Goal: Information Seeking & Learning: Check status

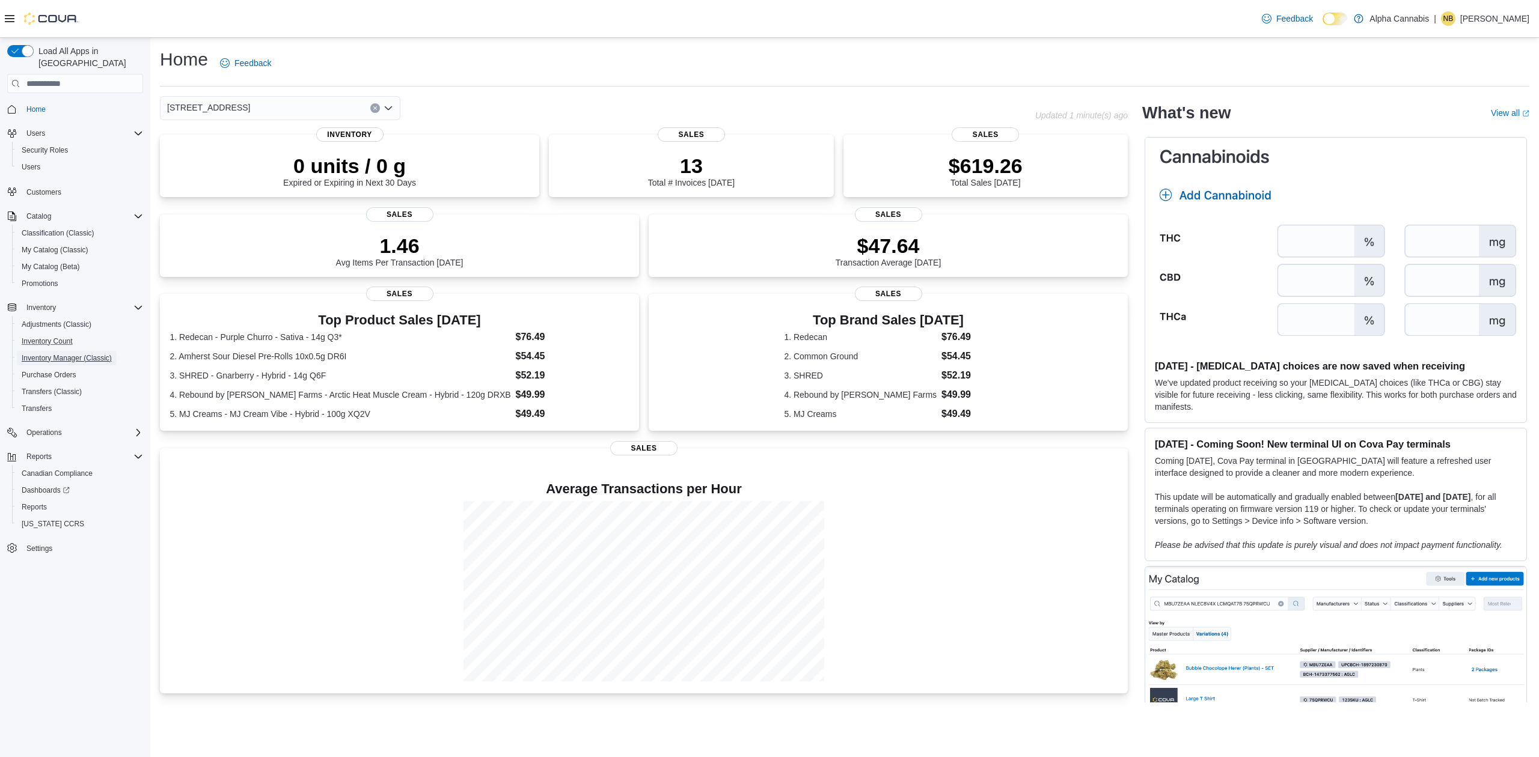
drag, startPoint x: 65, startPoint y: 339, endPoint x: 106, endPoint y: 320, distance: 44.9
click at [65, 351] on span "Inventory Manager (Classic)" at bounding box center [67, 358] width 90 height 14
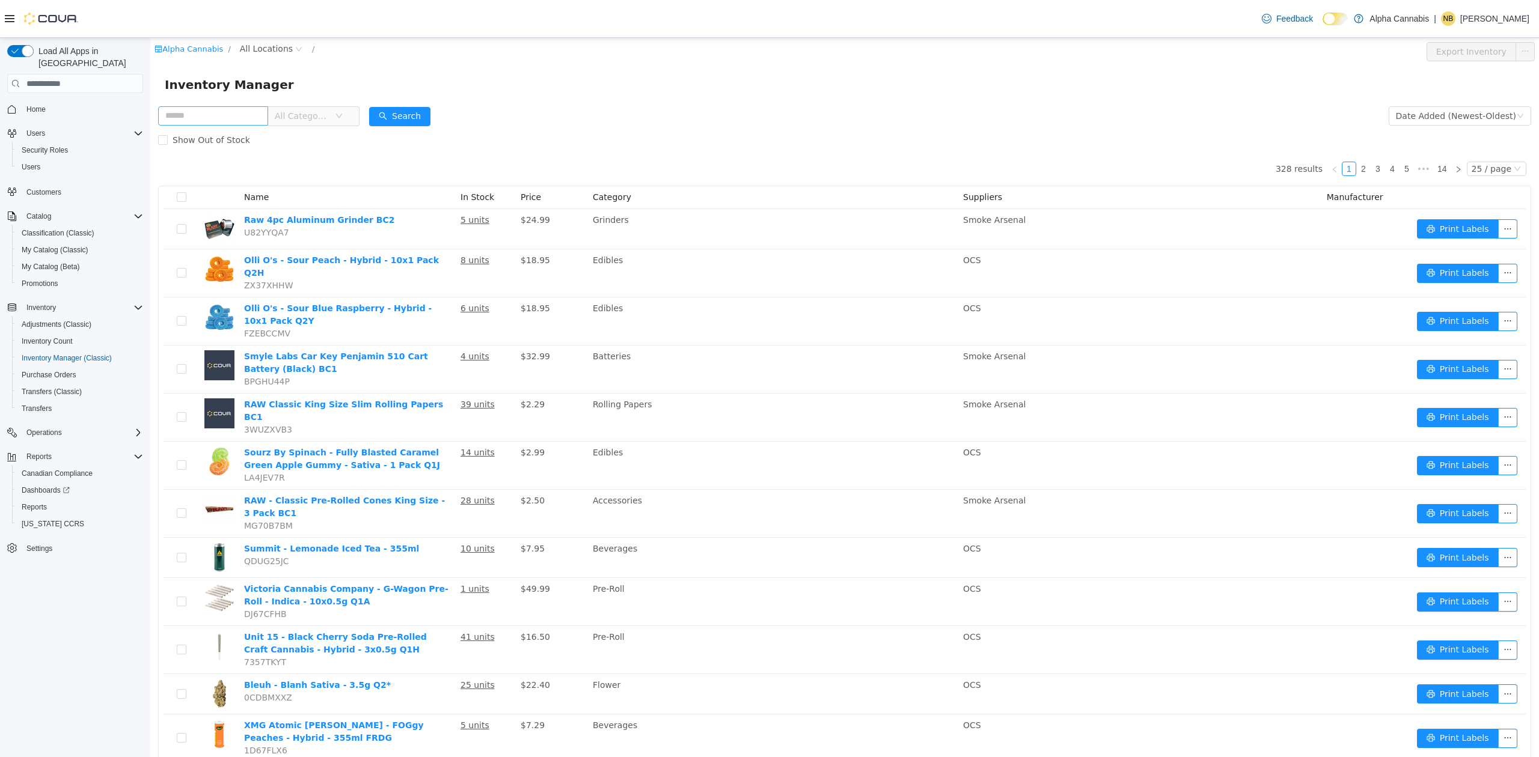
click at [229, 116] on input "text" at bounding box center [213, 115] width 110 height 19
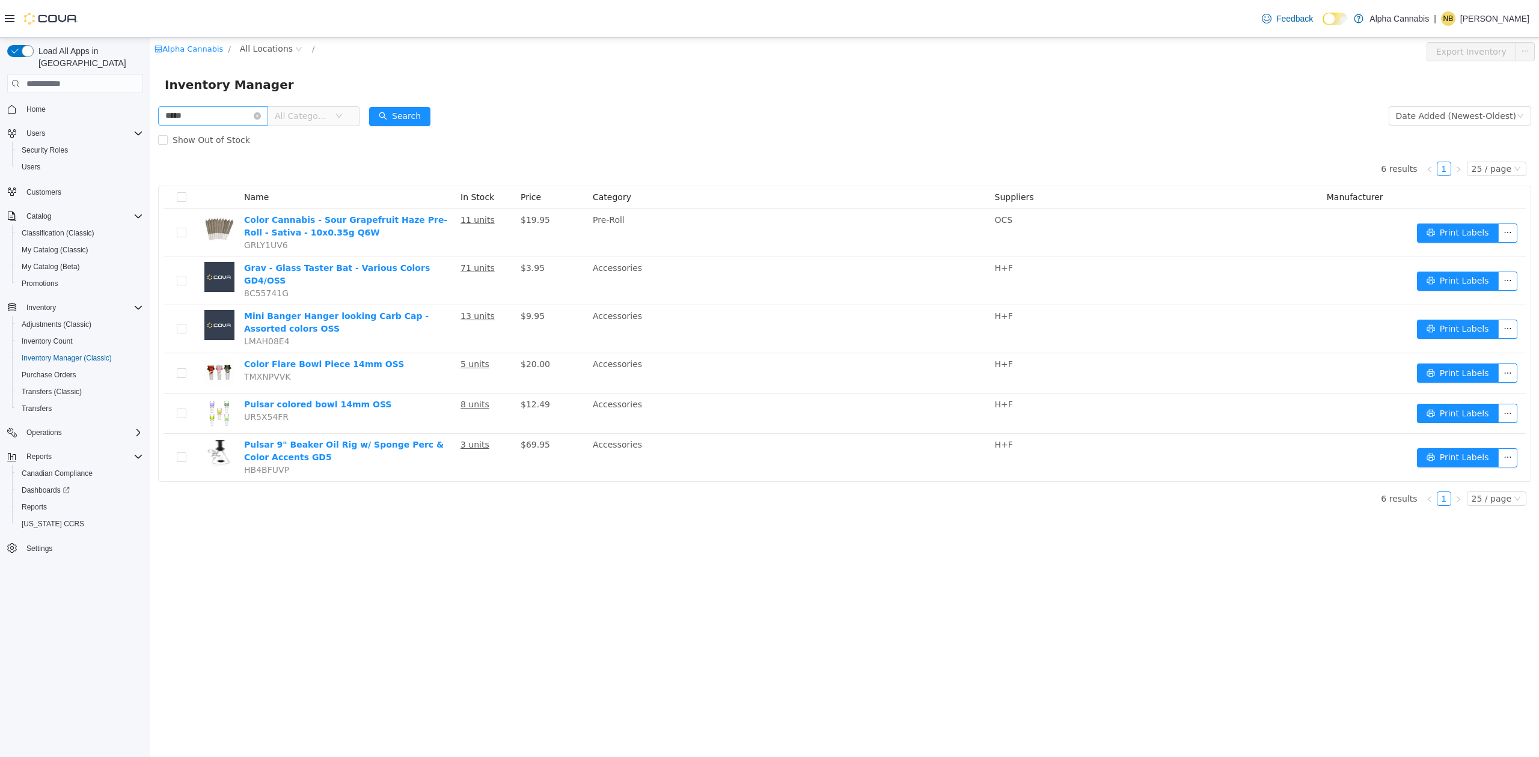
click at [224, 117] on input "*****" at bounding box center [213, 115] width 110 height 19
type input "*"
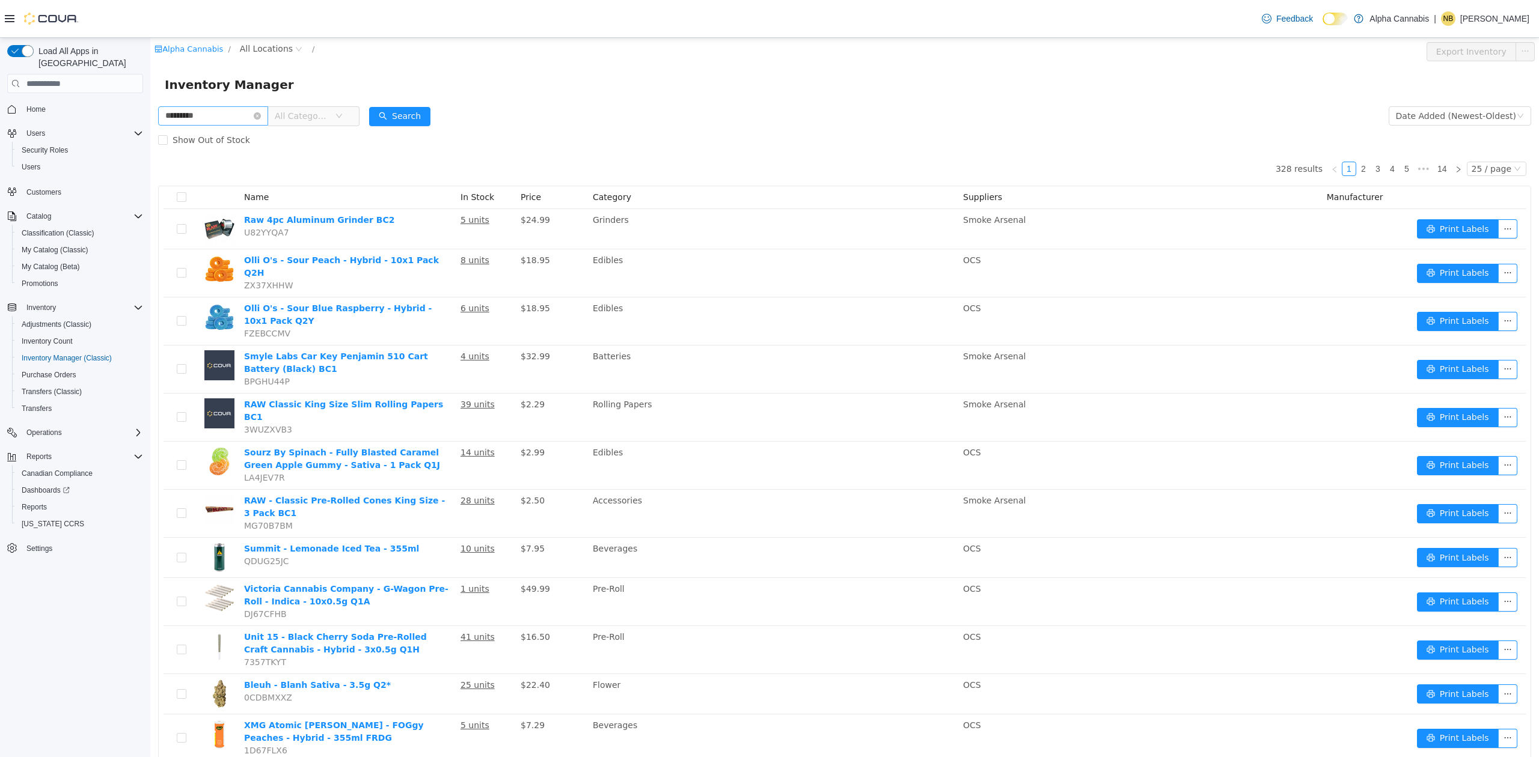
type input "*********"
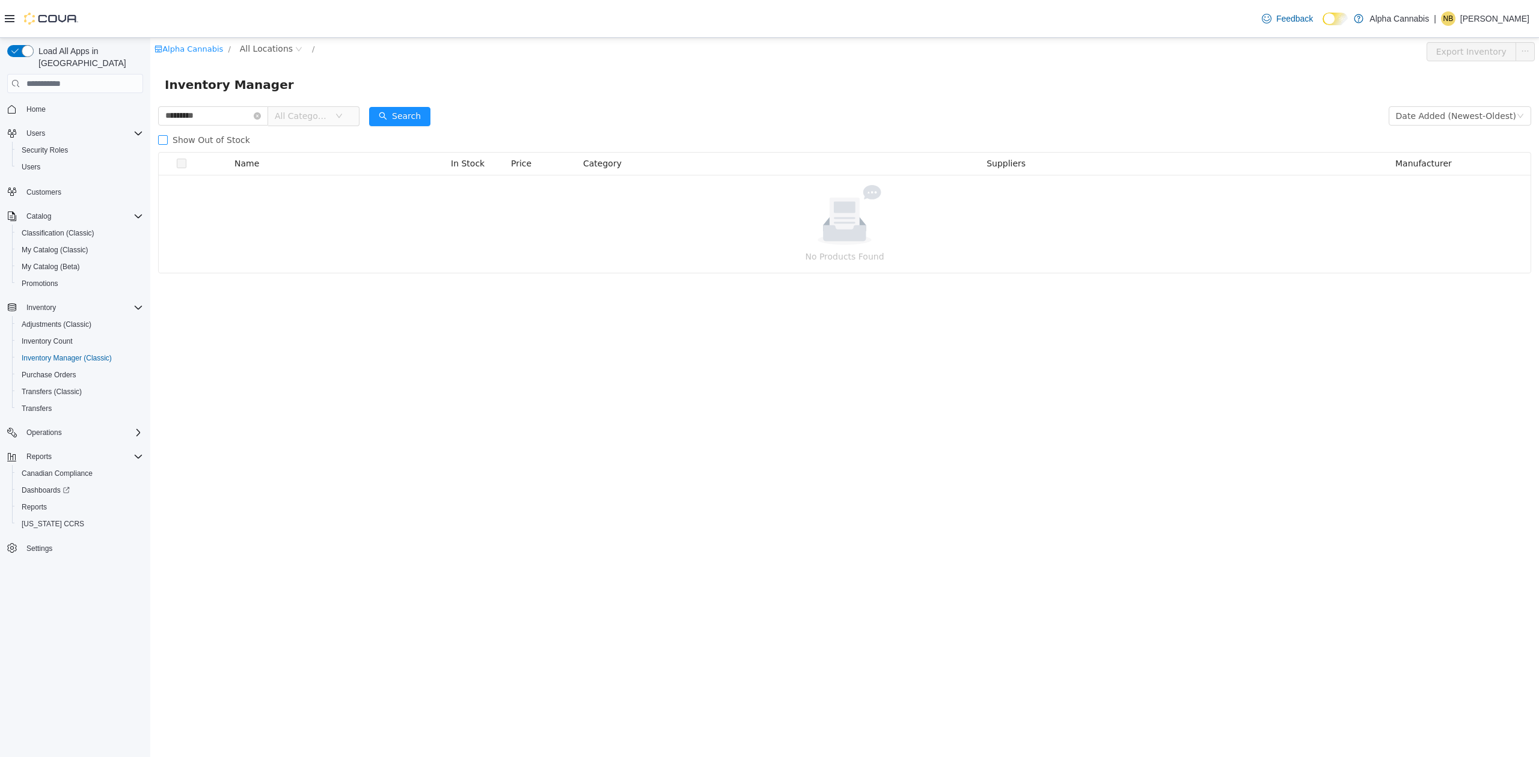
click at [195, 138] on span "Show Out of Stock" at bounding box center [211, 140] width 87 height 10
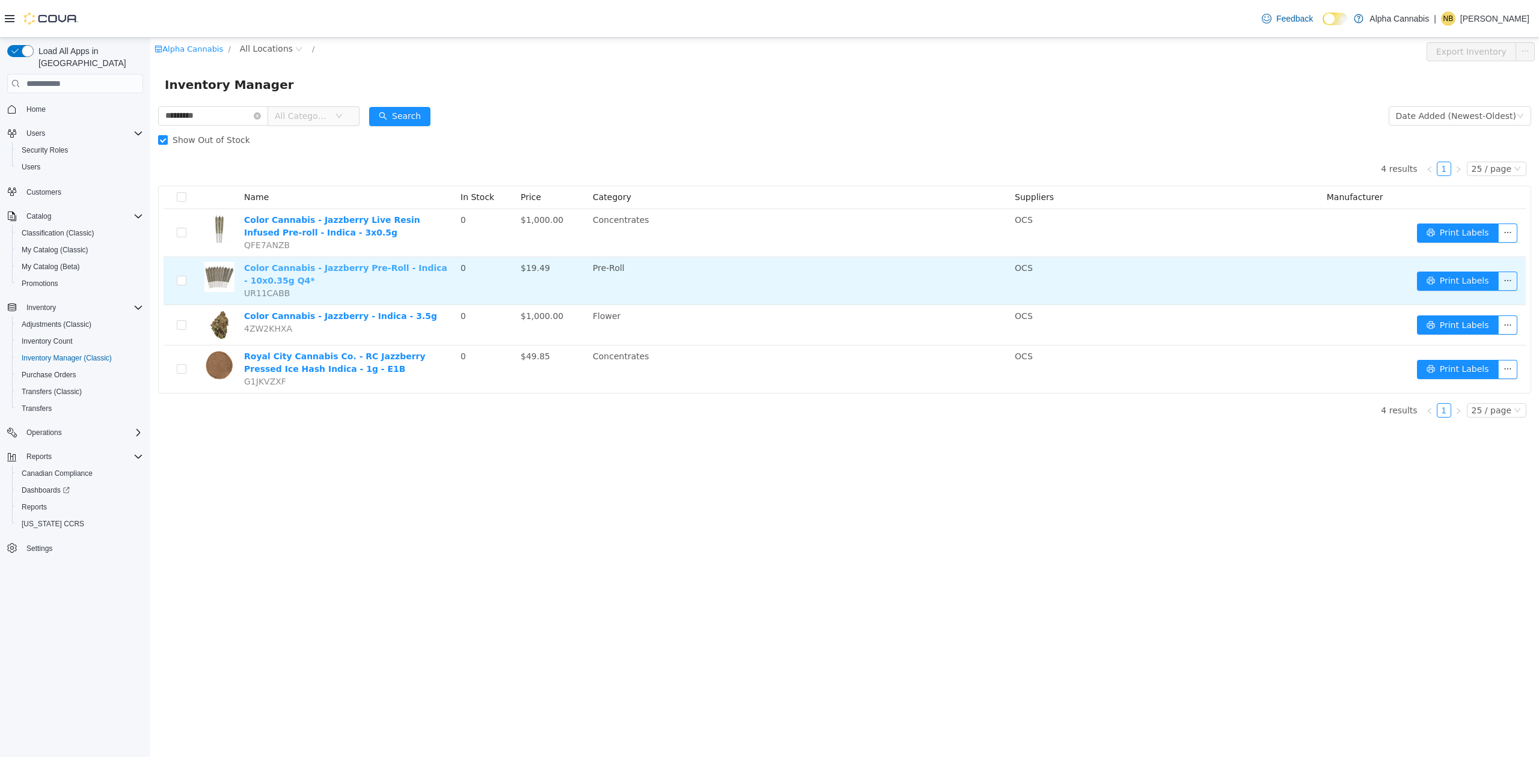
click at [297, 272] on link "Color Cannabis - Jazzberry Pre-Roll - Indica - 10x0.35g Q4*" at bounding box center [345, 274] width 203 height 22
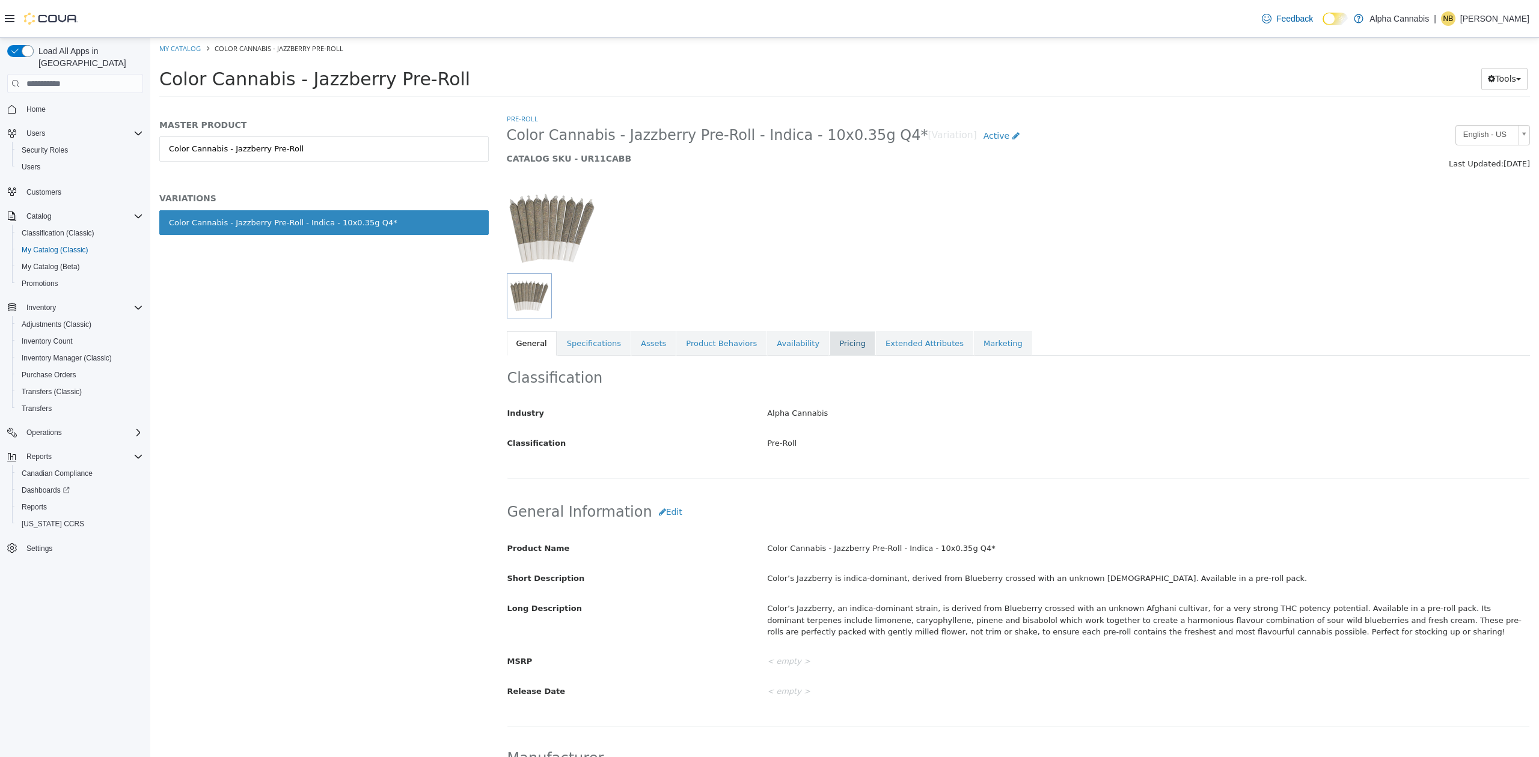
click at [830, 344] on link "Pricing" at bounding box center [853, 343] width 46 height 25
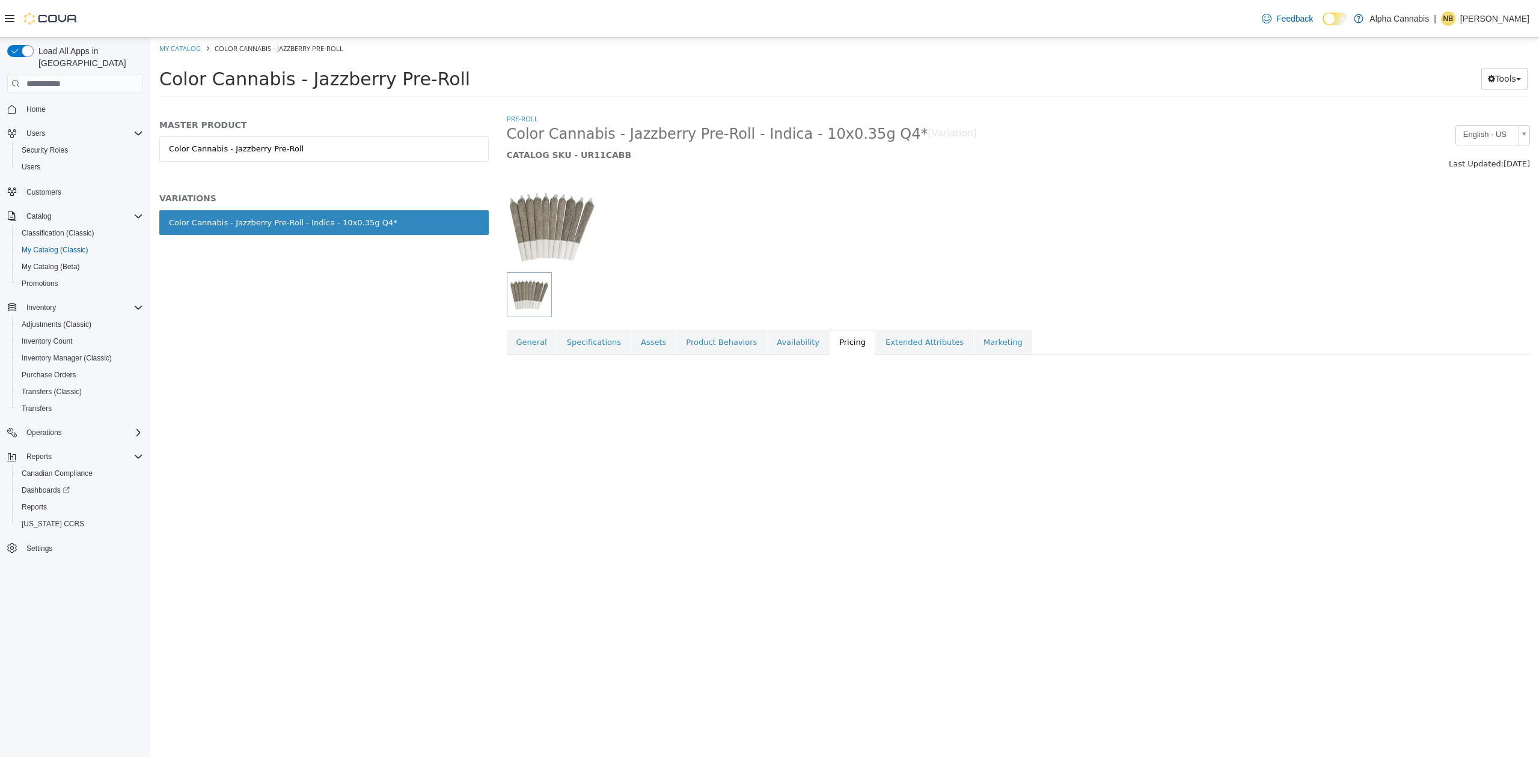
click at [768, 347] on link "Availability" at bounding box center [798, 342] width 62 height 25
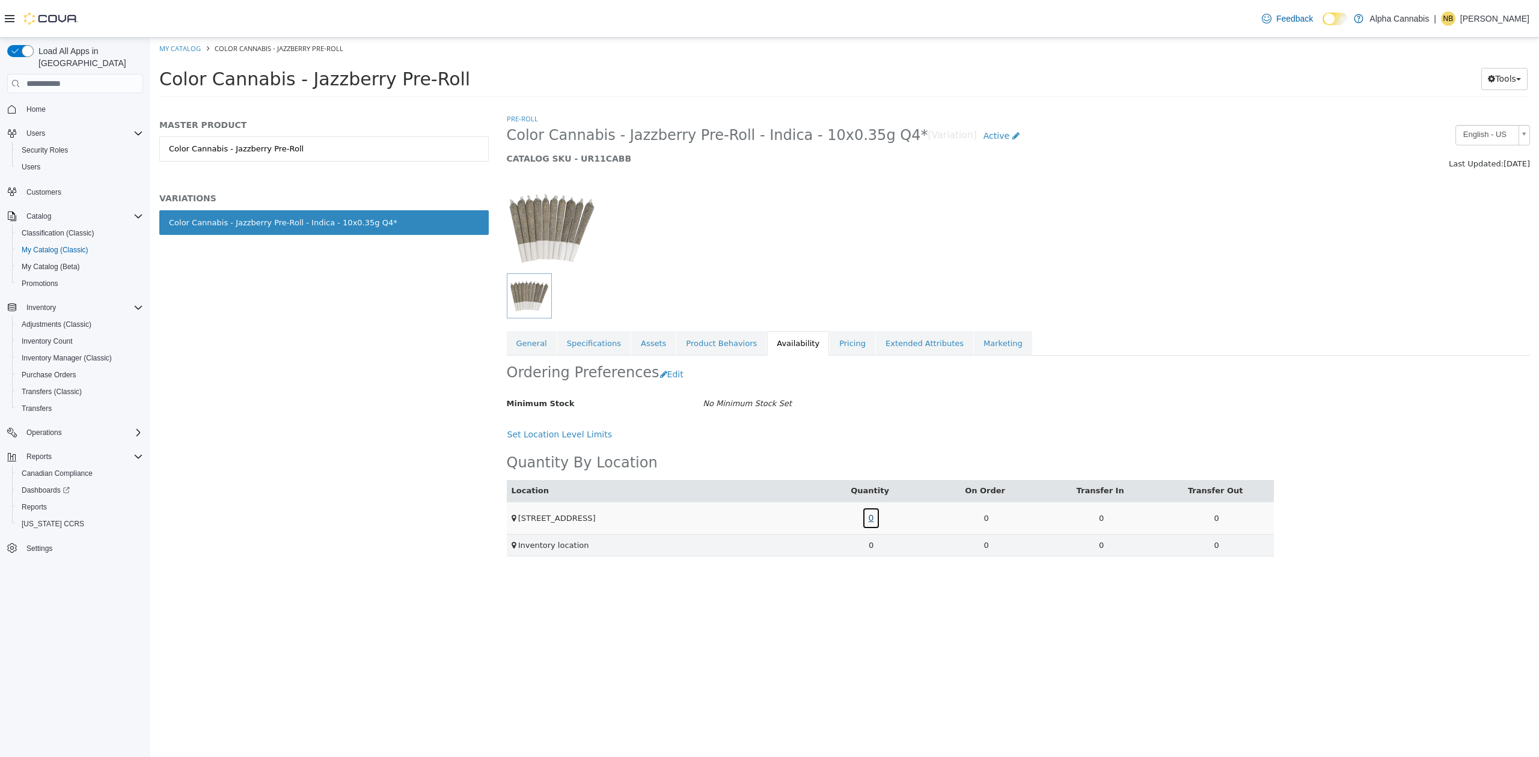
click at [869, 522] on link "0" at bounding box center [871, 518] width 19 height 22
click at [849, 463] on link "L250500117" at bounding box center [834, 466] width 47 height 11
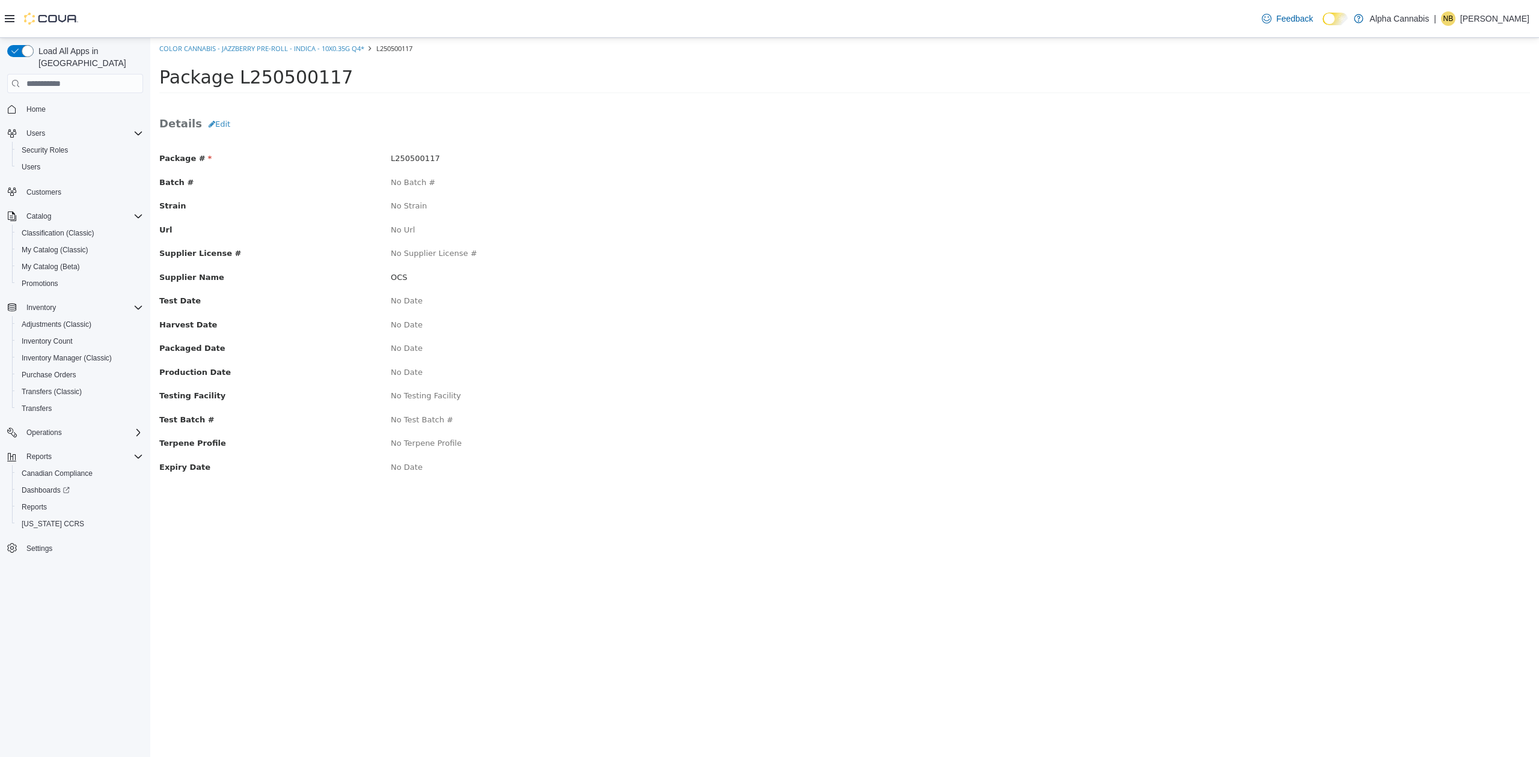
click at [411, 157] on span "L250500117" at bounding box center [415, 158] width 49 height 9
click at [67, 353] on span "Inventory Manager (Classic)" at bounding box center [67, 358] width 90 height 10
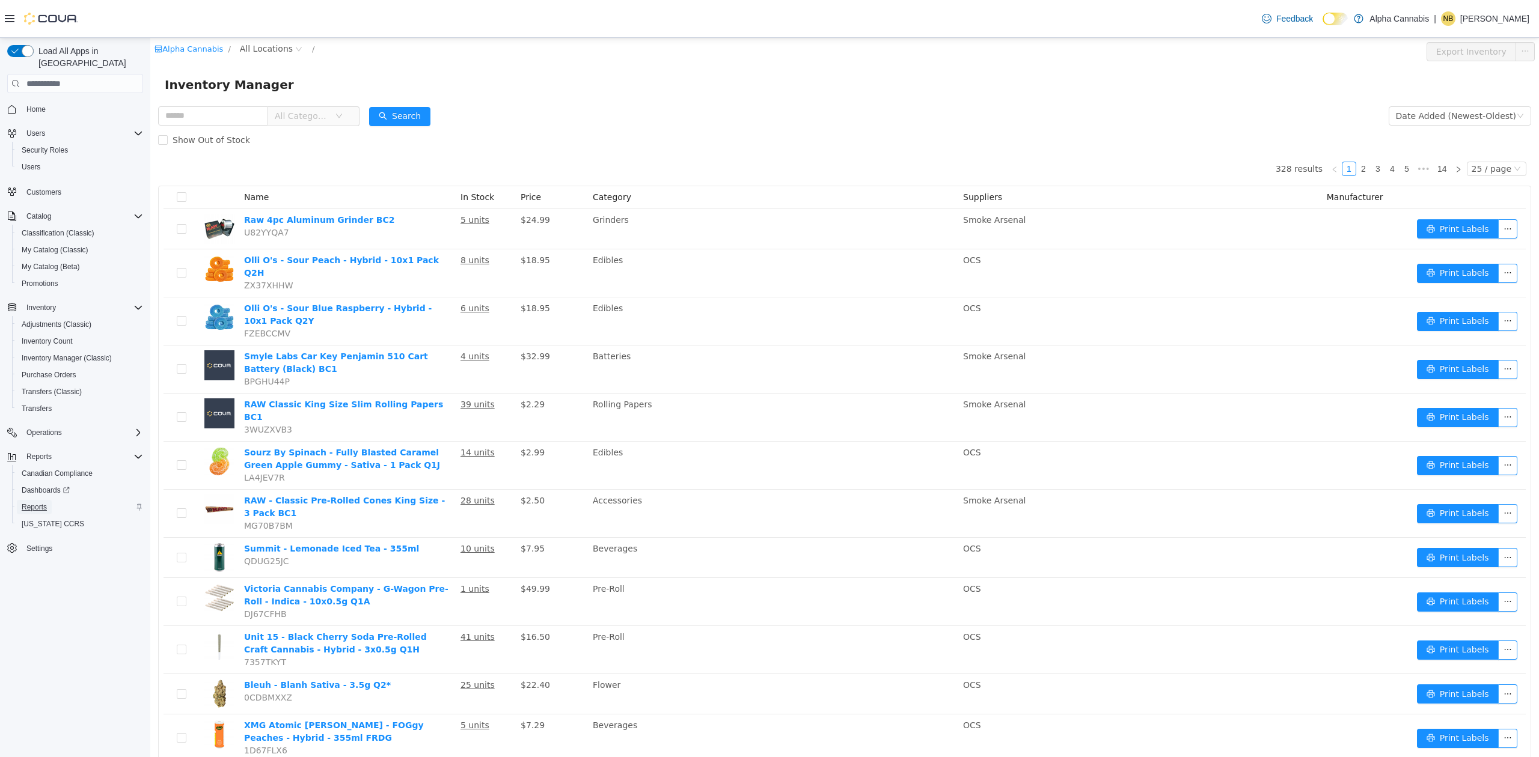
click at [37, 503] on span "Reports" at bounding box center [34, 508] width 25 height 10
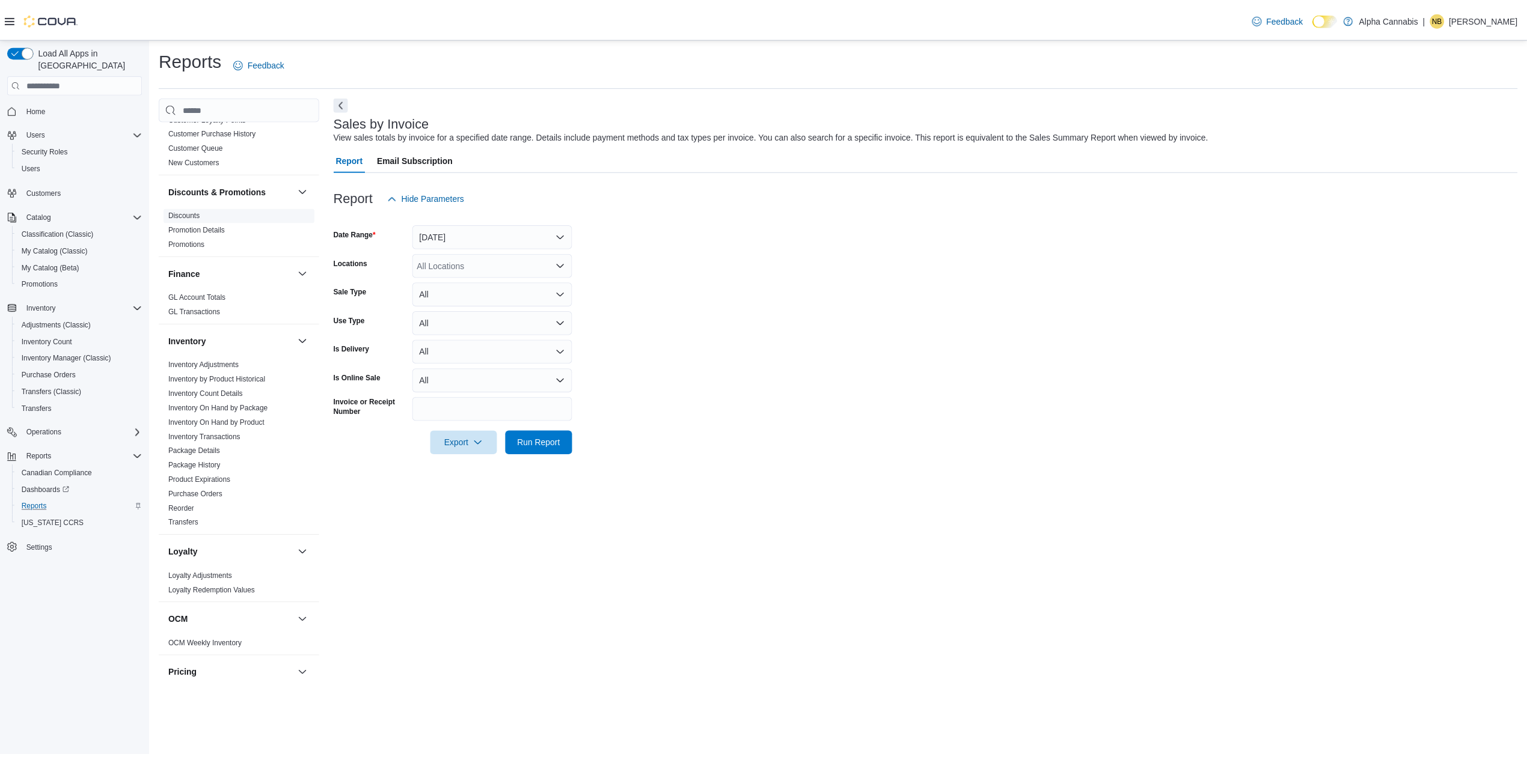
scroll to position [186, 0]
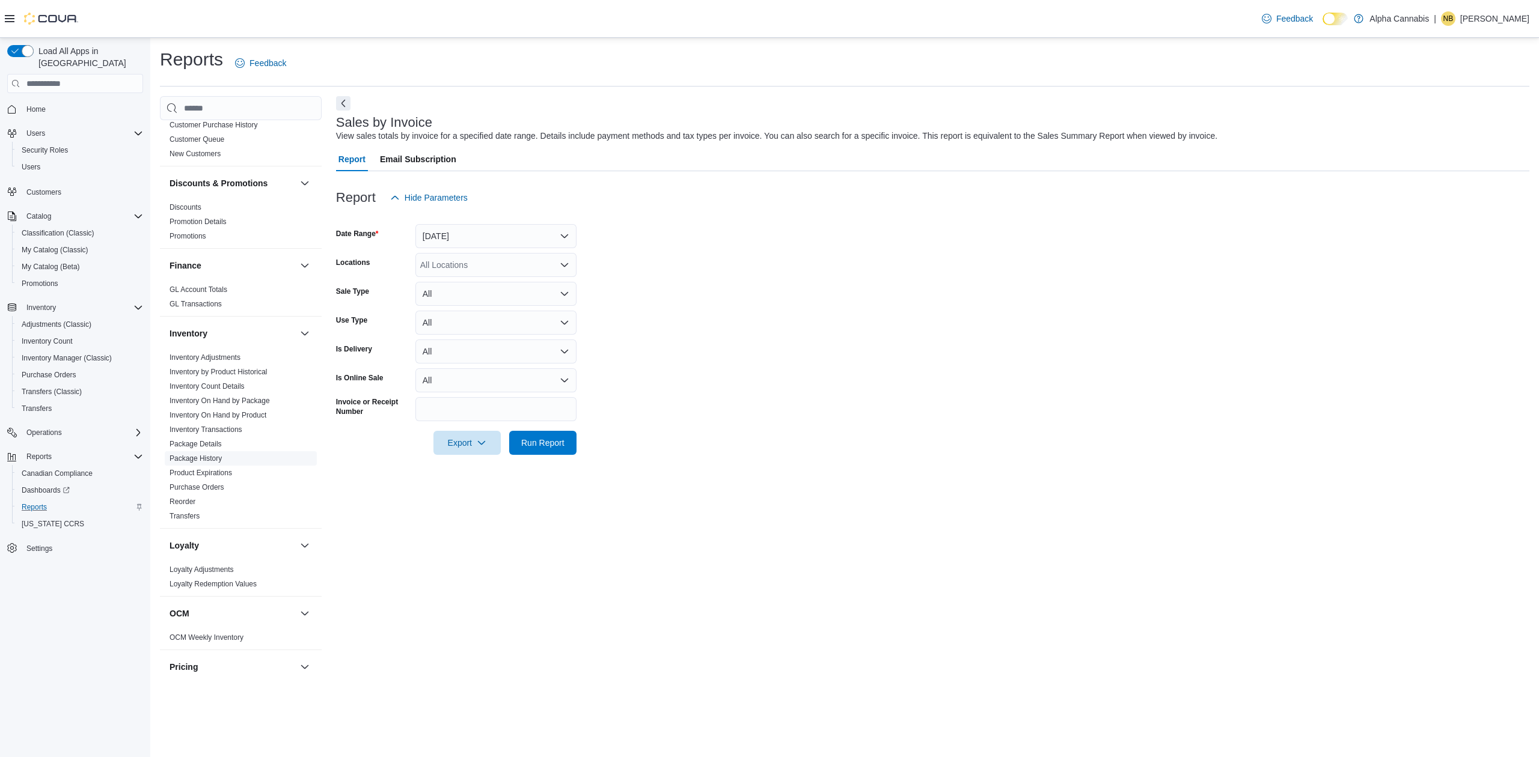
click at [210, 456] on link "Package History" at bounding box center [196, 458] width 52 height 8
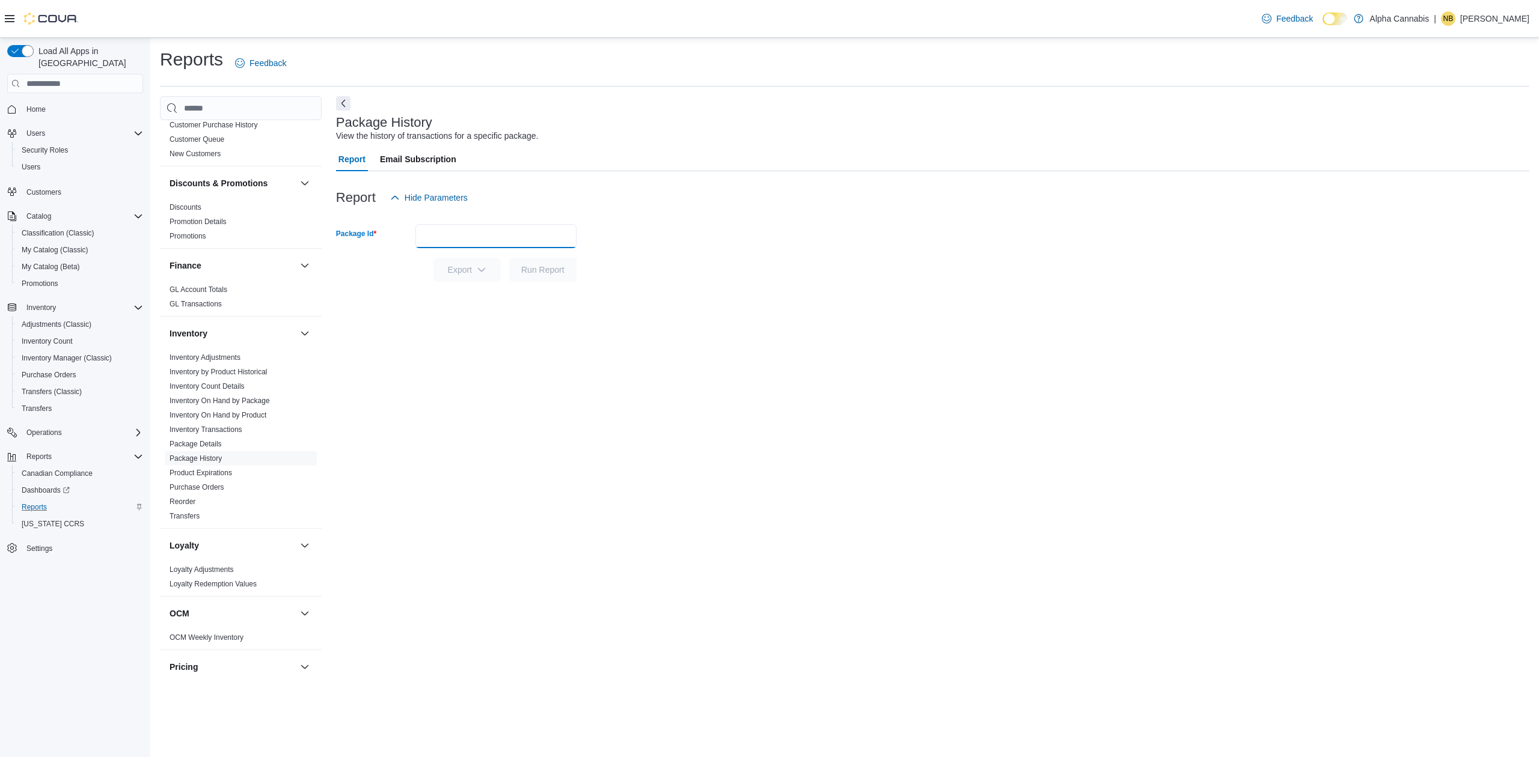
click at [477, 236] on input "Package Id" at bounding box center [495, 236] width 161 height 24
paste input "**********"
type input "**********"
click at [509, 258] on button "Run Report" at bounding box center [542, 270] width 67 height 24
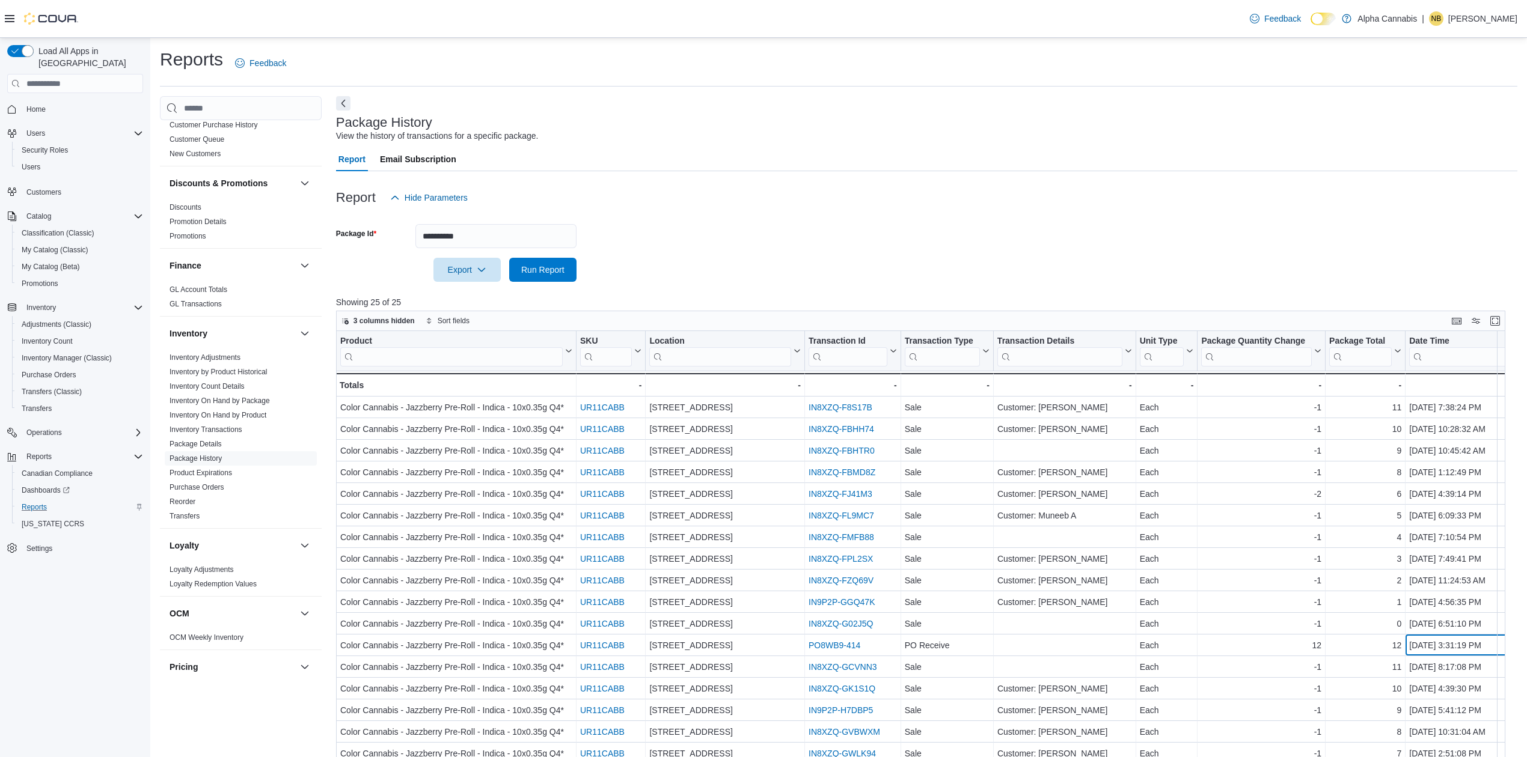
scroll to position [29, 37]
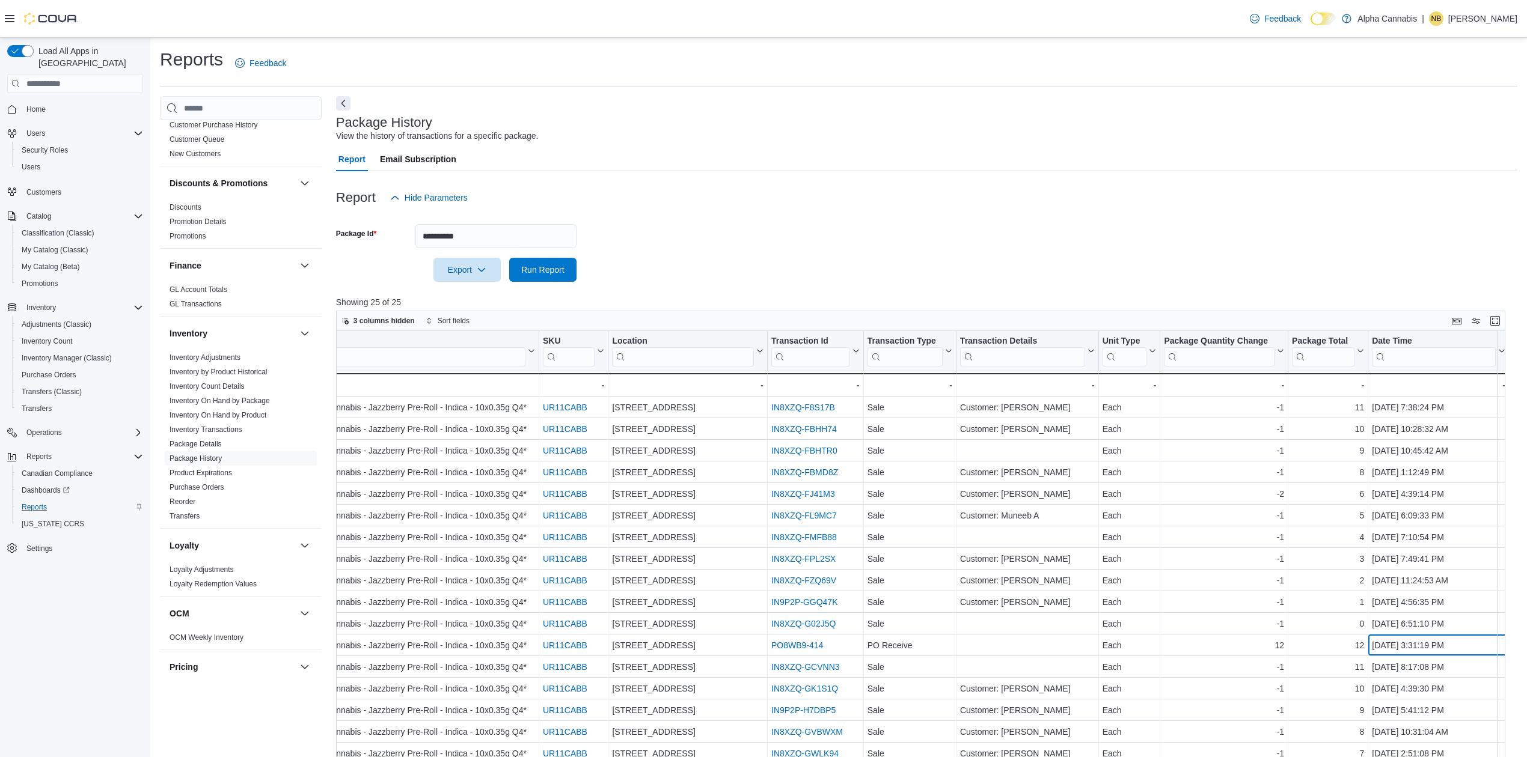
drag, startPoint x: 1439, startPoint y: 646, endPoint x: 1462, endPoint y: 643, distance: 23.6
click at [1460, 644] on div "Product Click to view column header actions SKU Click to view column header act…" at bounding box center [926, 623] width 1181 height 585
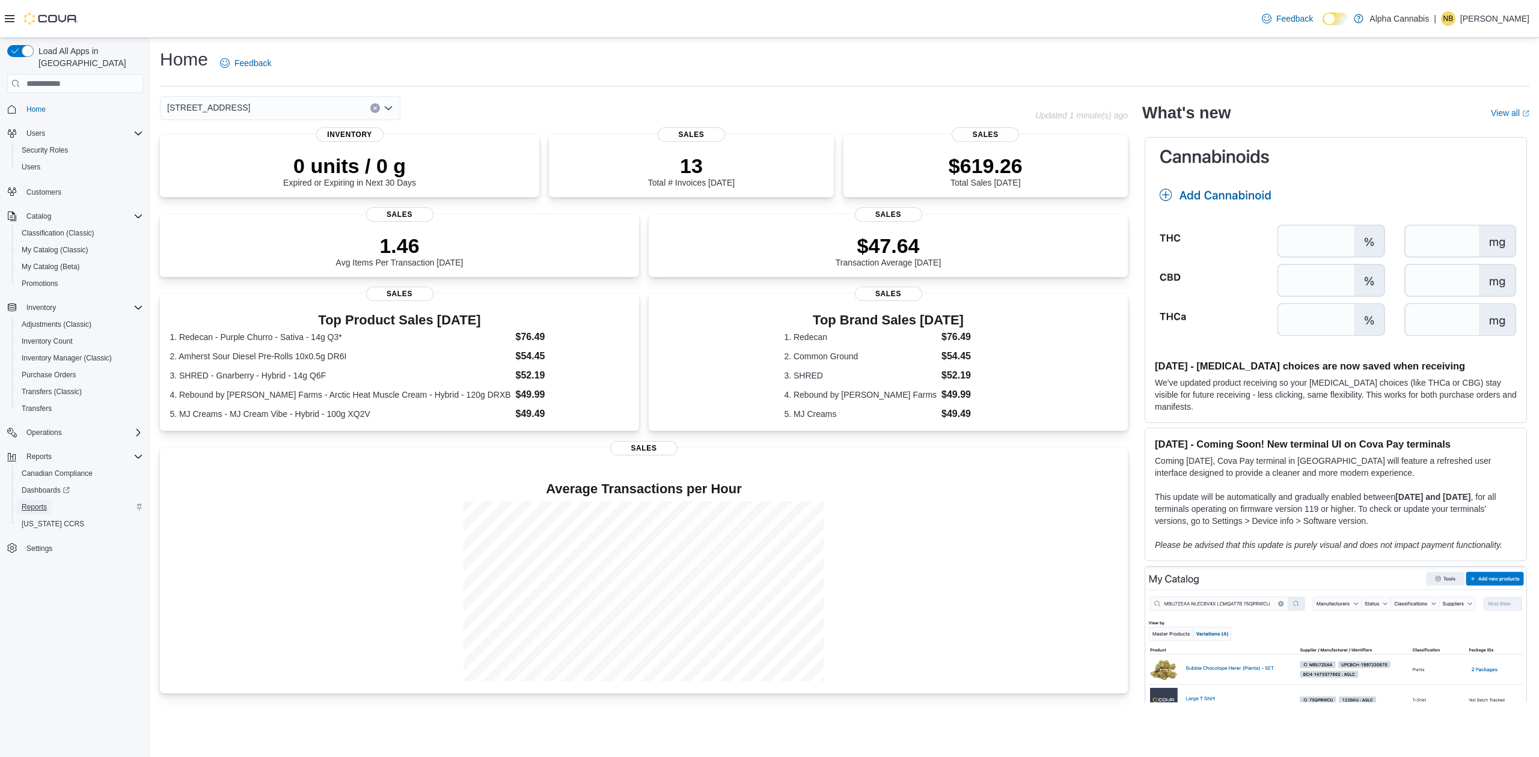
click at [32, 503] on span "Reports" at bounding box center [34, 508] width 25 height 10
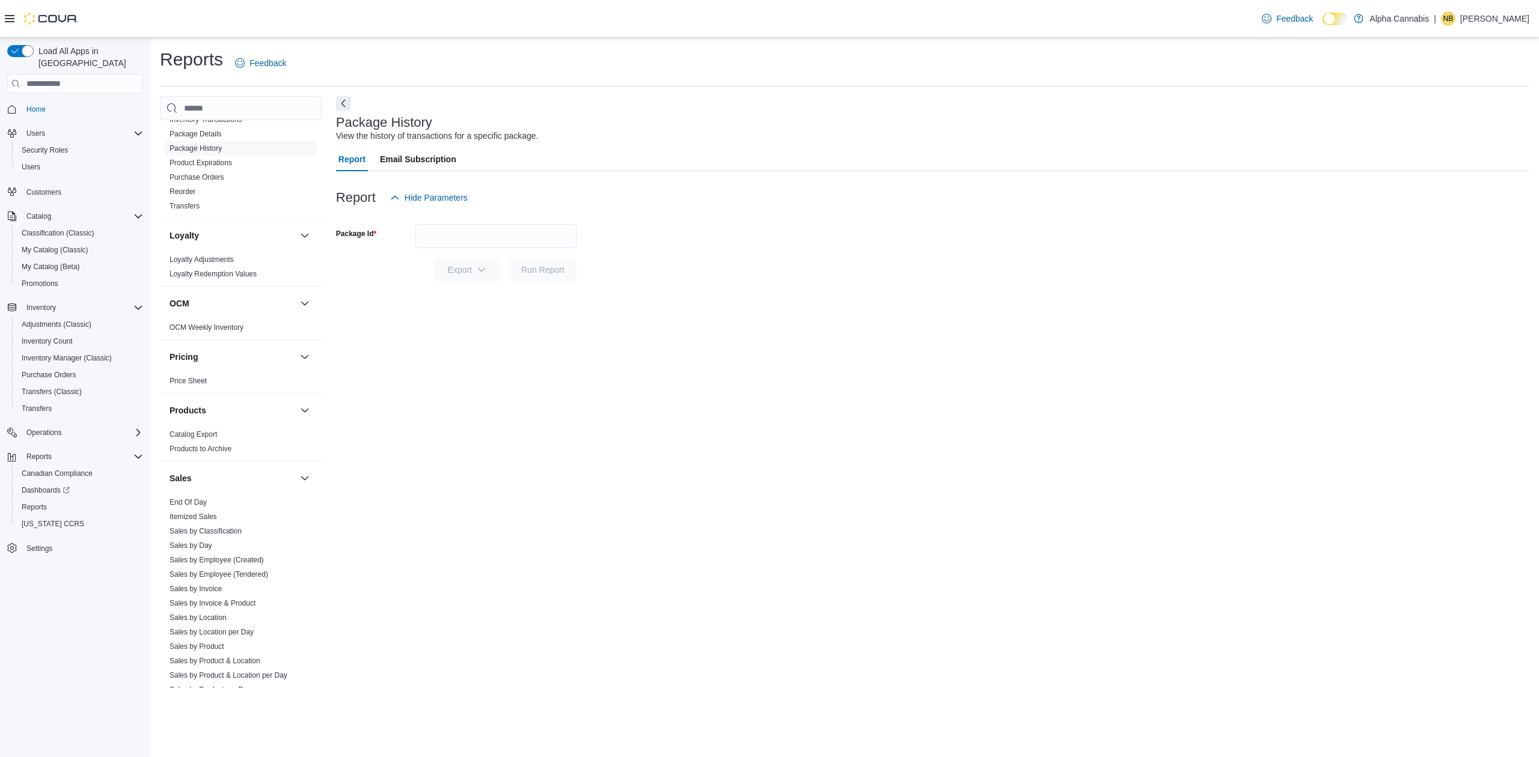
click at [320, 467] on div "Cash Management Cash Management Cash Out Details Compliance OCS Transaction Sub…" at bounding box center [241, 404] width 162 height 568
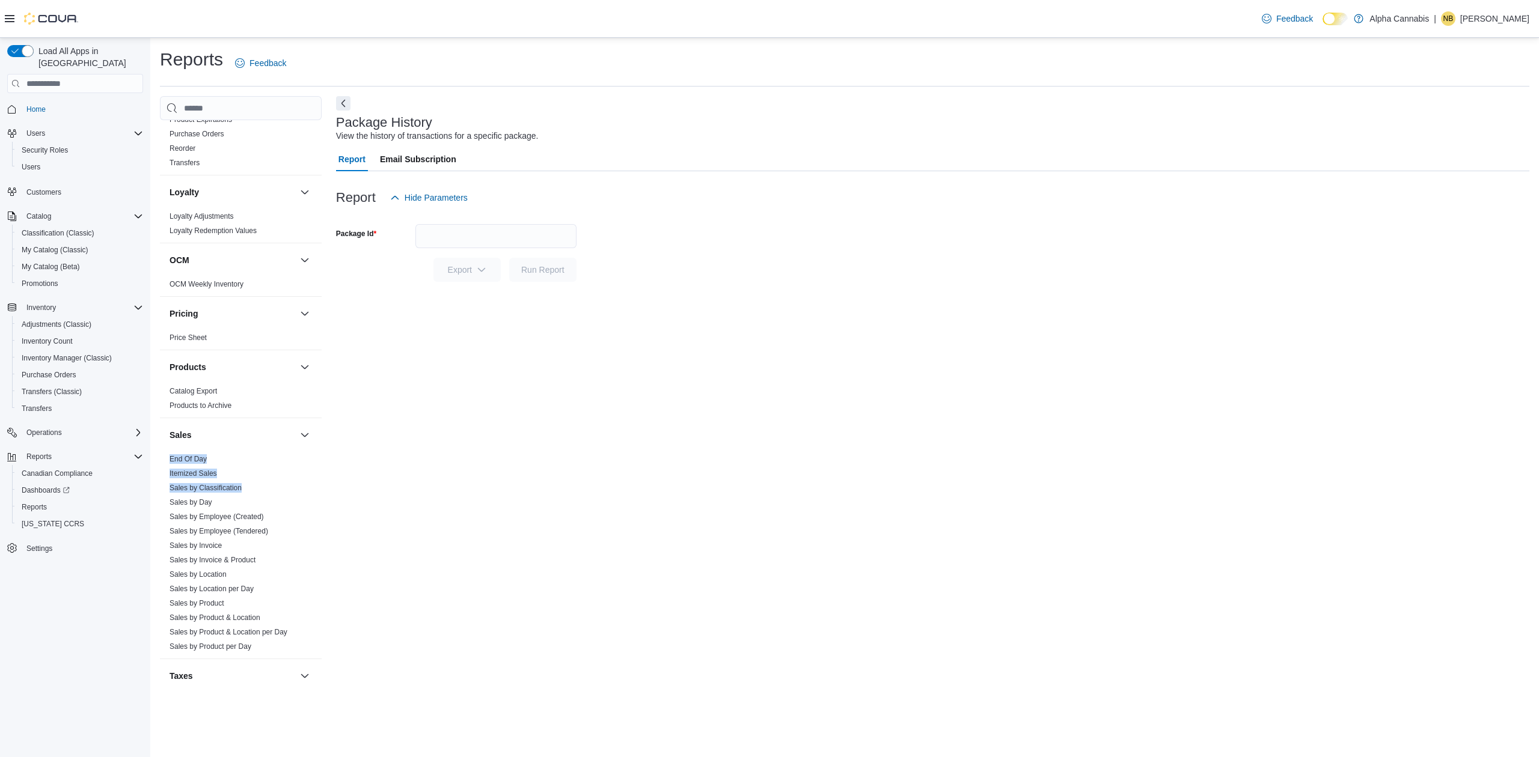
drag, startPoint x: 320, startPoint y: 468, endPoint x: 310, endPoint y: 493, distance: 27.2
click at [315, 489] on div "Cash Management Cash Management Cash Out Details Compliance OCS Transaction Sub…" at bounding box center [241, 404] width 162 height 568
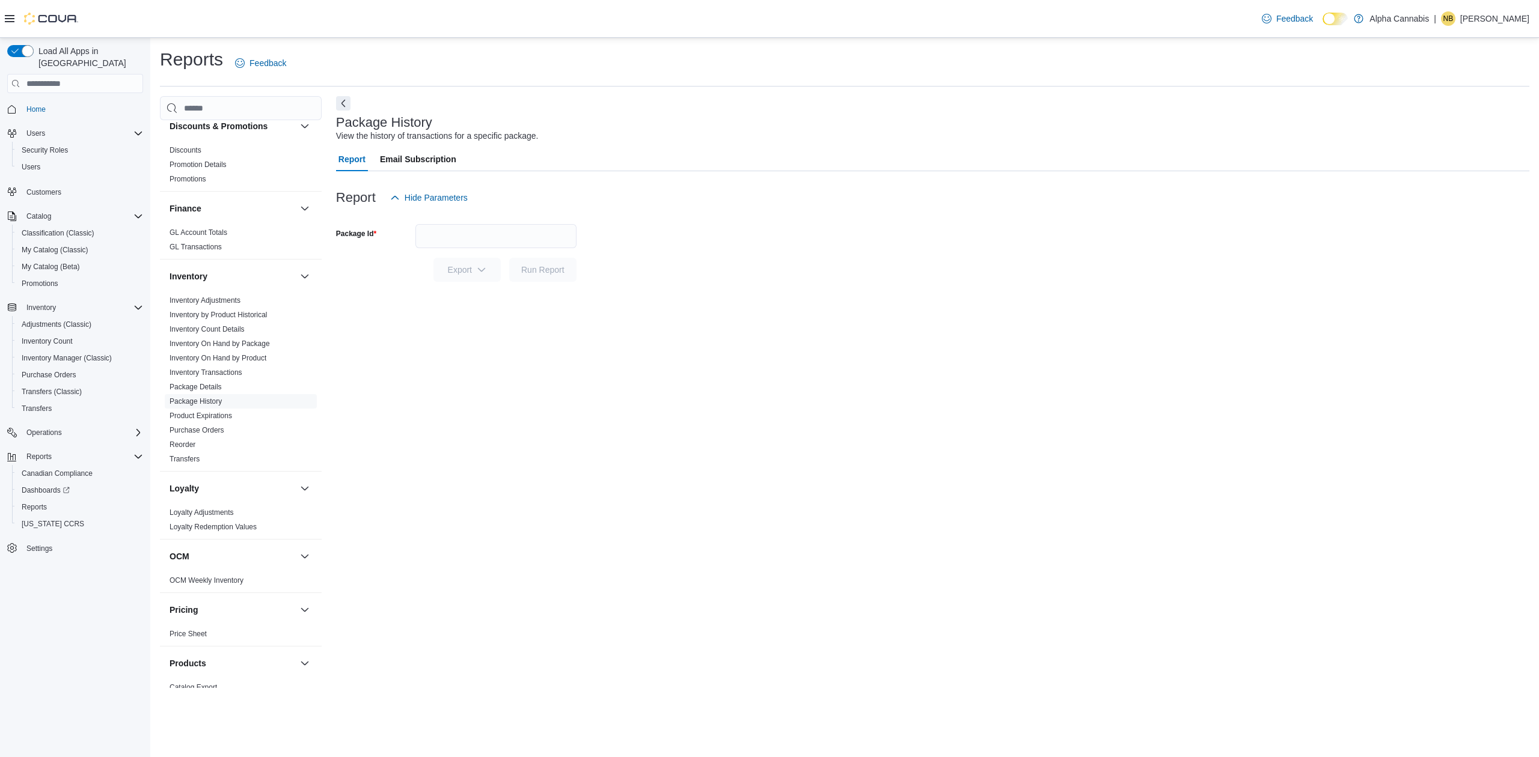
scroll to position [234, 0]
click at [238, 366] on link "Inventory On Hand by Product" at bounding box center [218, 367] width 97 height 8
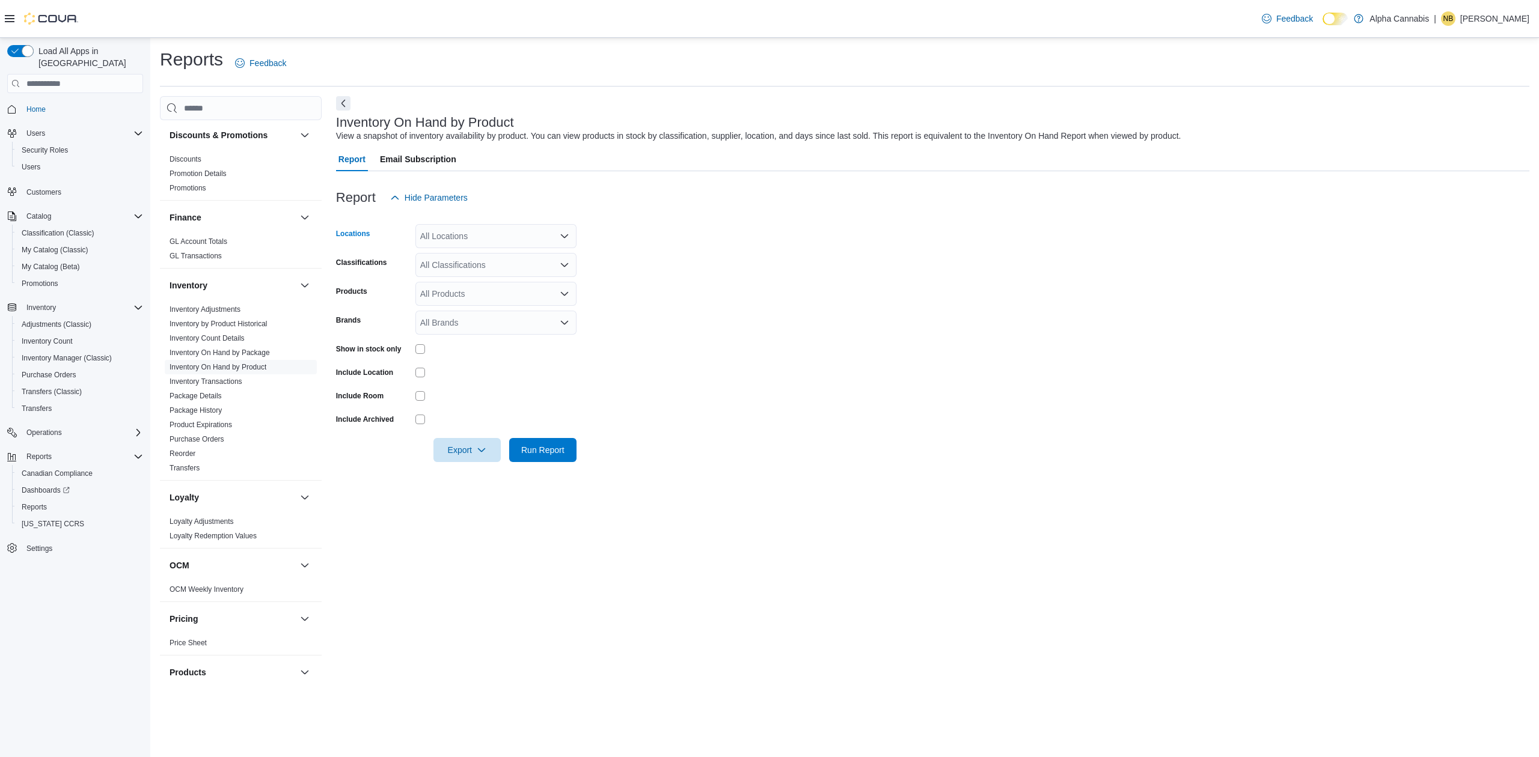
click at [499, 236] on div "All Locations" at bounding box center [495, 236] width 161 height 24
click at [492, 280] on span "[STREET_ADDRESS]" at bounding box center [482, 274] width 83 height 12
click at [654, 280] on form "Locations 118 WELLINGTON ST E, AURORA Combo box. Selected. 118 WELLINGTON ST E,…" at bounding box center [932, 336] width 1193 height 252
click at [497, 262] on div "All Classifications" at bounding box center [495, 265] width 161 height 24
click at [472, 304] on div "Flower" at bounding box center [496, 303] width 147 height 12
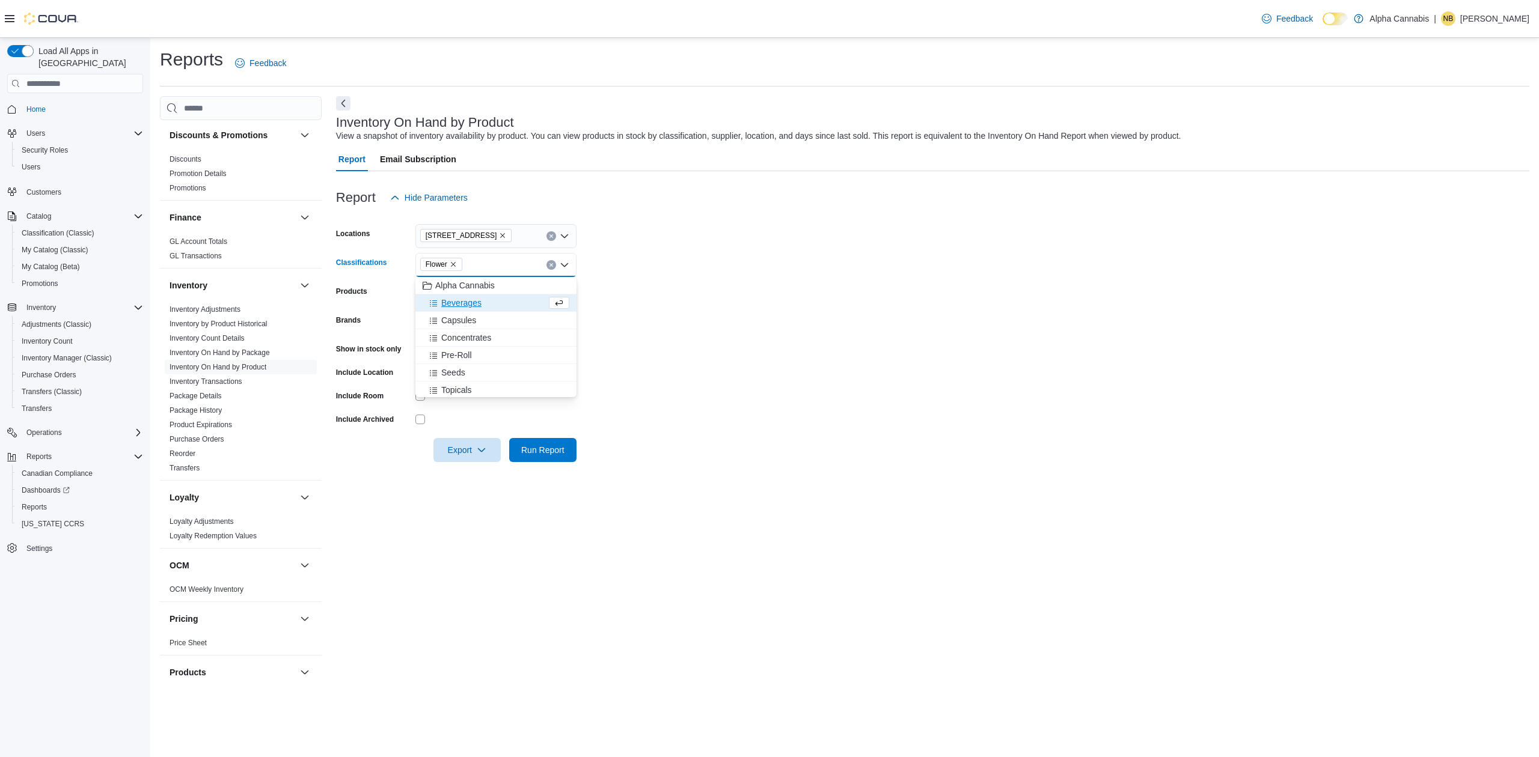
click at [470, 304] on span "Beverages" at bounding box center [461, 303] width 40 height 12
click at [469, 305] on span "Capsules" at bounding box center [458, 303] width 35 height 12
click at [467, 319] on span "Concentrates" at bounding box center [466, 321] width 50 height 12
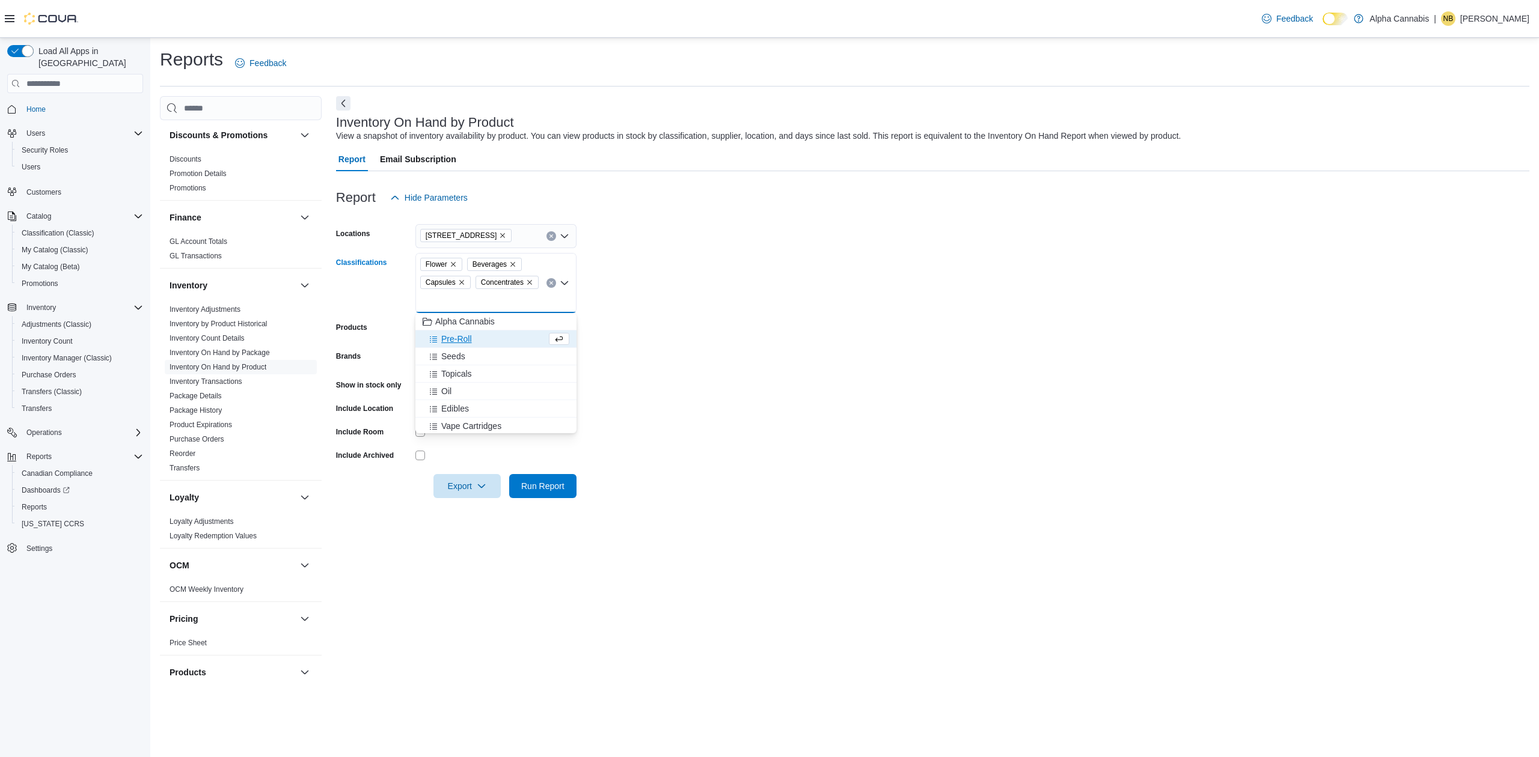
click at [460, 343] on span "Pre-Roll" at bounding box center [456, 339] width 31 height 12
click at [469, 358] on span "Topicals" at bounding box center [456, 356] width 31 height 12
click at [450, 358] on span "Oil" at bounding box center [446, 356] width 10 height 12
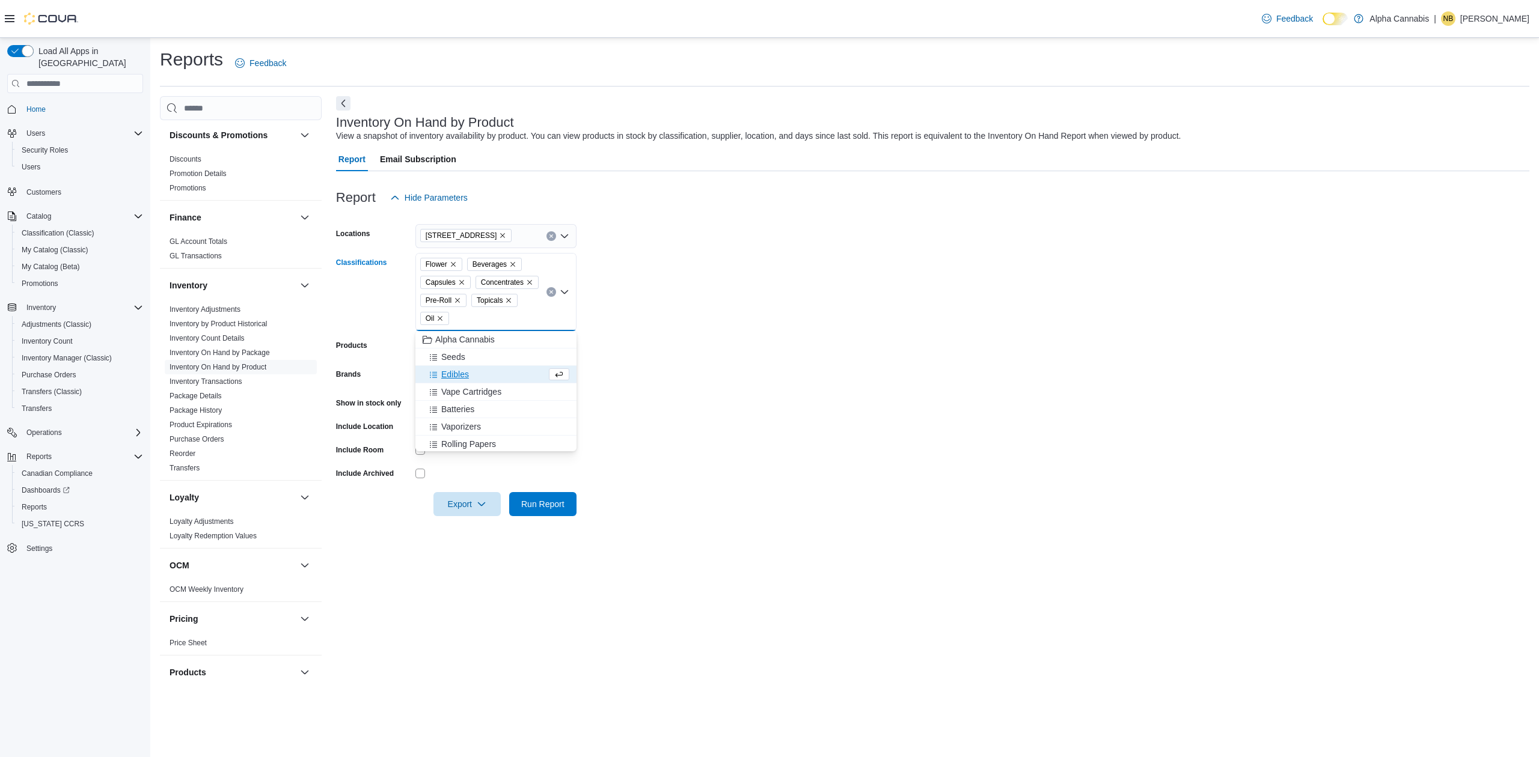
click at [460, 376] on span "Edibles" at bounding box center [455, 374] width 28 height 12
click at [471, 373] on span "Vape Cartridges" at bounding box center [471, 374] width 60 height 12
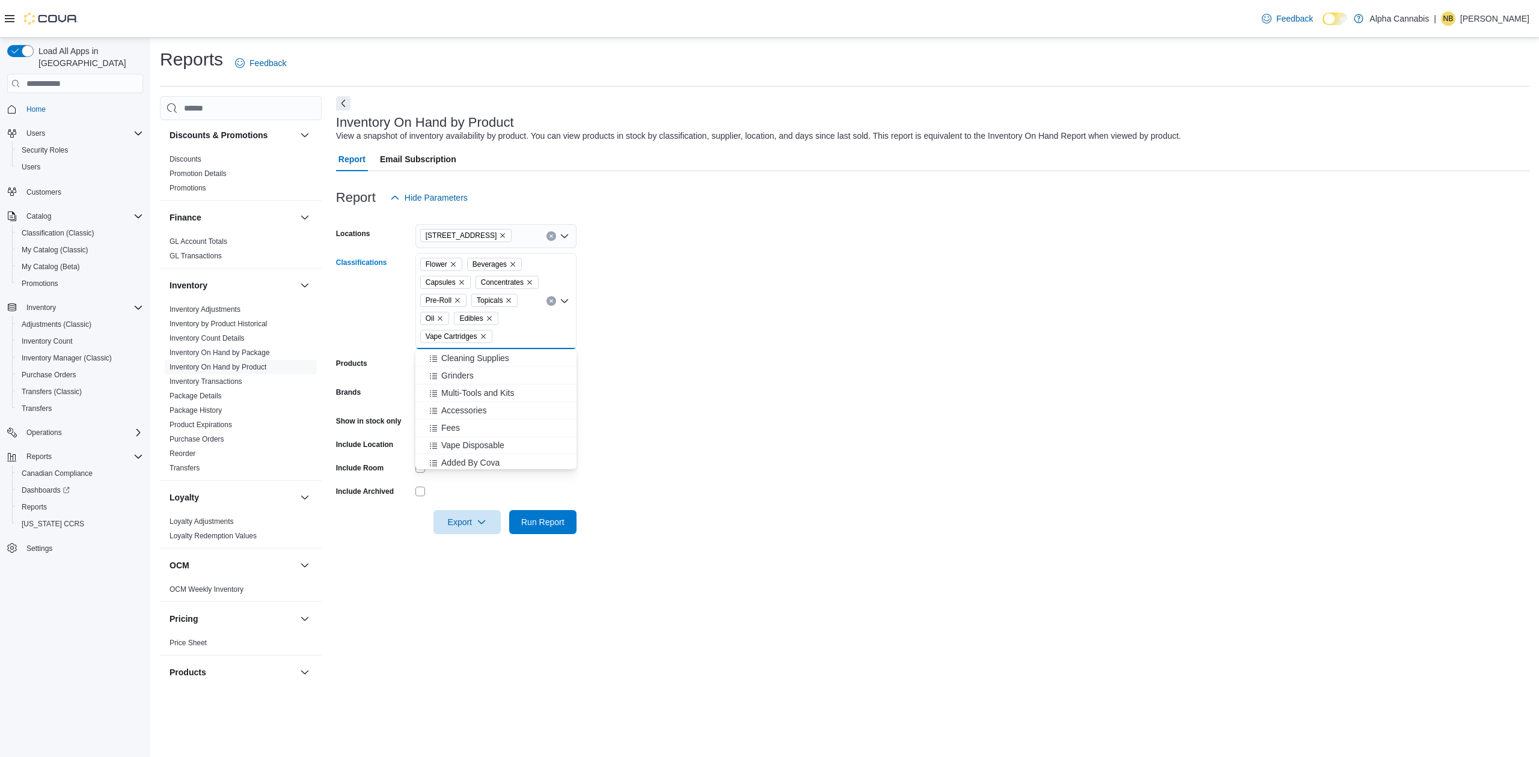
scroll to position [124, 0]
click at [480, 443] on span "Vape Disposable" at bounding box center [472, 443] width 63 height 12
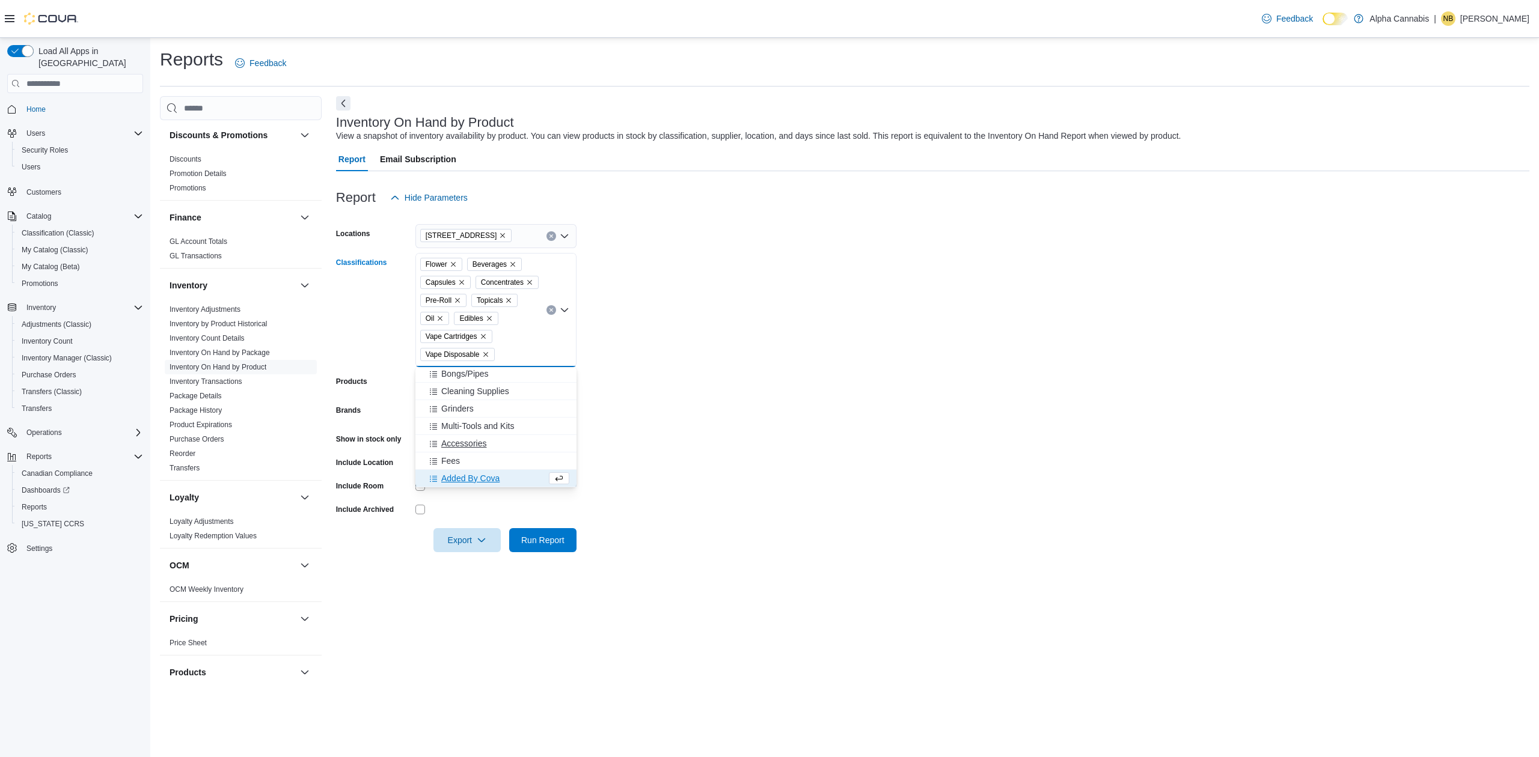
scroll to position [106, 0]
click at [475, 483] on span "Added By Cova" at bounding box center [470, 478] width 58 height 12
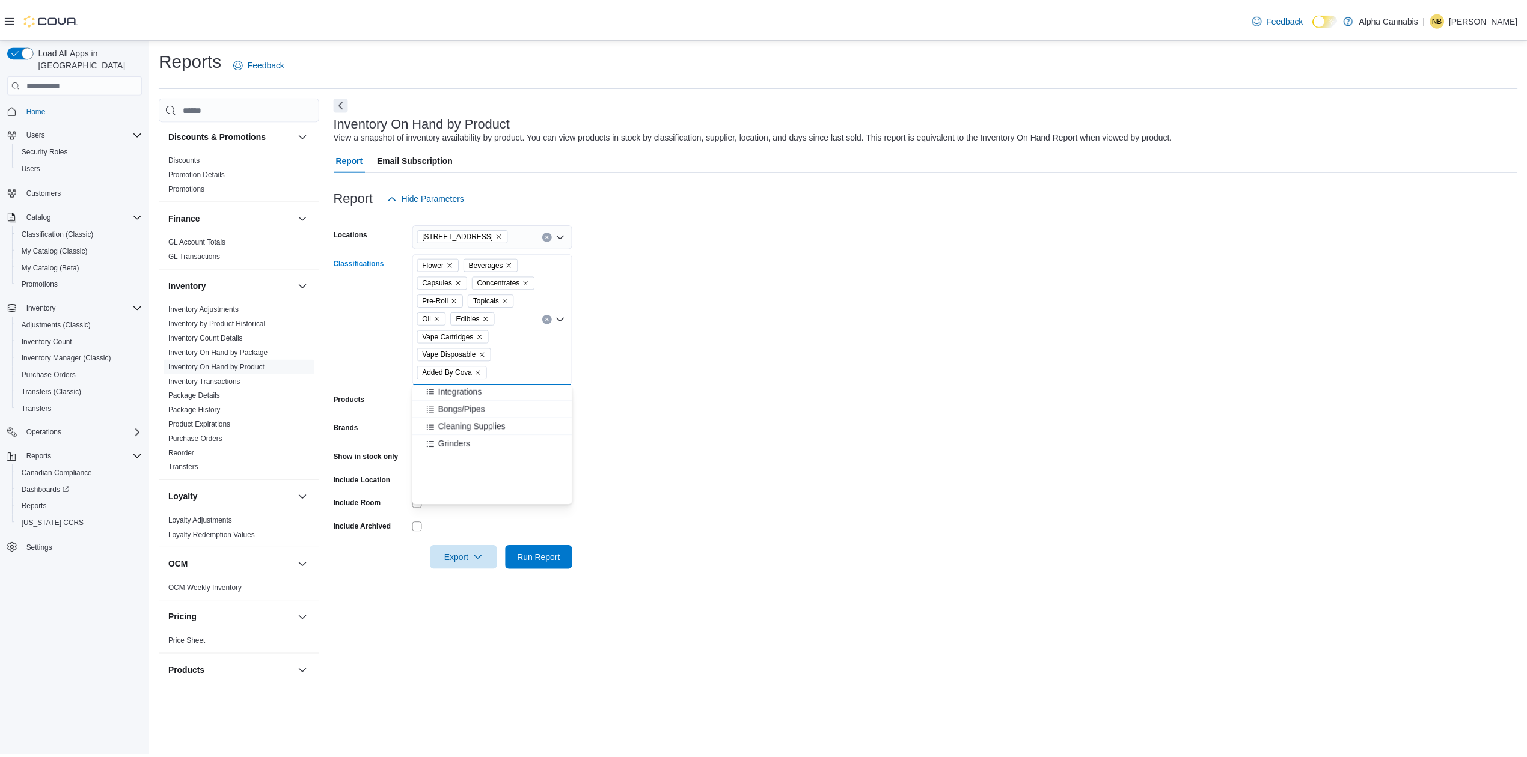
scroll to position [0, 0]
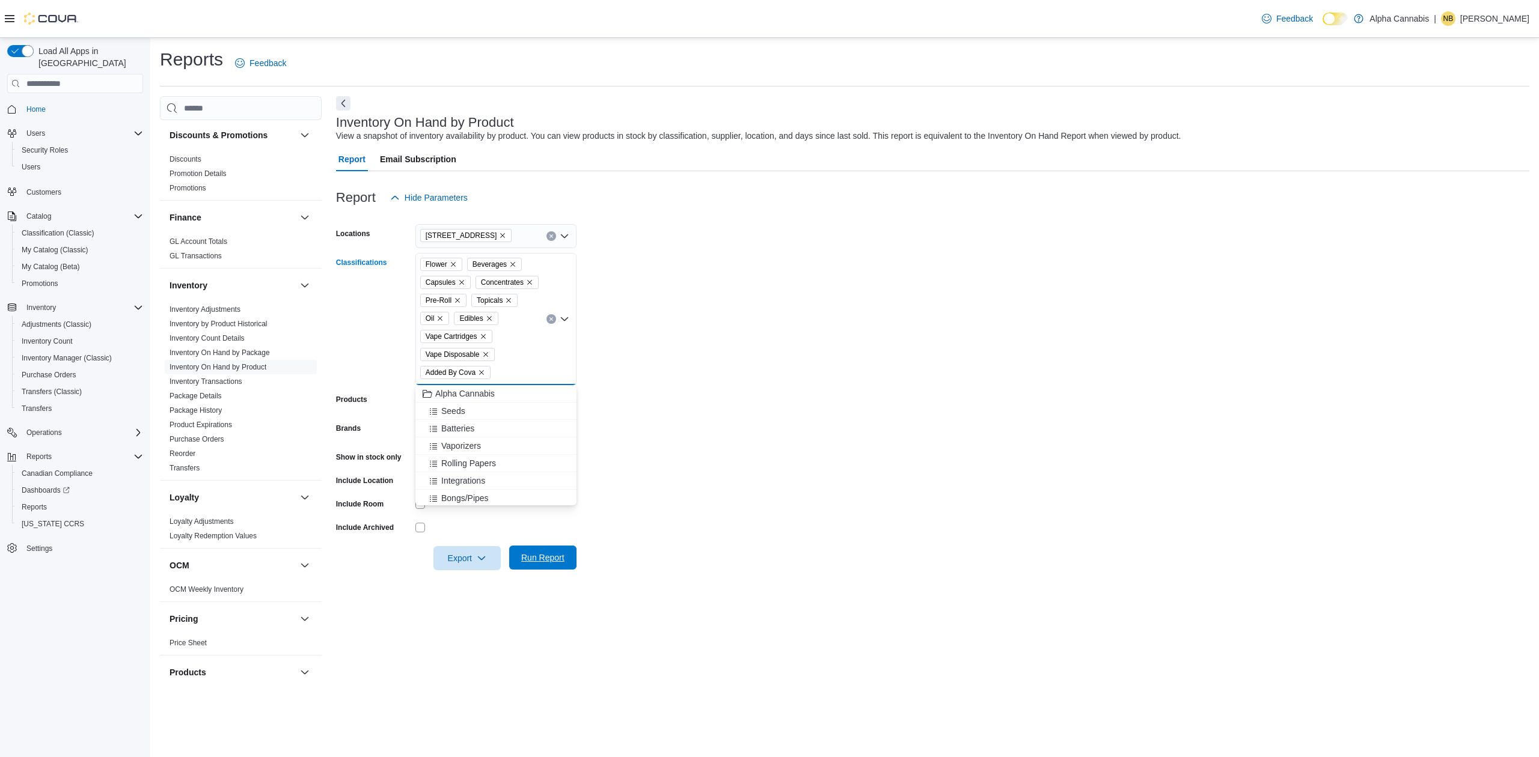
click at [539, 559] on span "Run Report" at bounding box center [542, 558] width 43 height 12
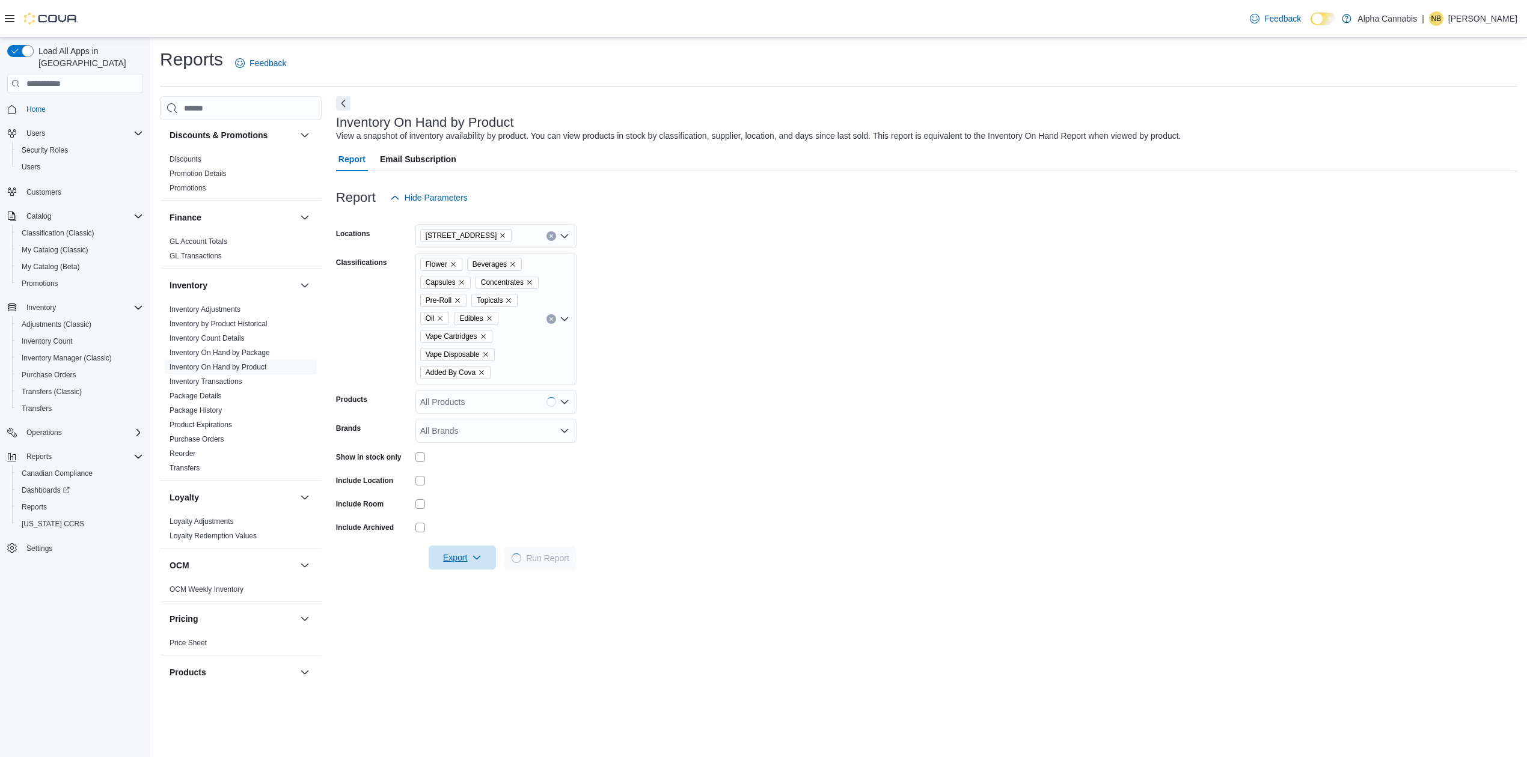
click at [478, 556] on icon "button" at bounding box center [477, 558] width 10 height 10
click at [459, 578] on span "Export to Excel" at bounding box center [464, 583] width 54 height 10
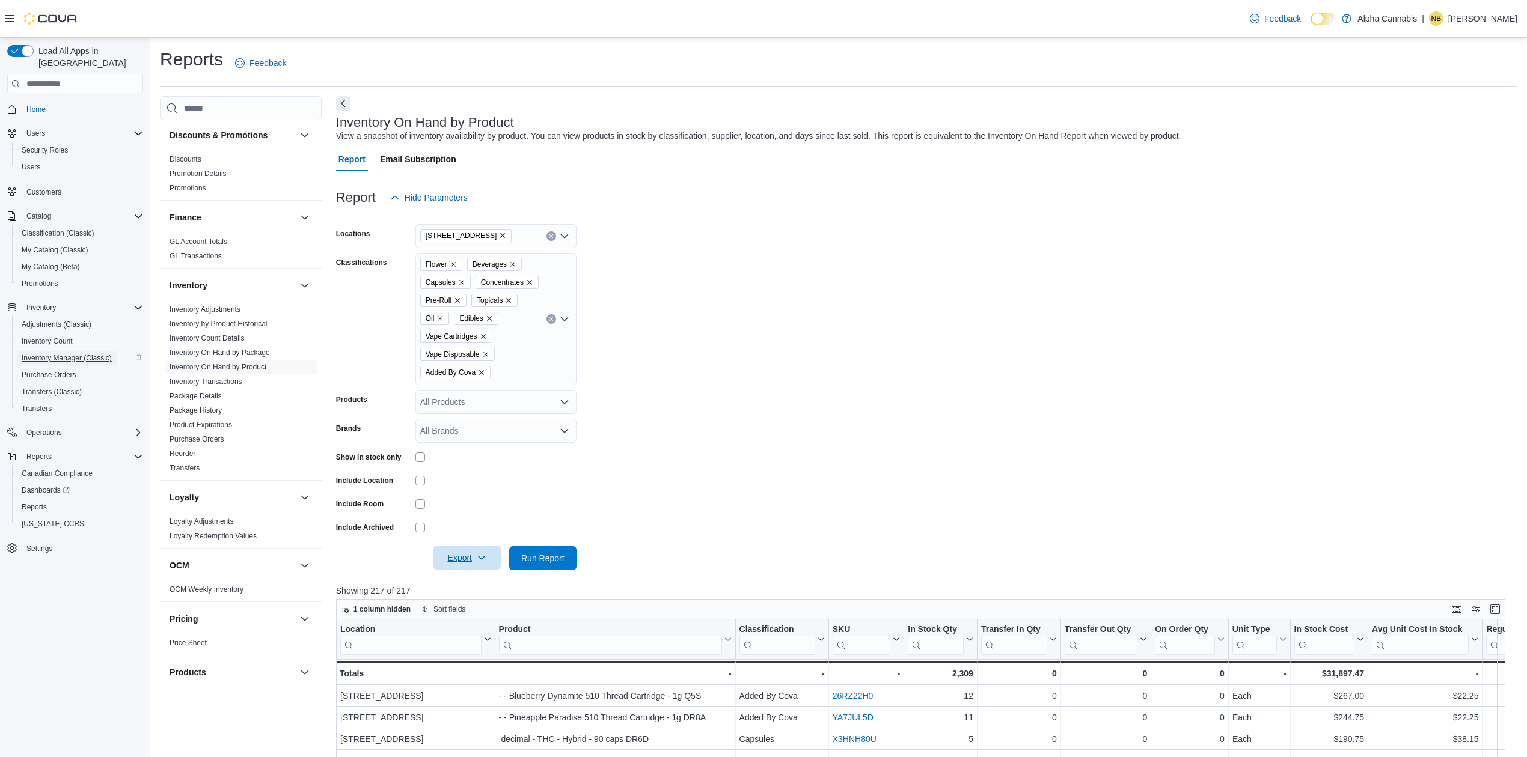
click at [65, 353] on span "Inventory Manager (Classic)" at bounding box center [67, 358] width 90 height 10
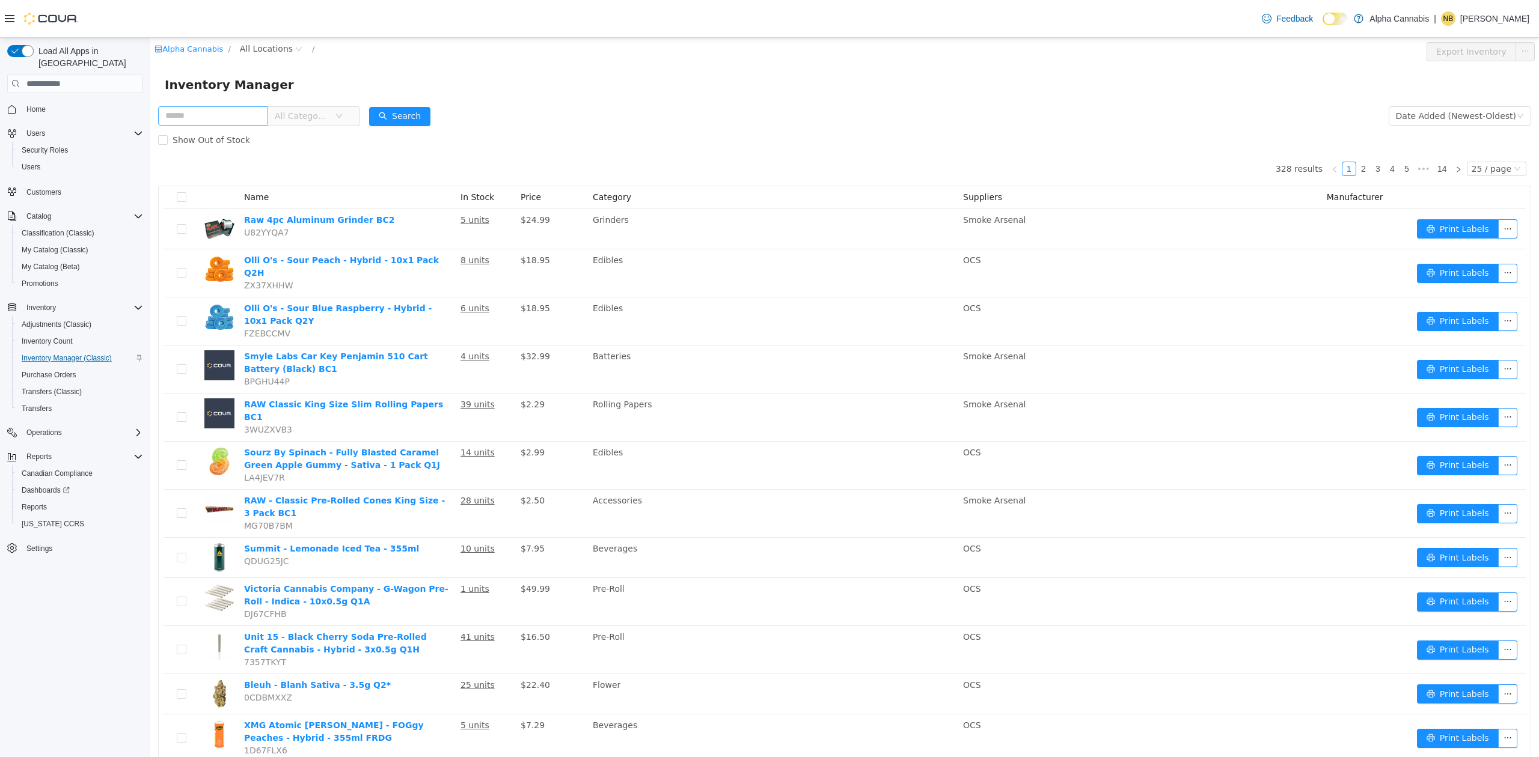
click at [240, 116] on input "text" at bounding box center [213, 115] width 110 height 19
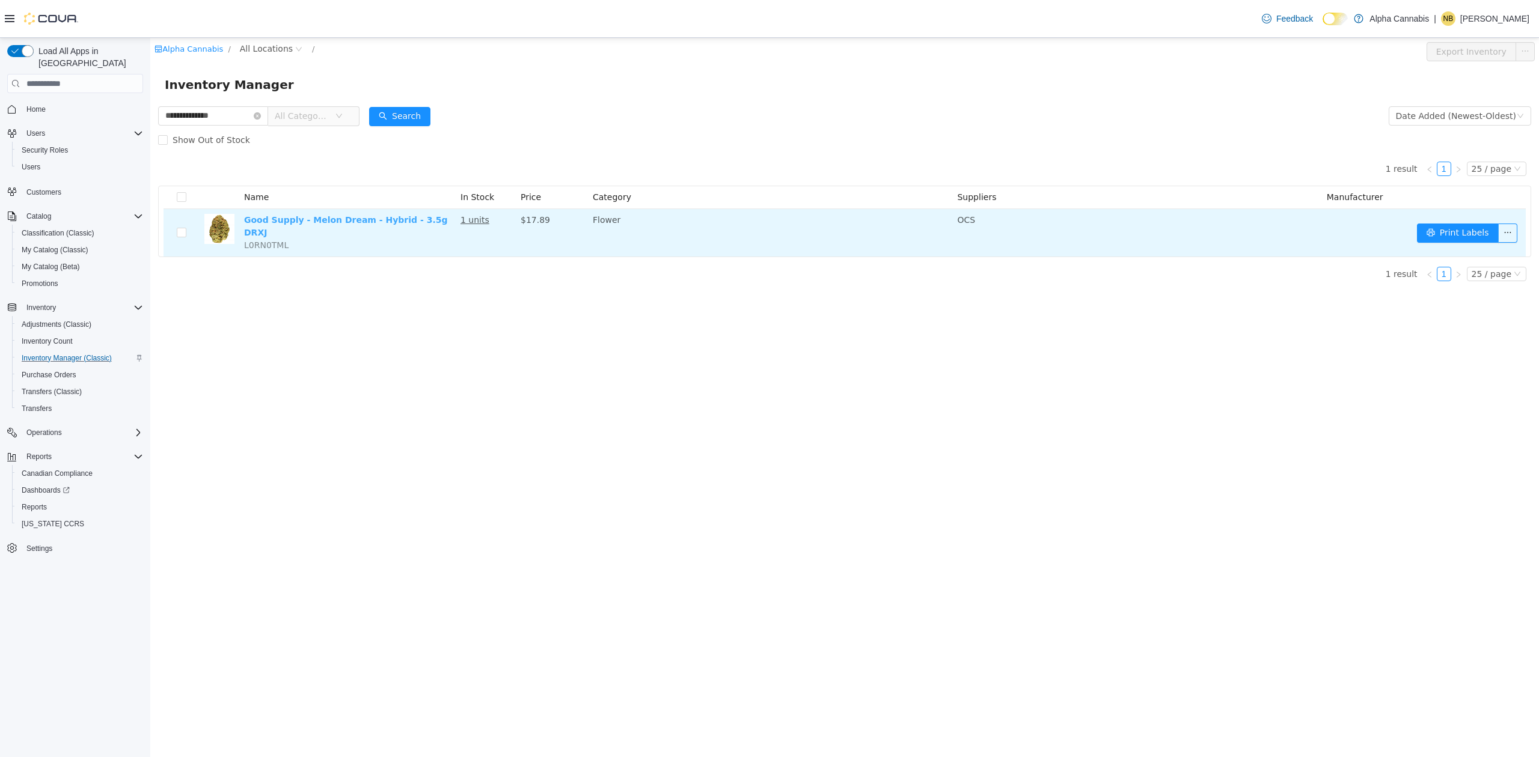
click at [308, 218] on link "Good Supply - Melon Dream - Hybrid - 3.5g DRXJ" at bounding box center [345, 226] width 203 height 22
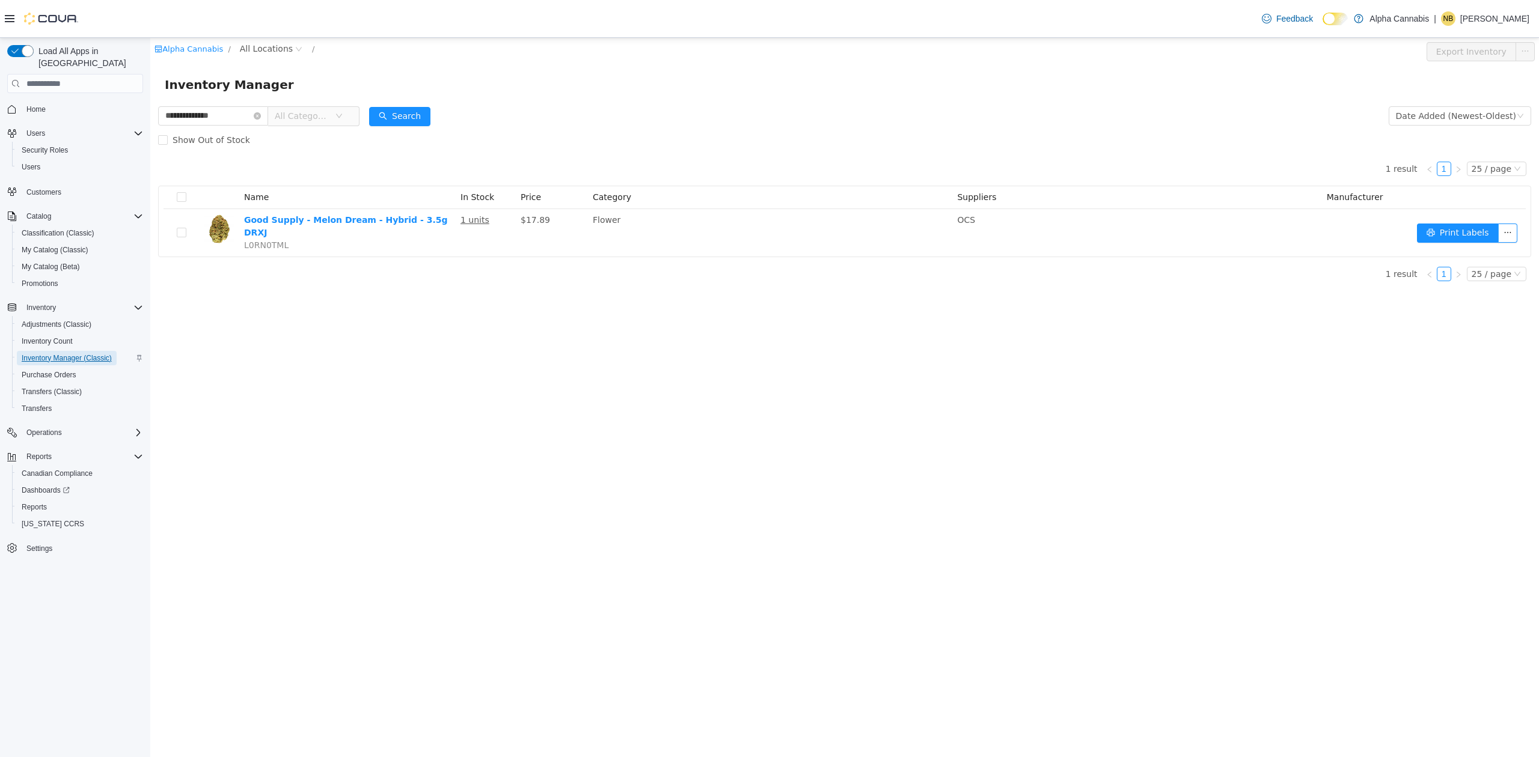
click at [44, 351] on span "Inventory Manager (Classic)" at bounding box center [67, 358] width 90 height 14
click at [217, 114] on input "**********" at bounding box center [213, 115] width 110 height 19
type input "*******"
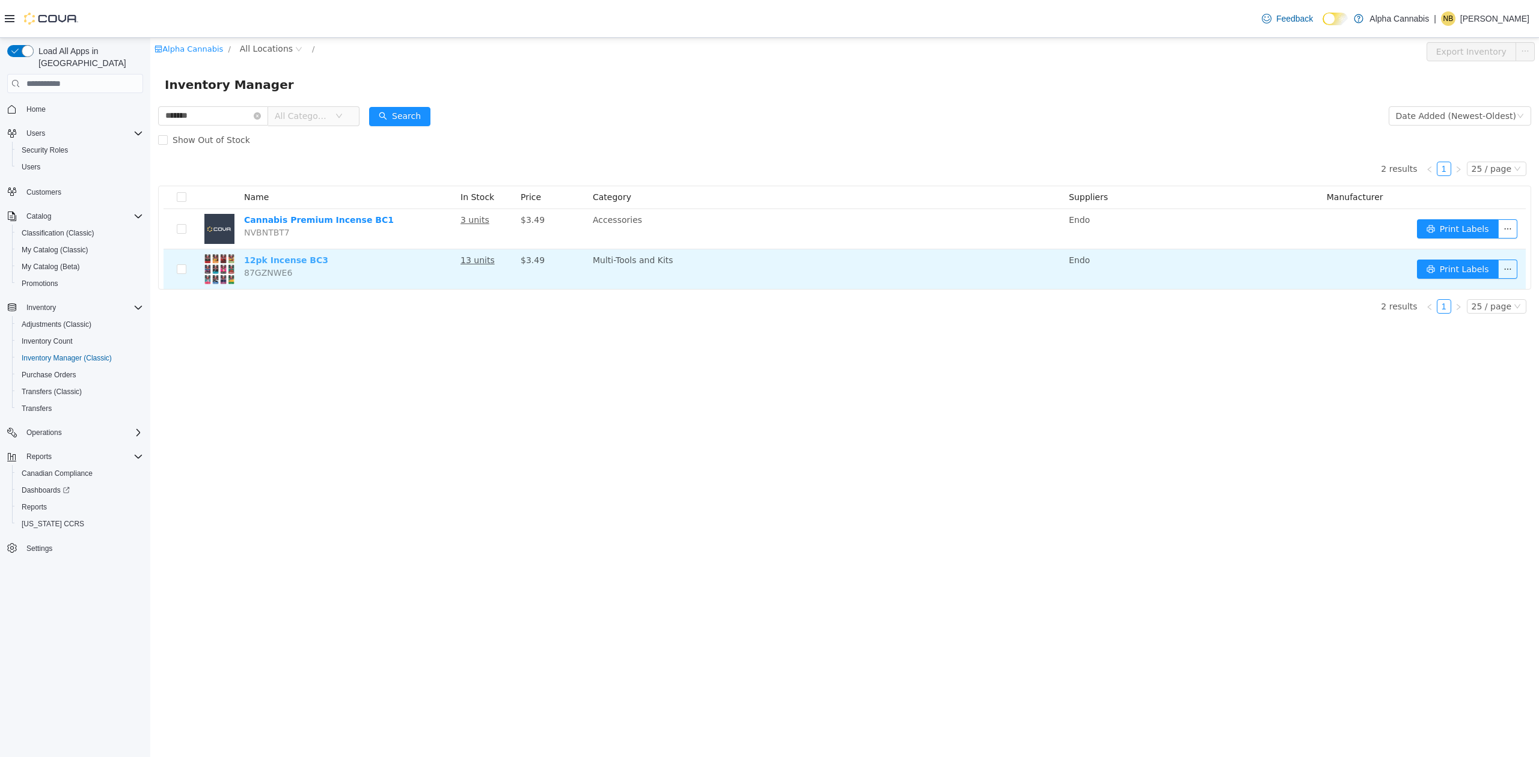
click at [292, 260] on link "12pk Incense BC3" at bounding box center [286, 260] width 84 height 10
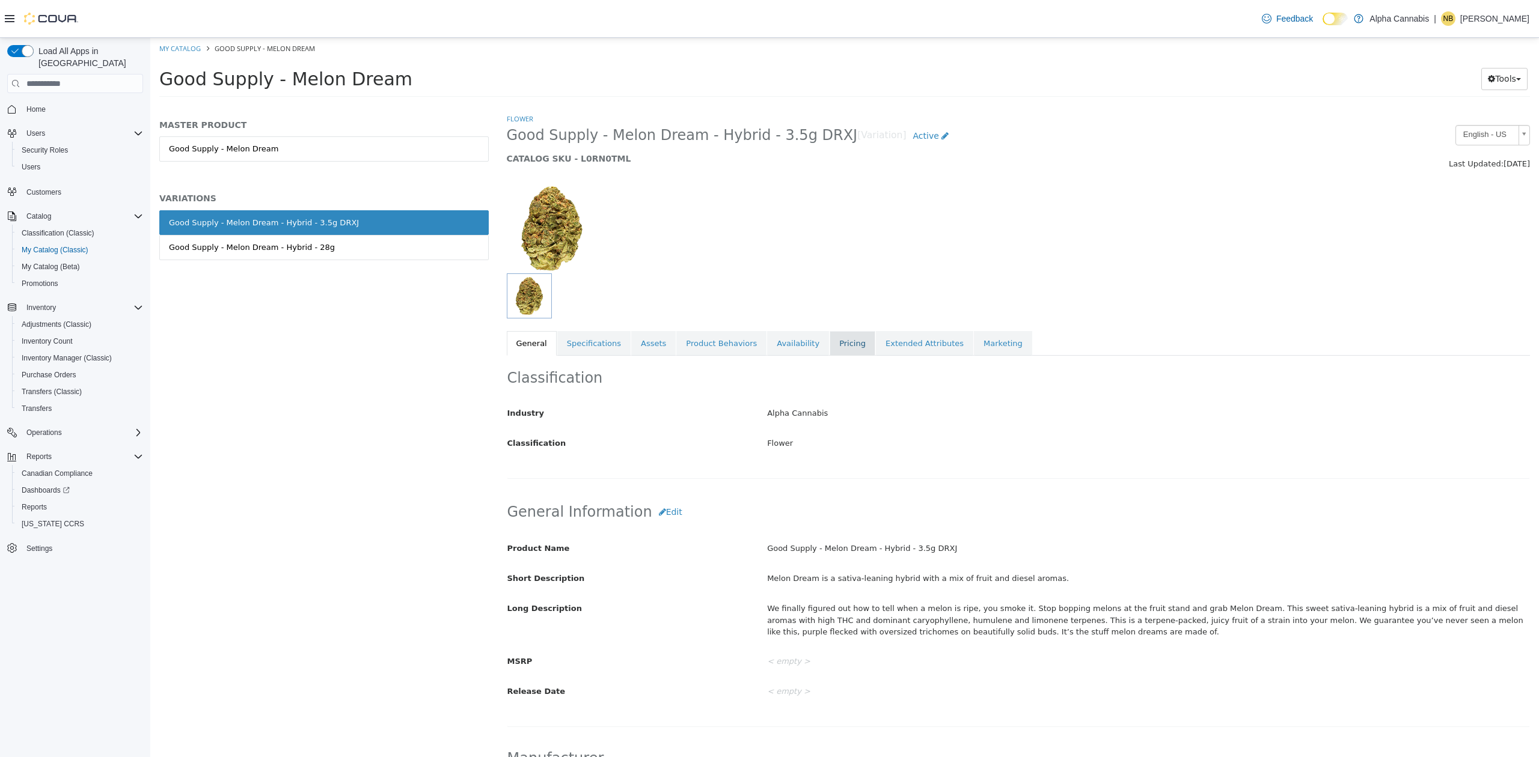
click at [830, 341] on link "Pricing" at bounding box center [853, 343] width 46 height 25
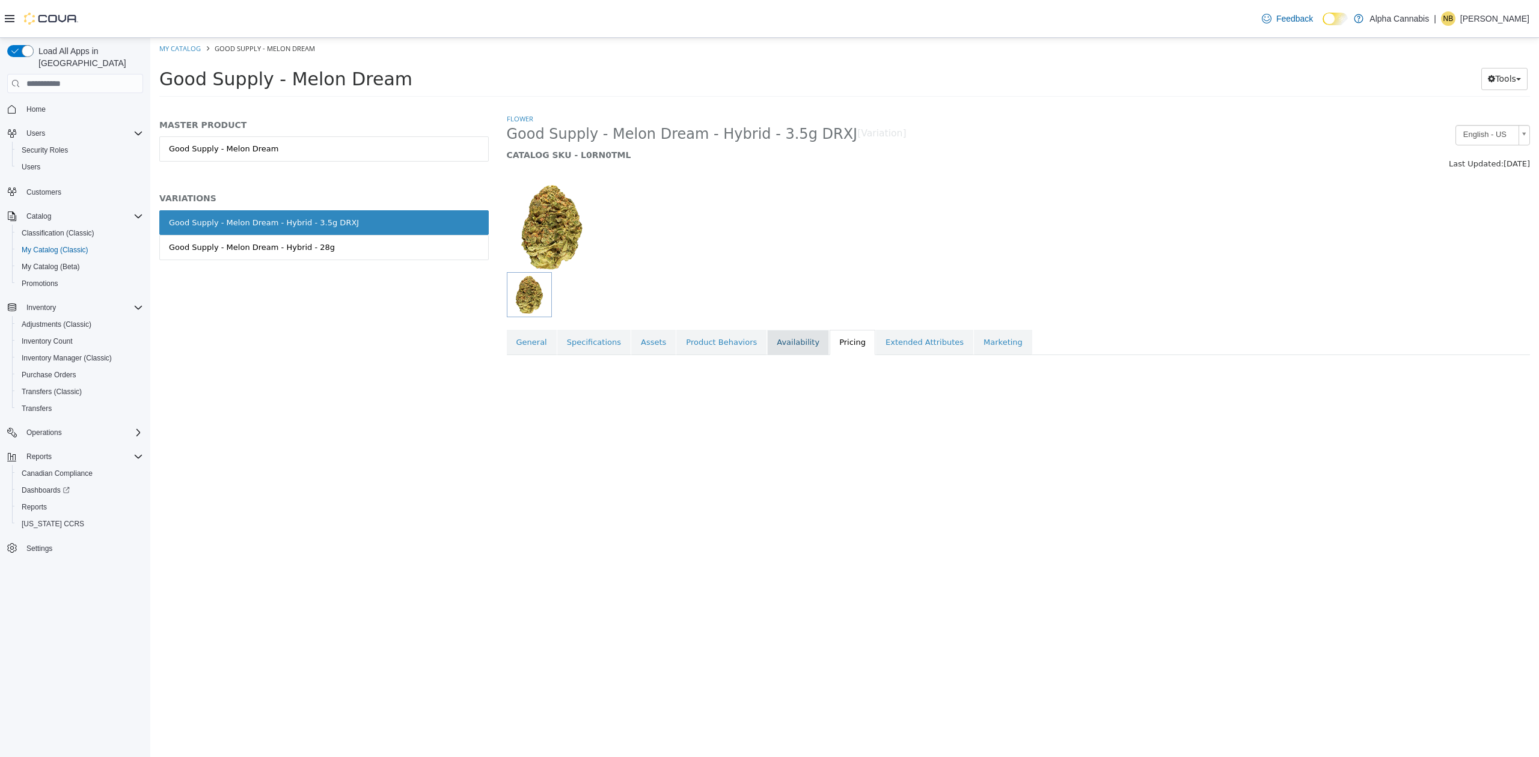
click at [775, 347] on link "Availability" at bounding box center [798, 342] width 62 height 25
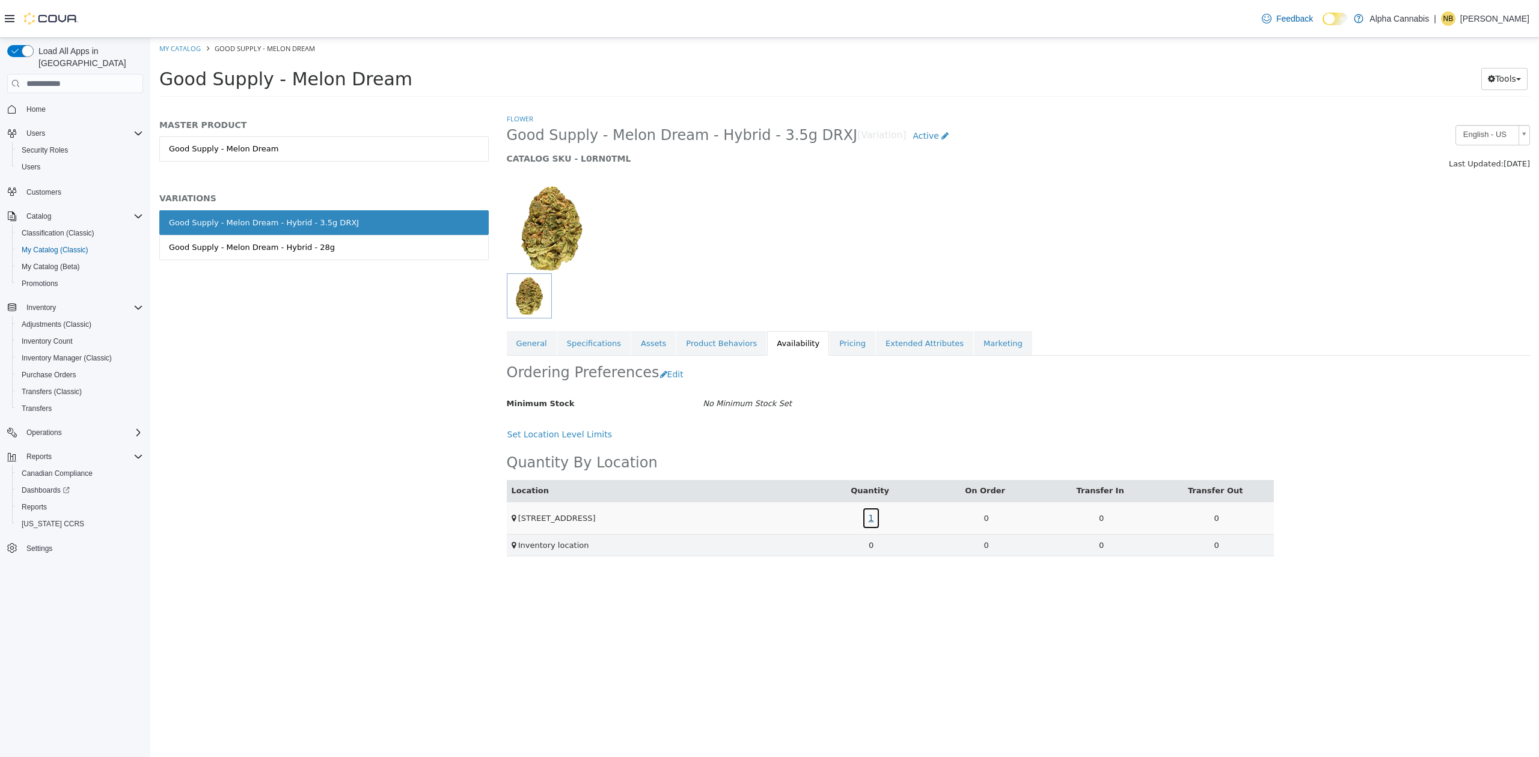
click at [873, 518] on link "1" at bounding box center [871, 518] width 19 height 22
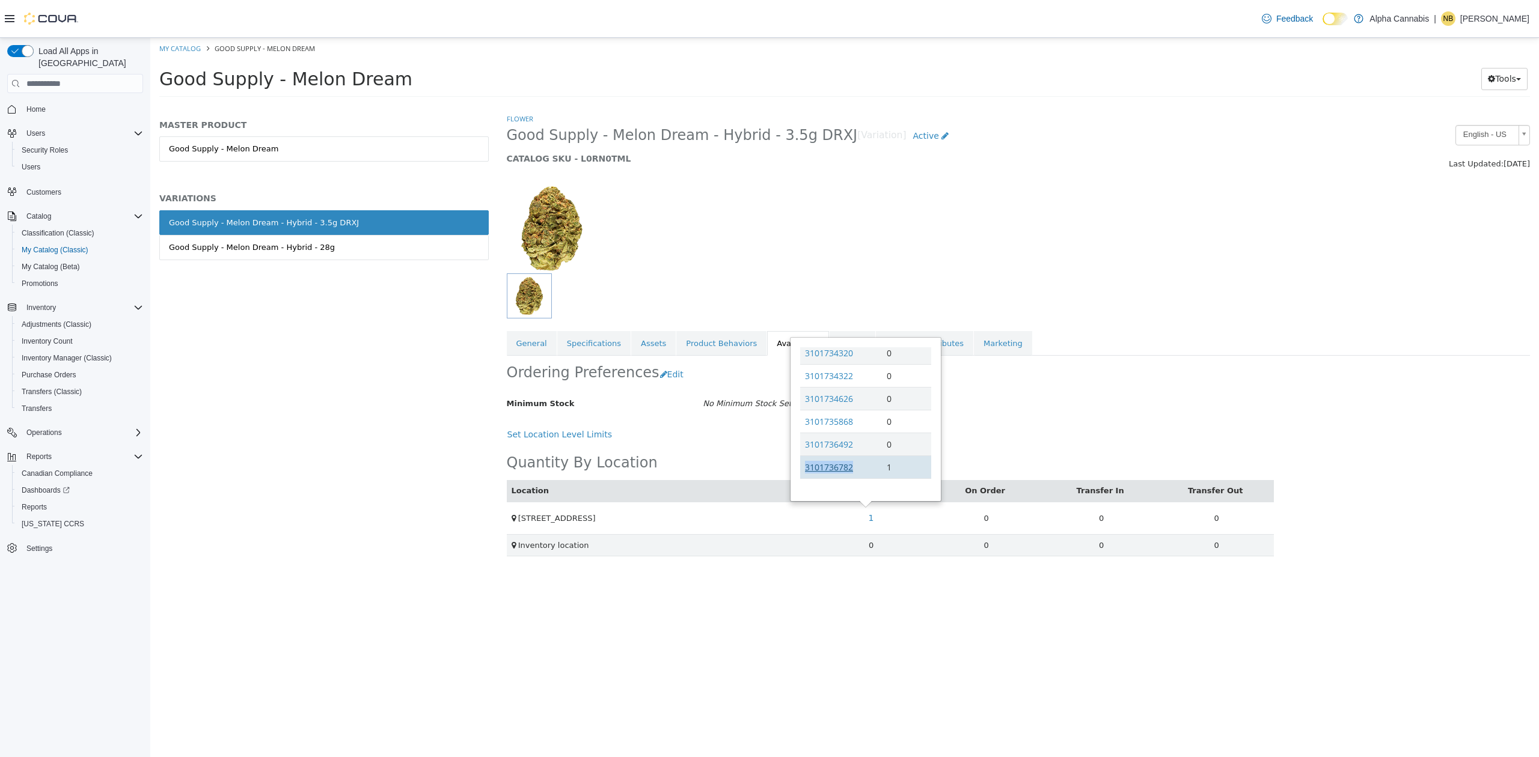
drag, startPoint x: 867, startPoint y: 469, endPoint x: 806, endPoint y: 466, distance: 60.8
click at [806, 466] on td "3101736782" at bounding box center [841, 467] width 82 height 23
copy link "3101736782"
click at [37, 503] on span "Reports" at bounding box center [34, 508] width 25 height 10
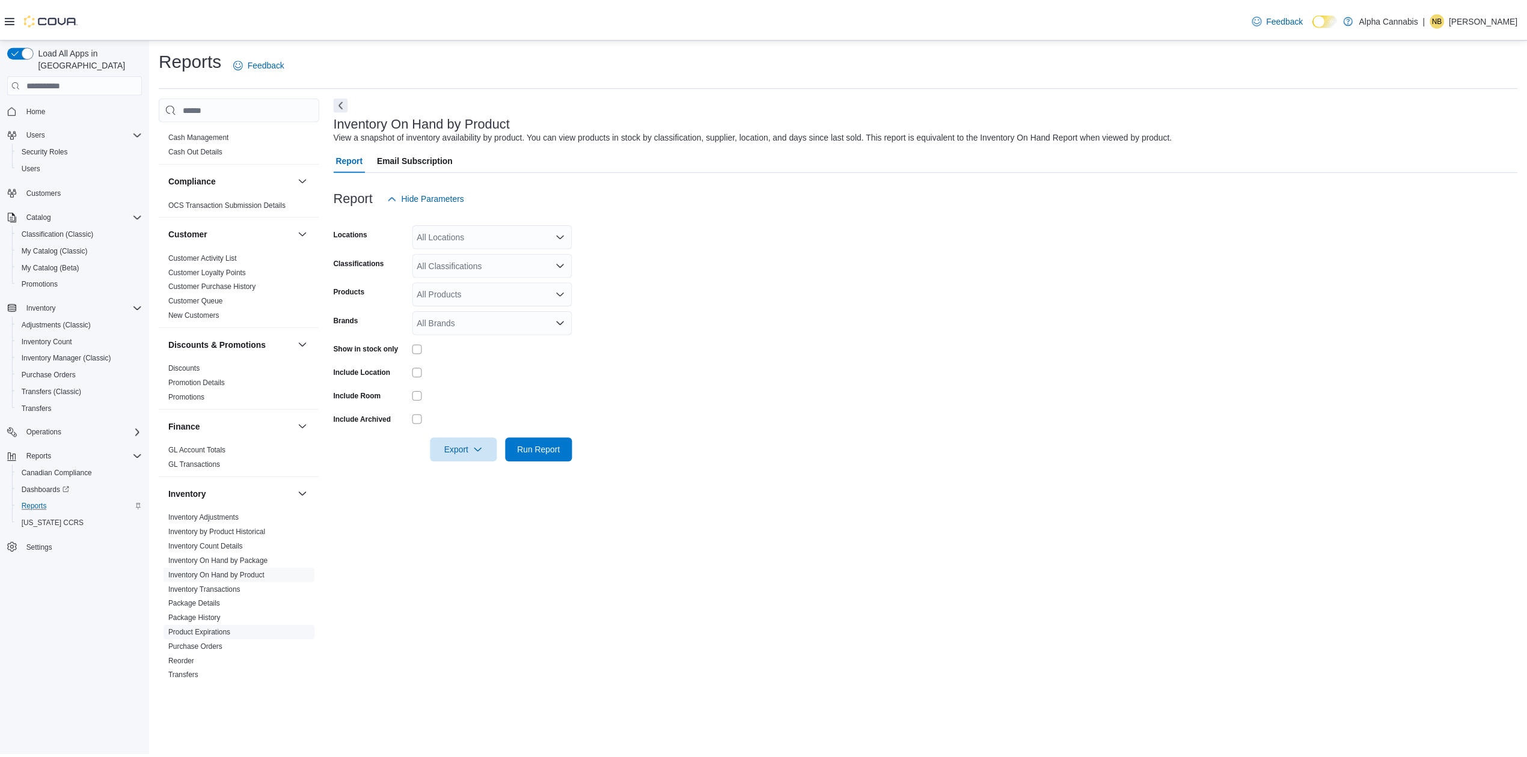
scroll to position [26, 0]
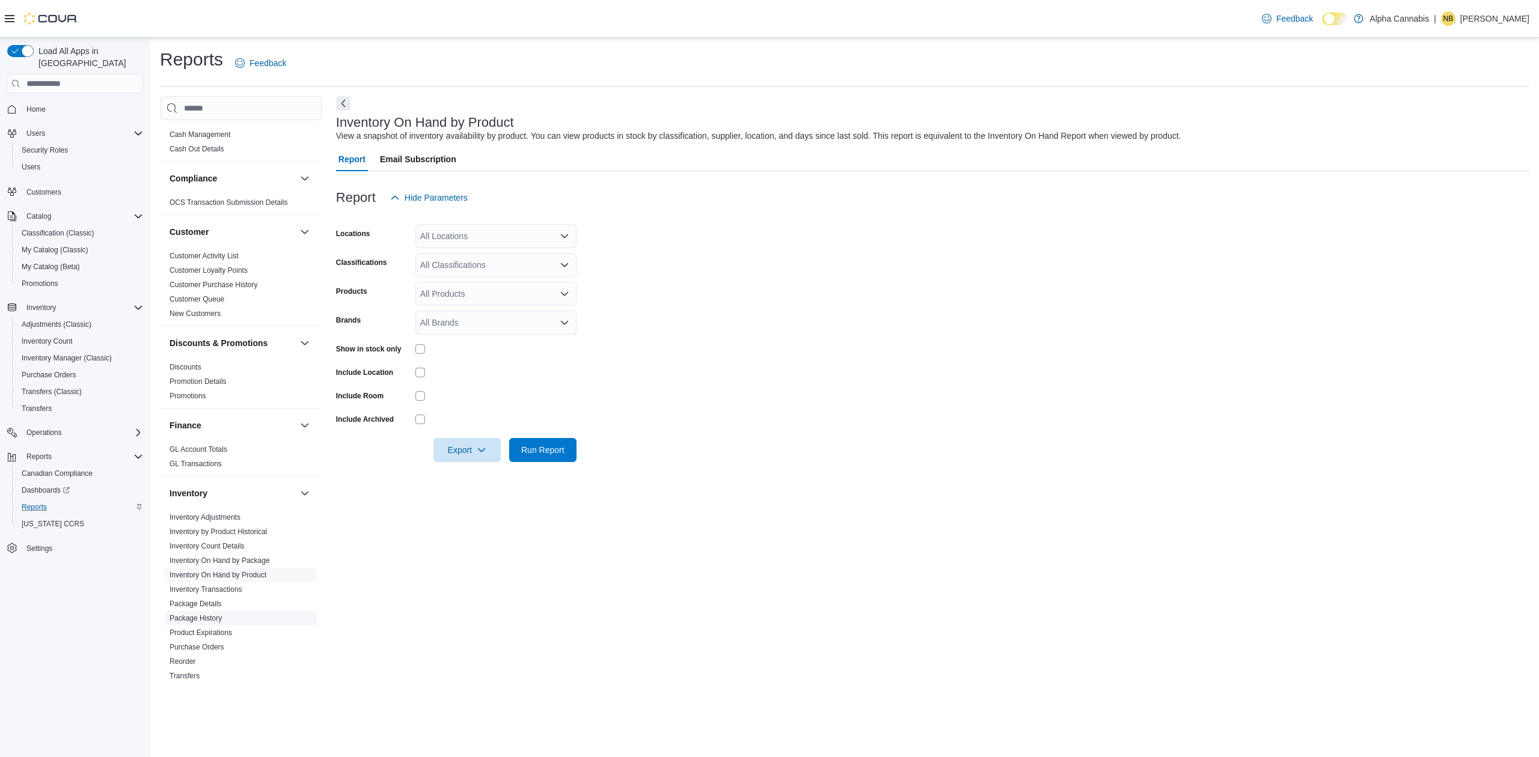
click at [210, 616] on link "Package History" at bounding box center [196, 618] width 52 height 8
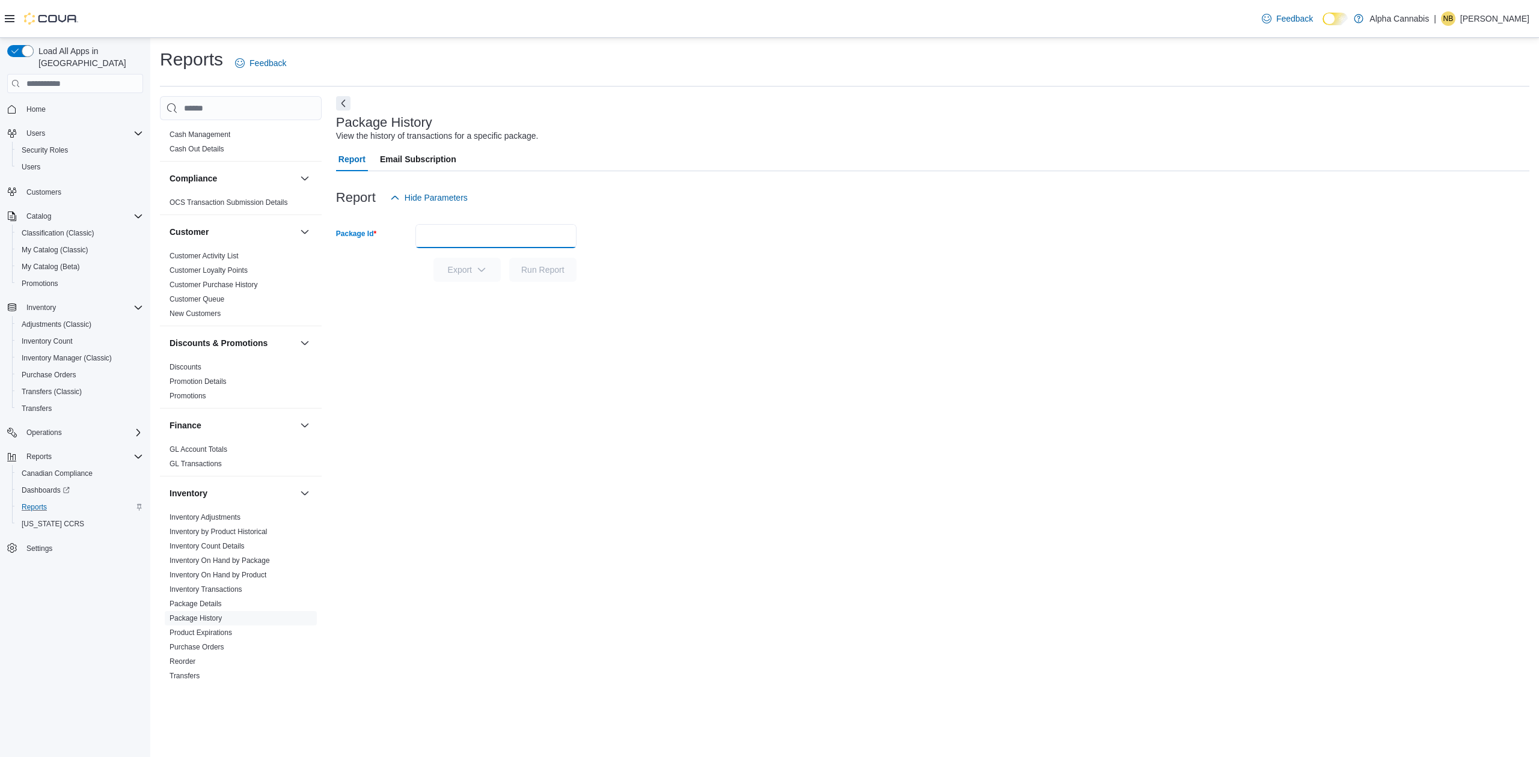
click at [484, 237] on input "Package Id" at bounding box center [495, 236] width 161 height 24
paste input "**********"
type input "**********"
click at [509, 258] on button "Run Report" at bounding box center [542, 270] width 67 height 24
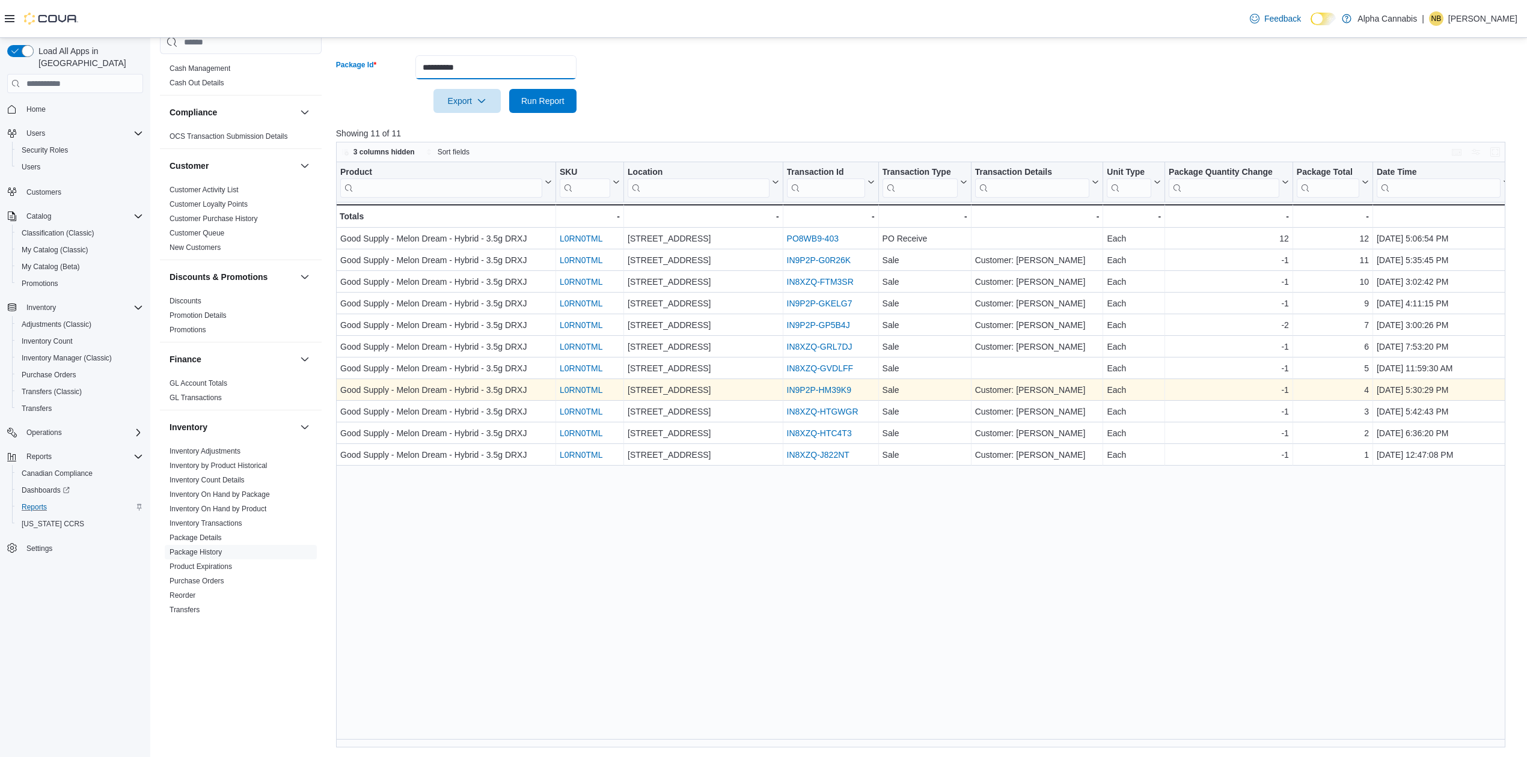
scroll to position [155, 0]
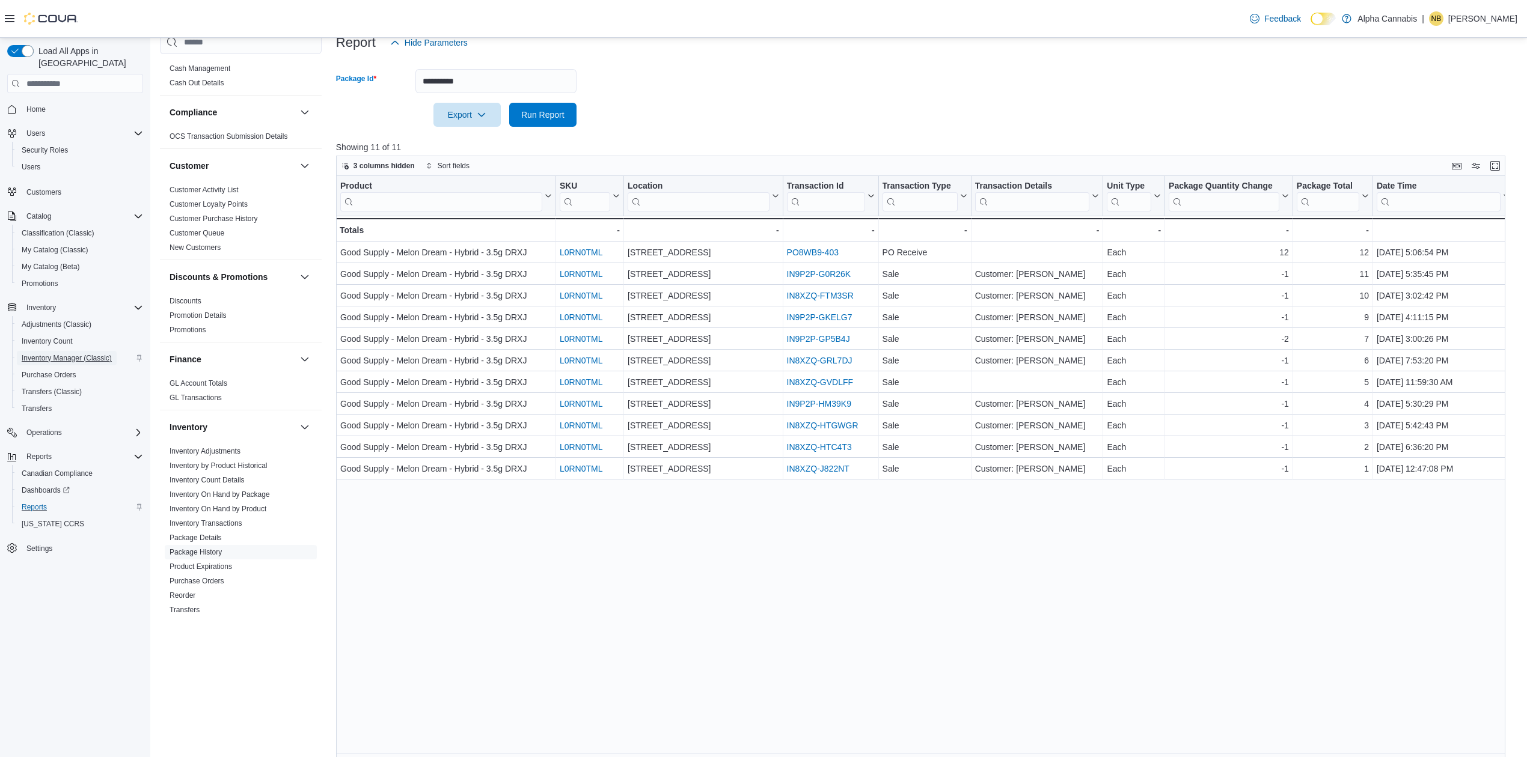
click at [64, 353] on span "Inventory Manager (Classic)" at bounding box center [67, 358] width 90 height 10
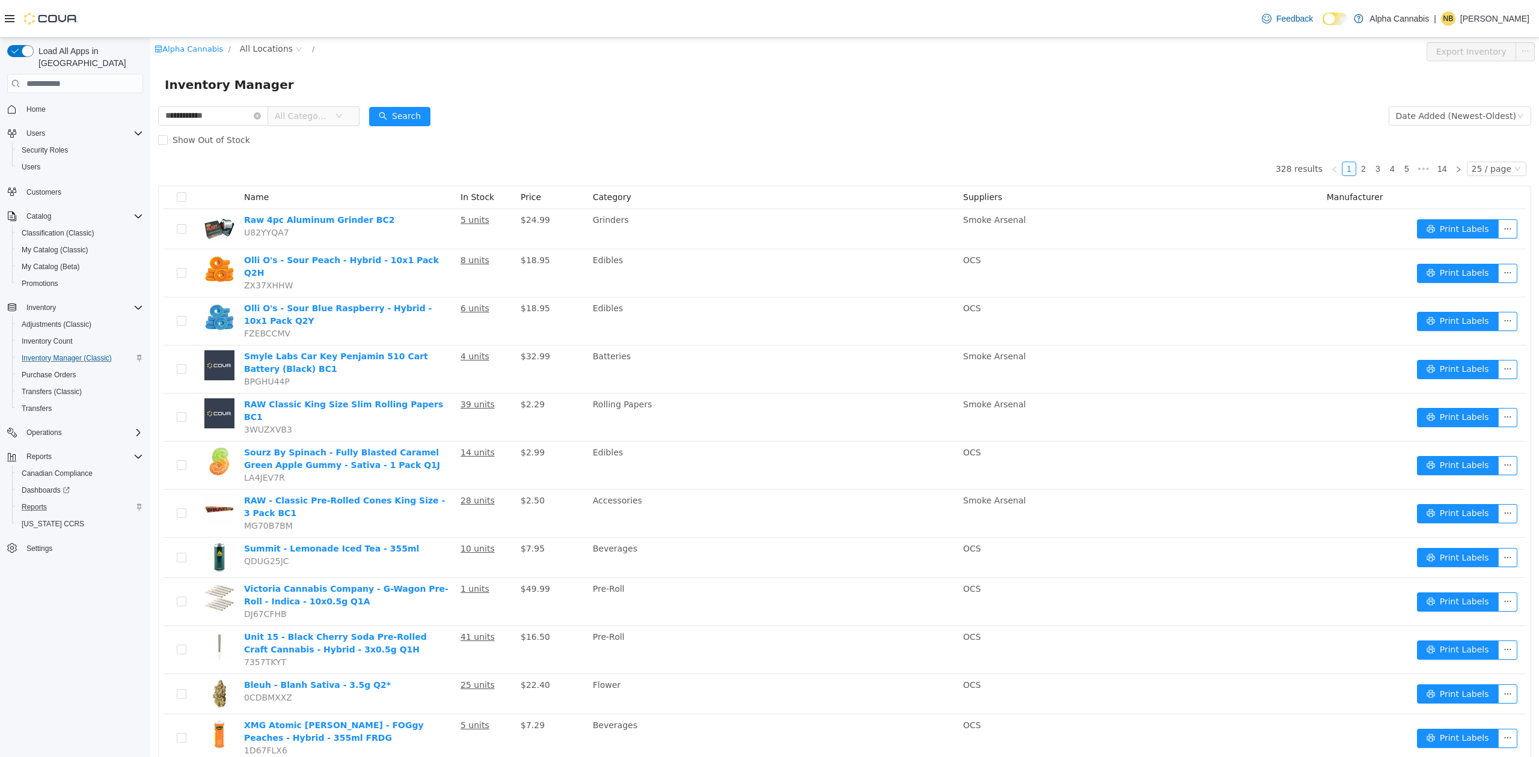
type input "**********"
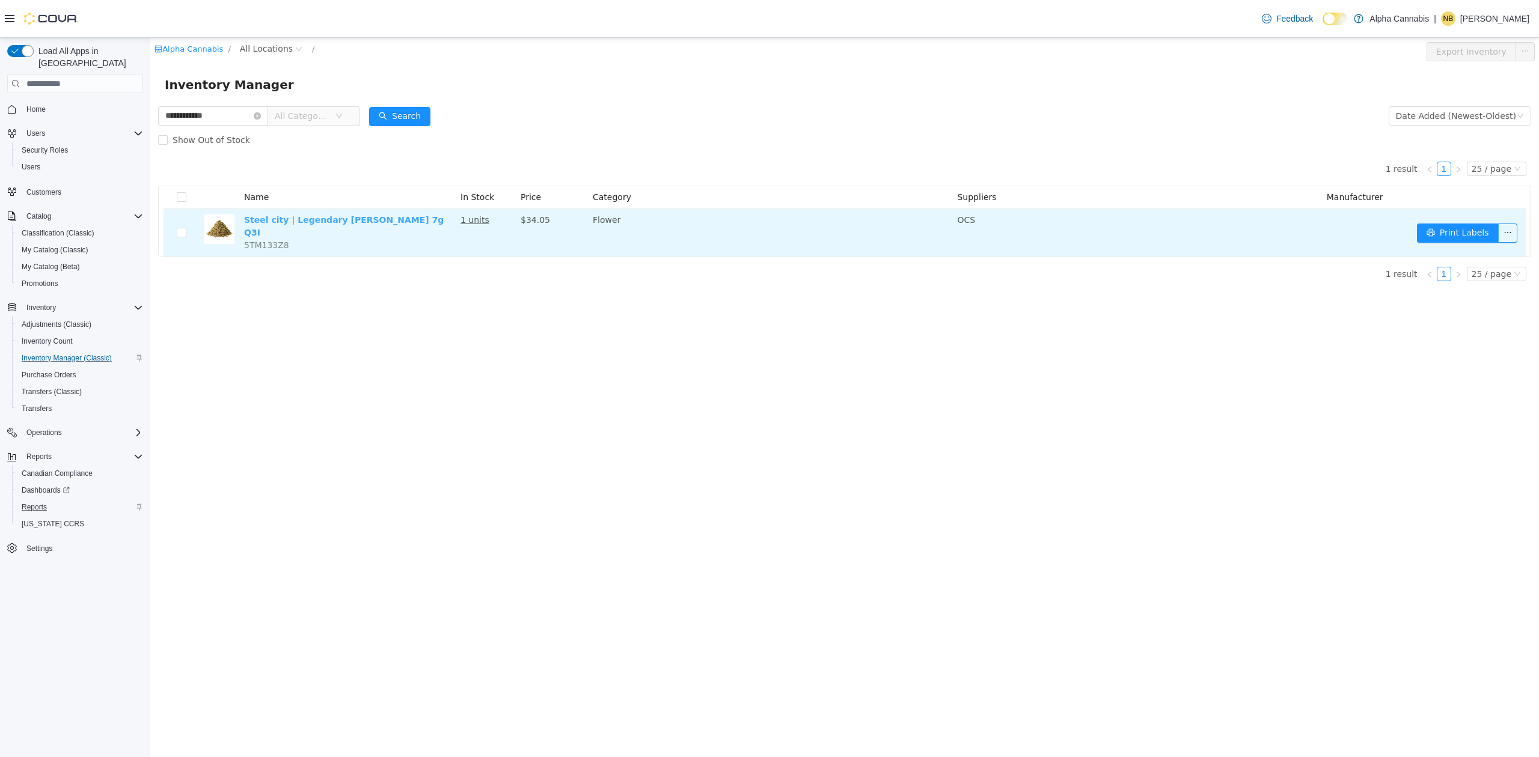
click at [302, 219] on link "Steel city | Legendary [PERSON_NAME] 7g Q3I" at bounding box center [344, 226] width 200 height 22
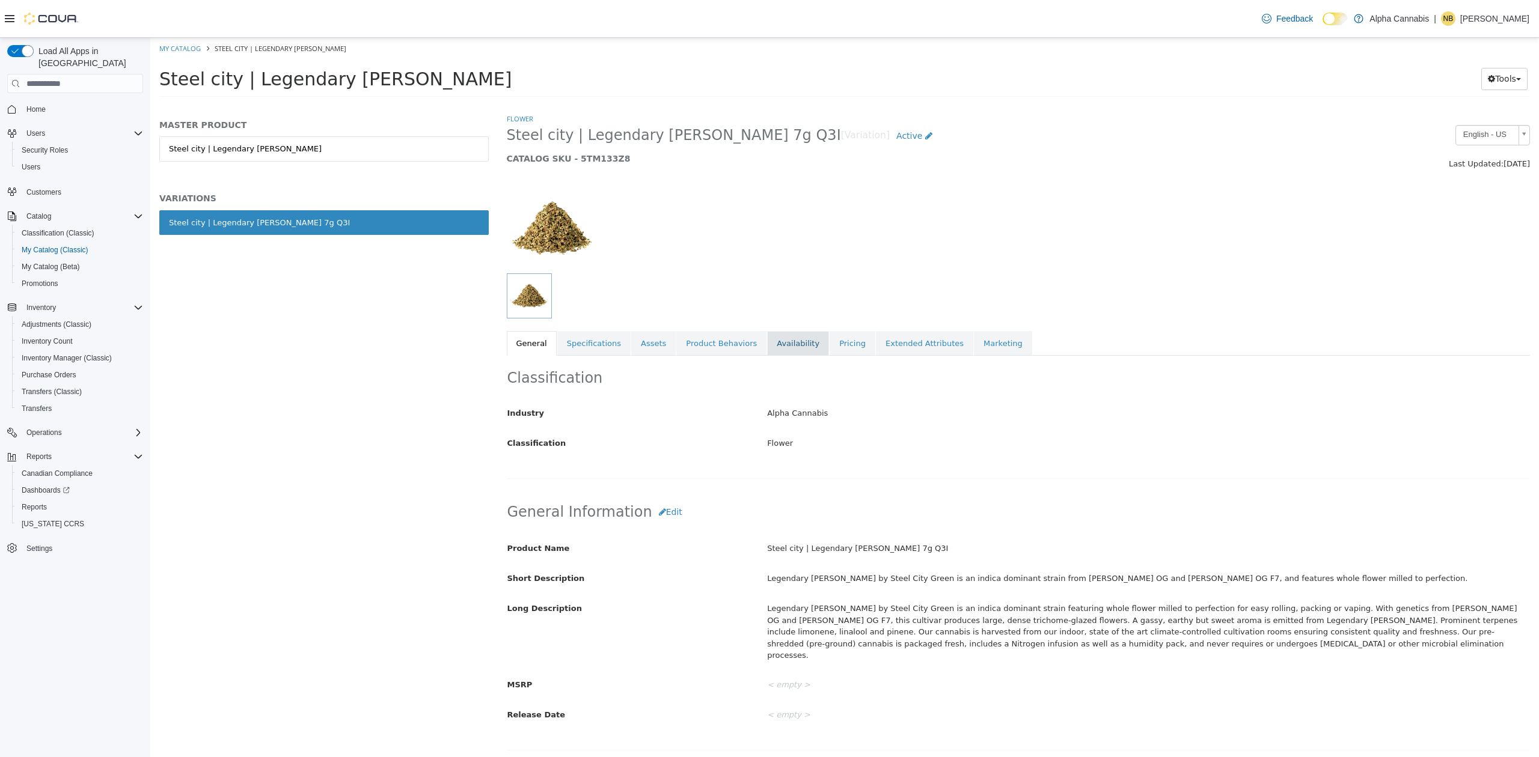
click at [767, 346] on link "Availability" at bounding box center [798, 343] width 62 height 25
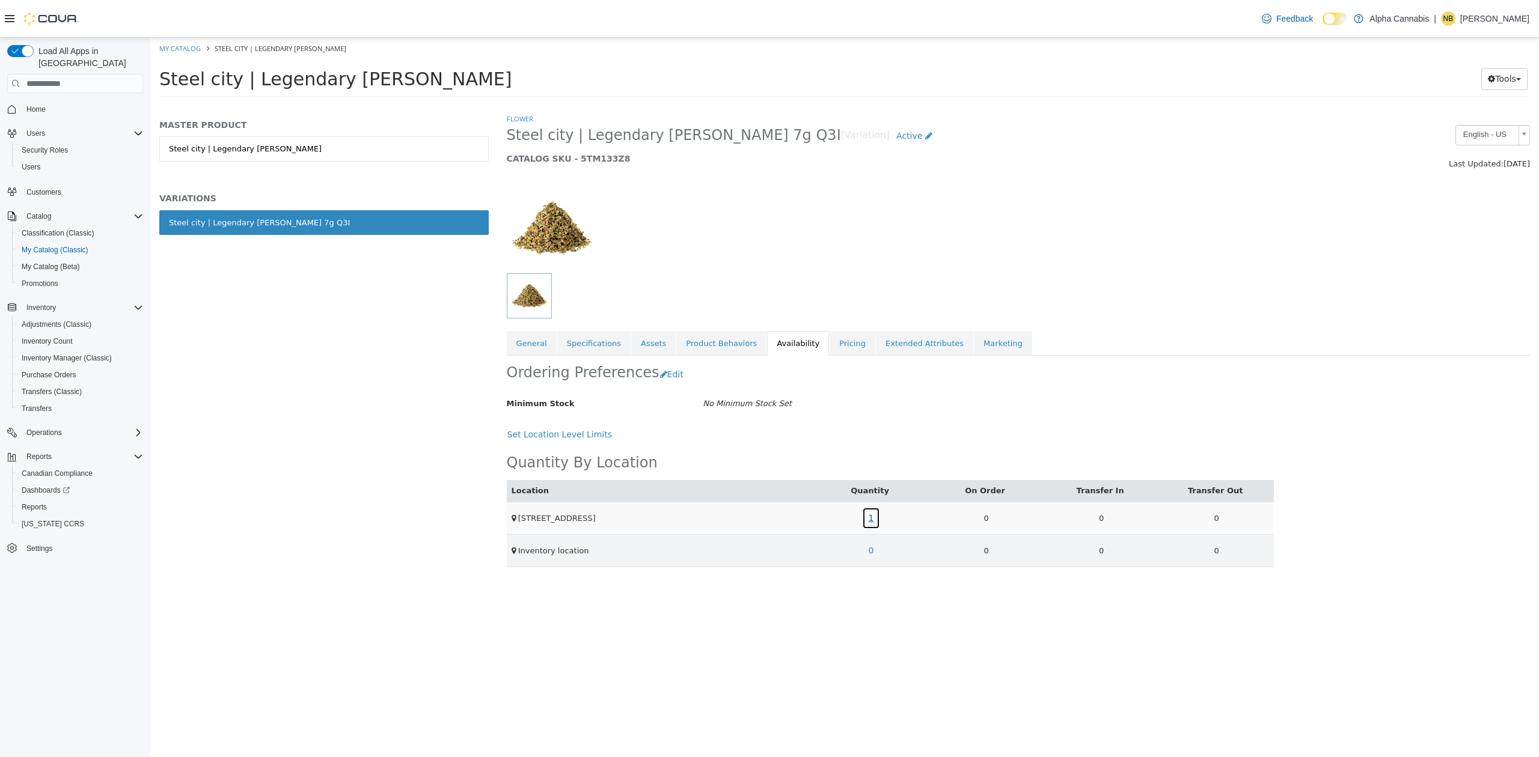
click at [873, 522] on link "1" at bounding box center [871, 518] width 19 height 22
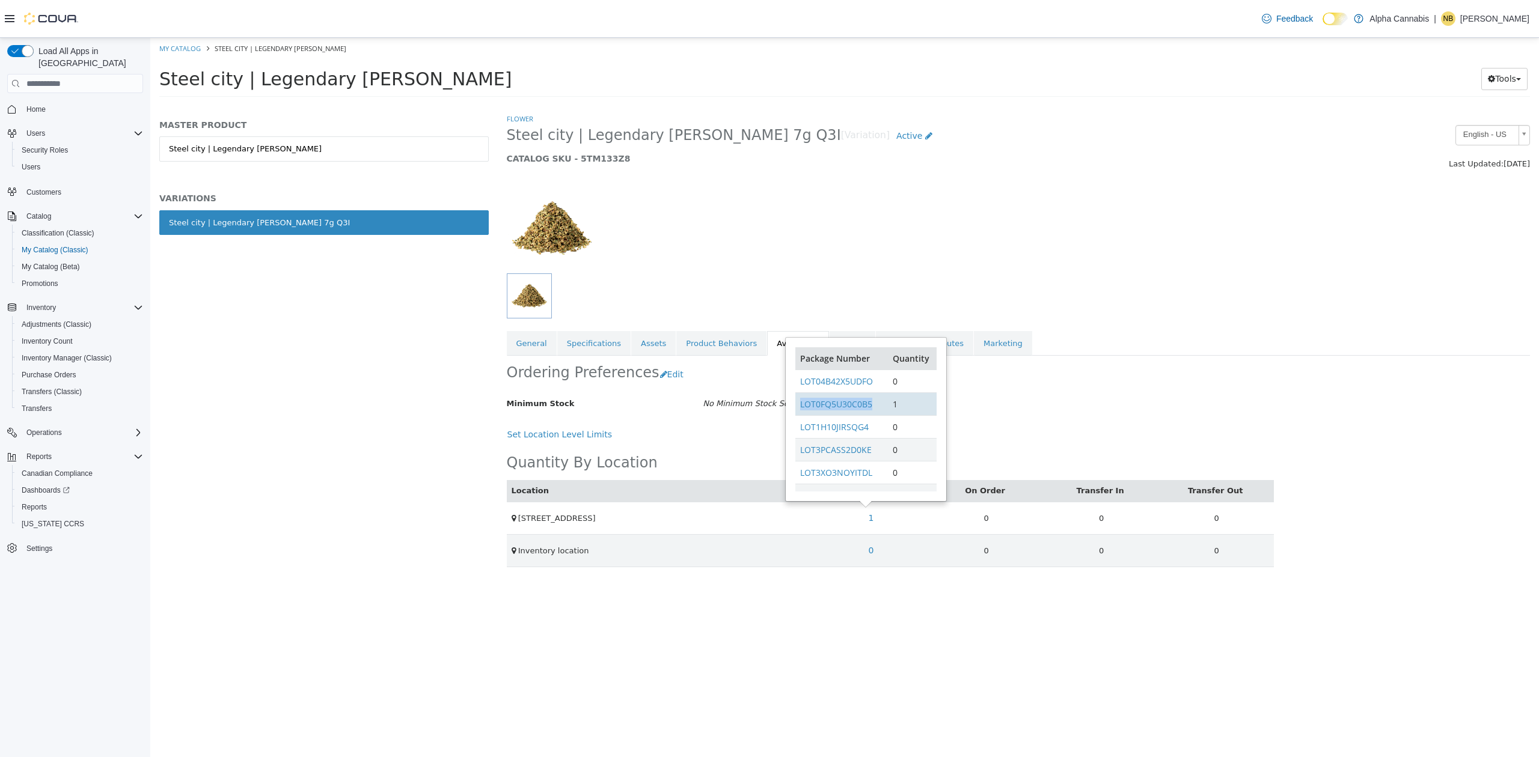
drag, startPoint x: 878, startPoint y: 402, endPoint x: 798, endPoint y: 402, distance: 79.9
click at [798, 402] on td "LOT0FQ5U30C0B5" at bounding box center [841, 404] width 93 height 23
copy link "LOT0FQ5U30C0B5"
click at [28, 516] on button "[US_STATE] CCRS" at bounding box center [80, 524] width 136 height 17
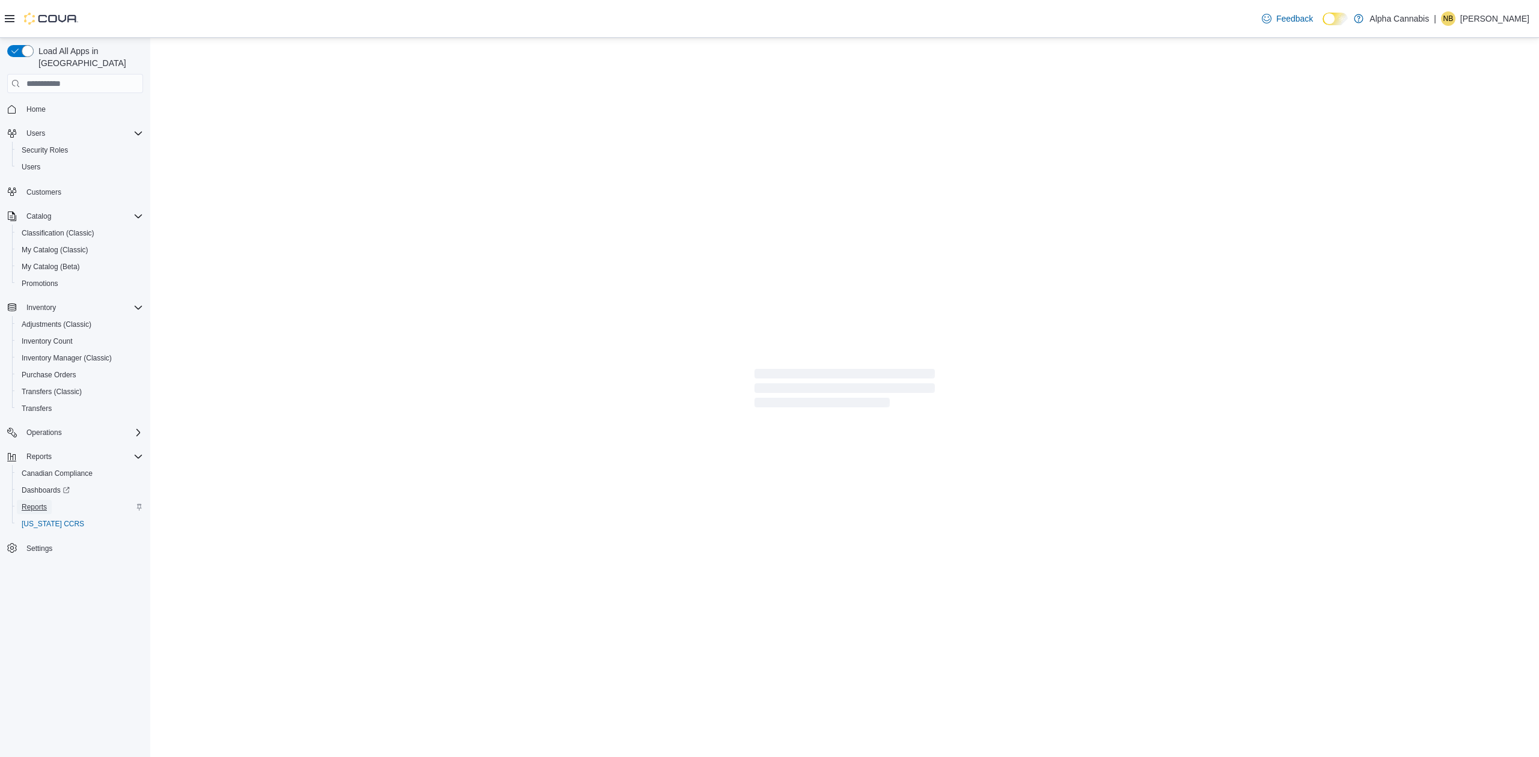
click at [30, 503] on span "Reports" at bounding box center [34, 508] width 25 height 10
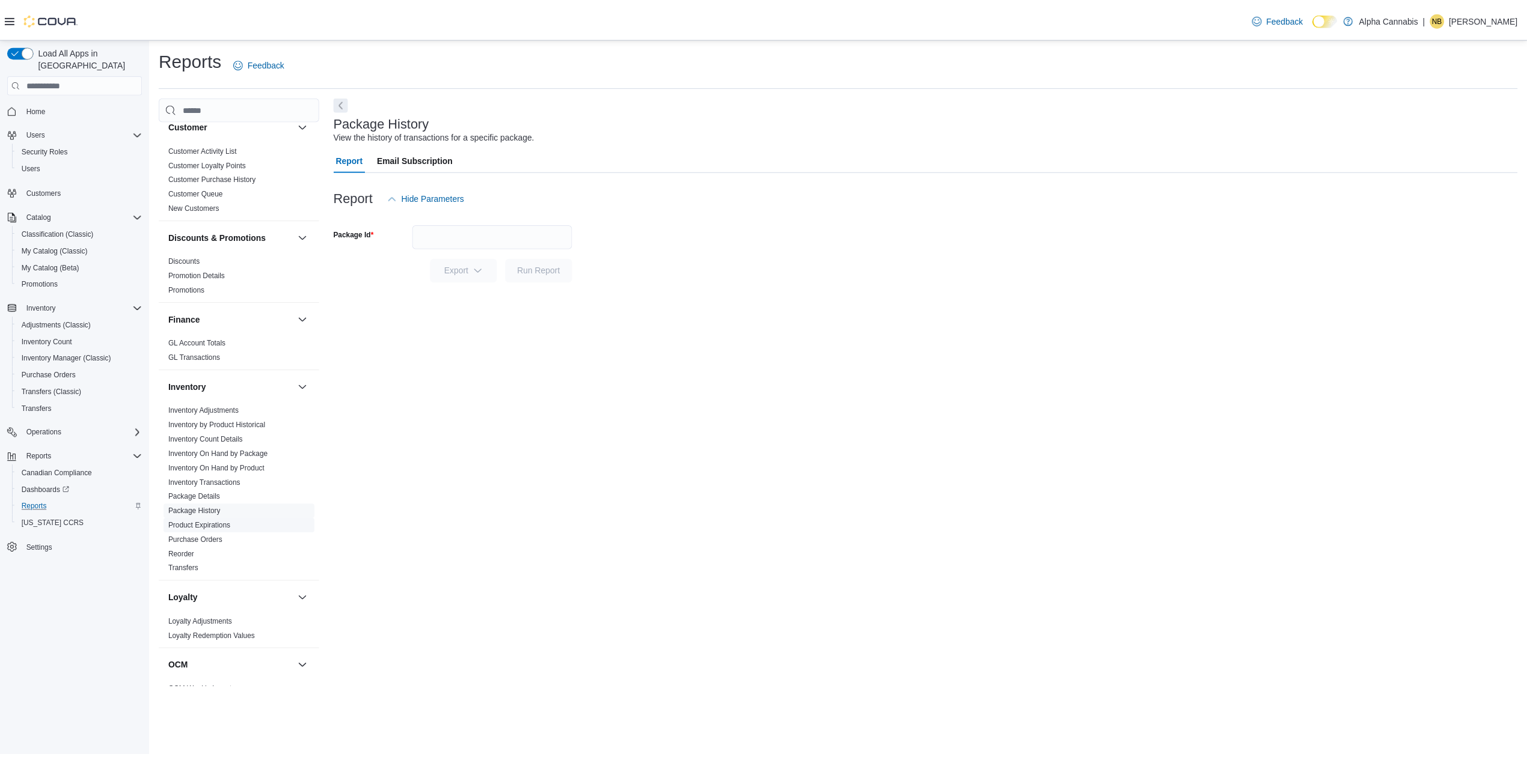
scroll to position [133, 0]
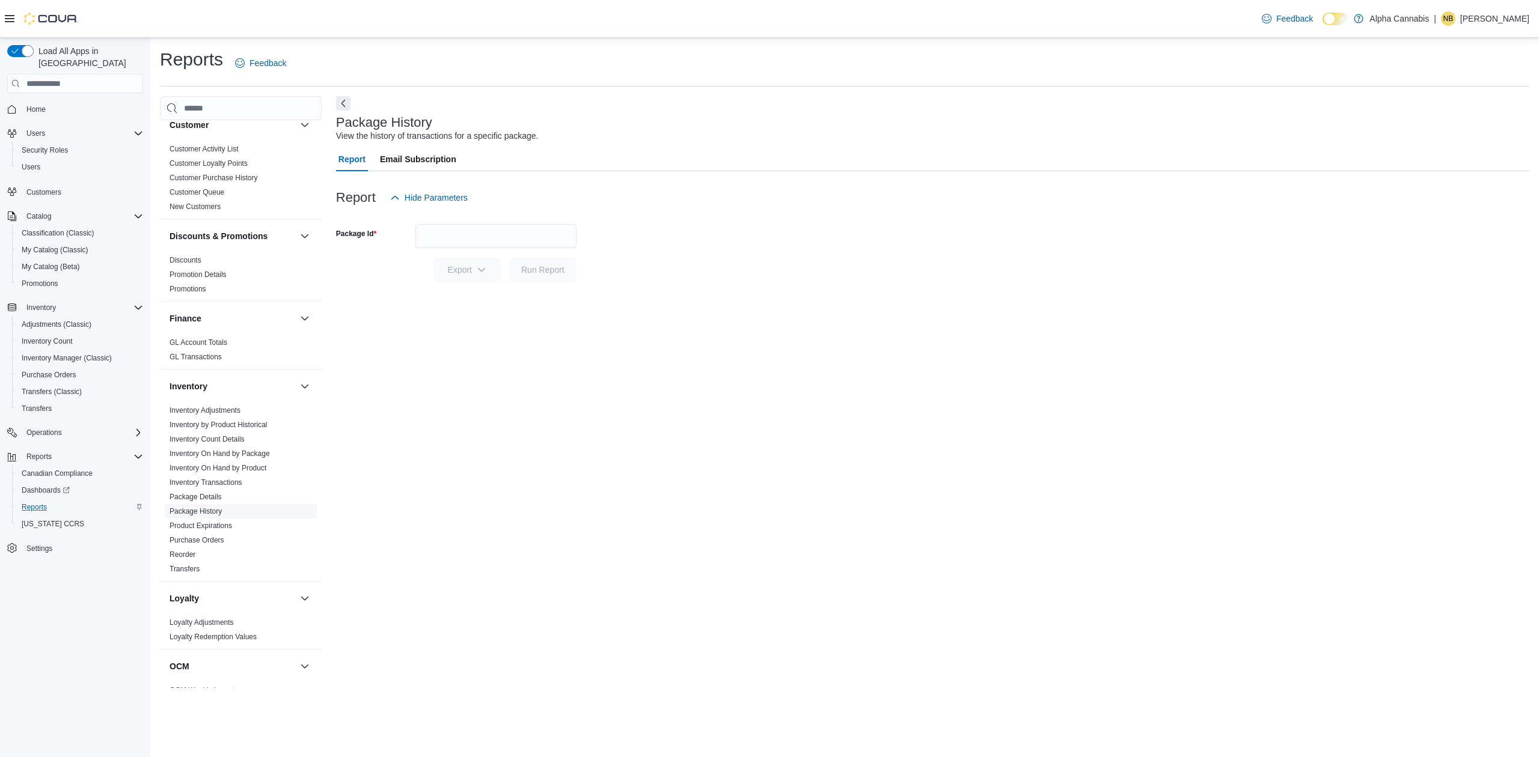
click at [215, 512] on link "Package History" at bounding box center [196, 511] width 52 height 8
click at [452, 241] on input "Package Id" at bounding box center [495, 236] width 161 height 24
paste input "**********"
type input "**********"
click at [552, 289] on div at bounding box center [932, 289] width 1193 height 14
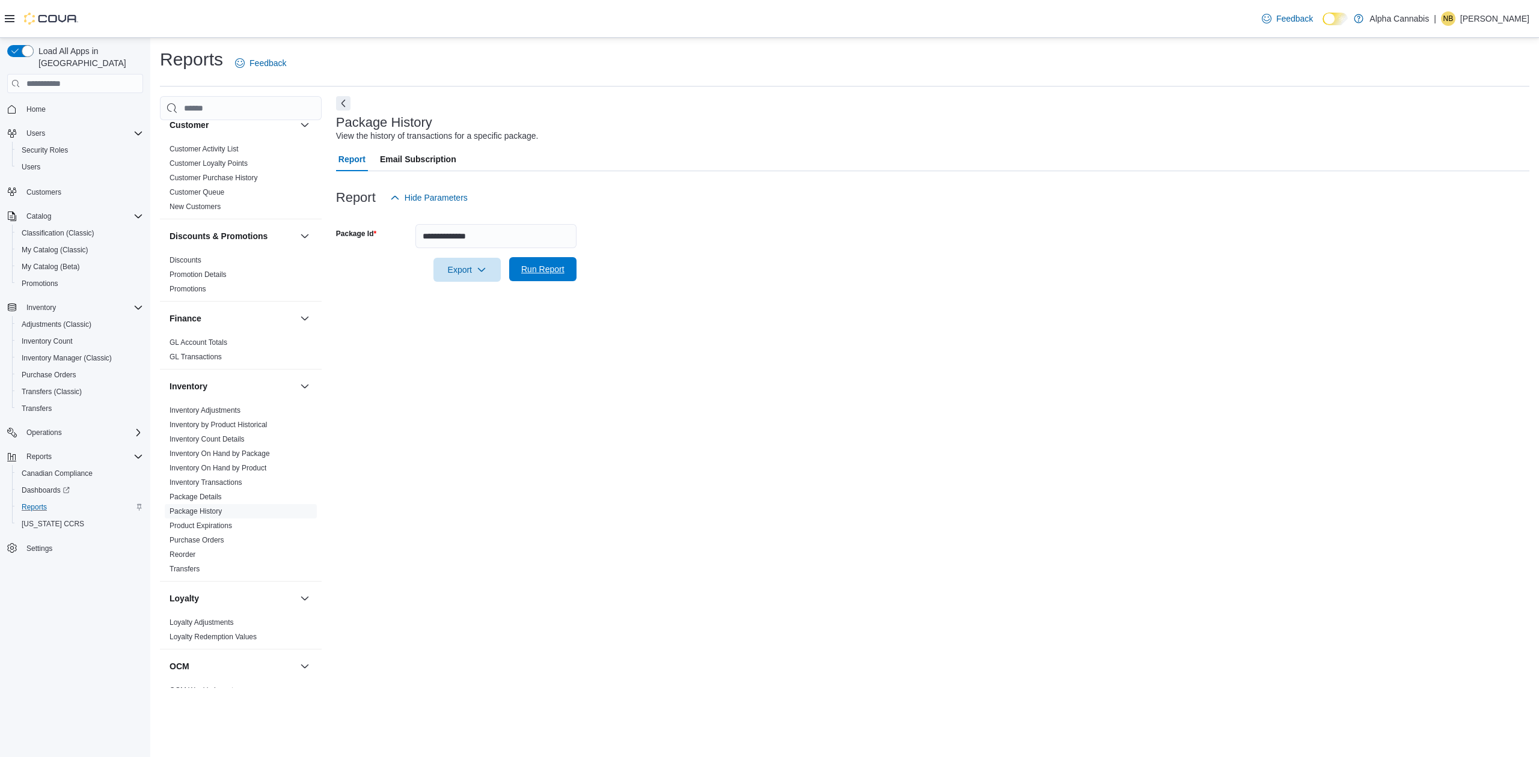
click at [557, 272] on span "Run Report" at bounding box center [542, 269] width 43 height 12
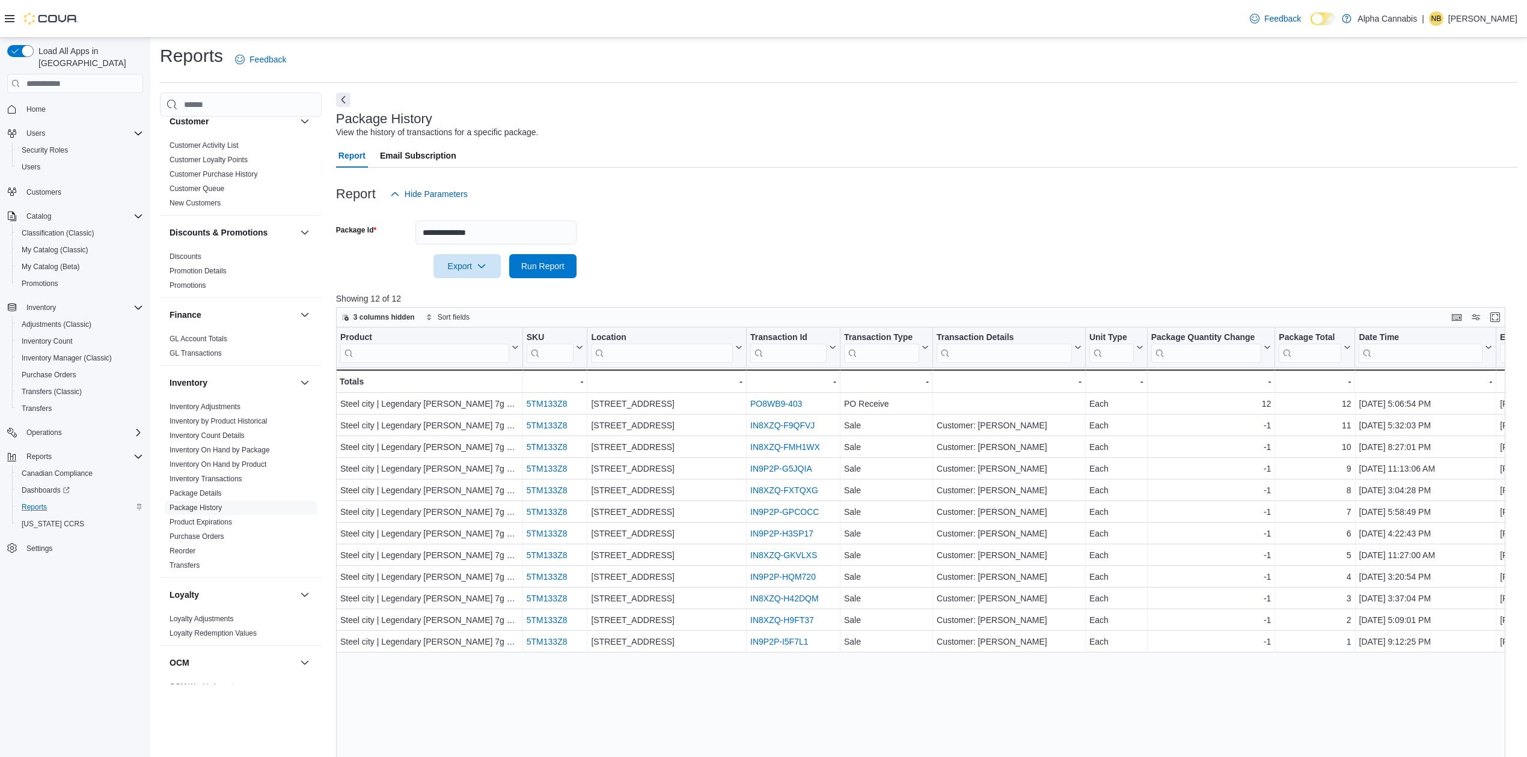
scroll to position [40, 0]
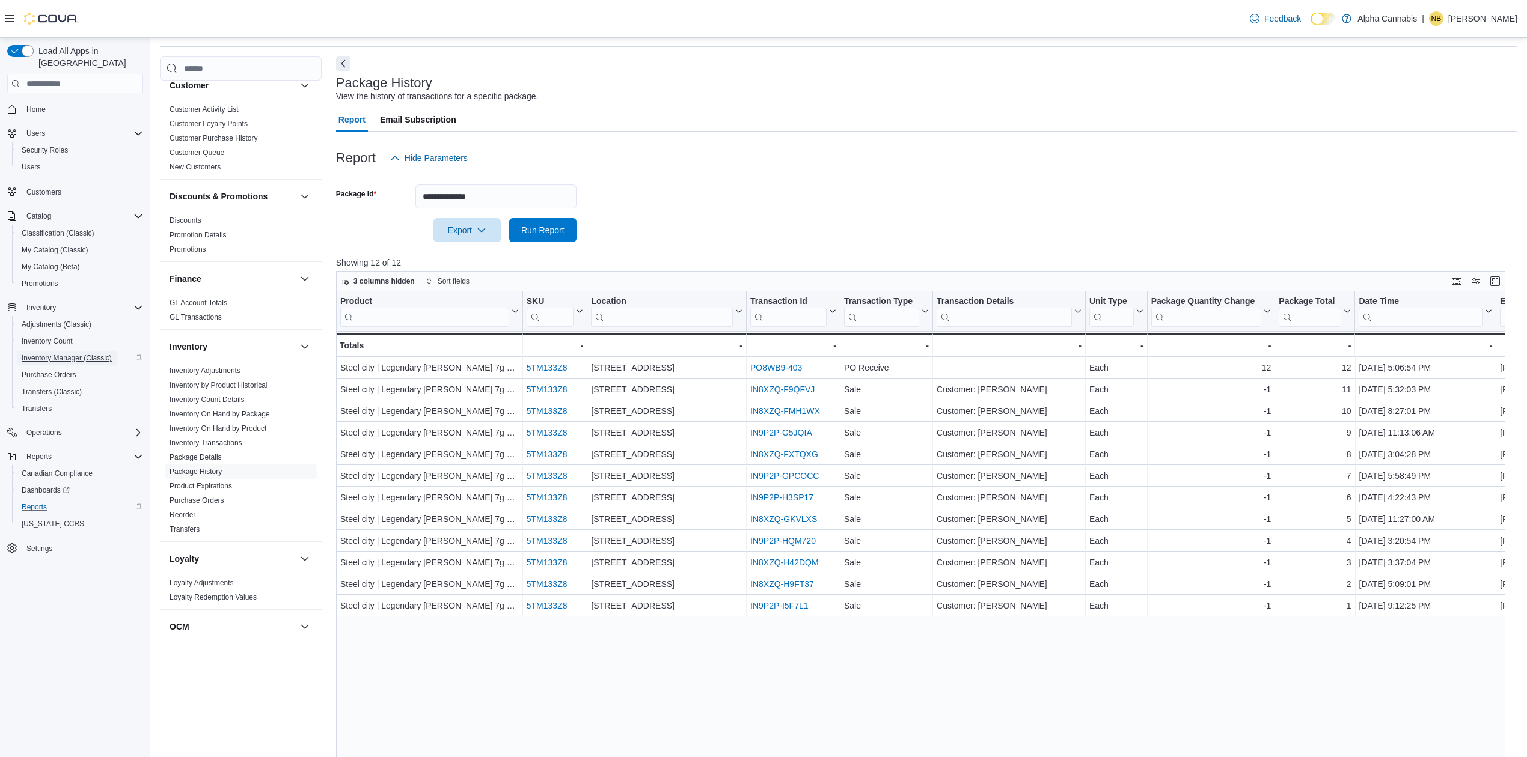
click at [63, 353] on span "Inventory Manager (Classic)" at bounding box center [67, 358] width 90 height 10
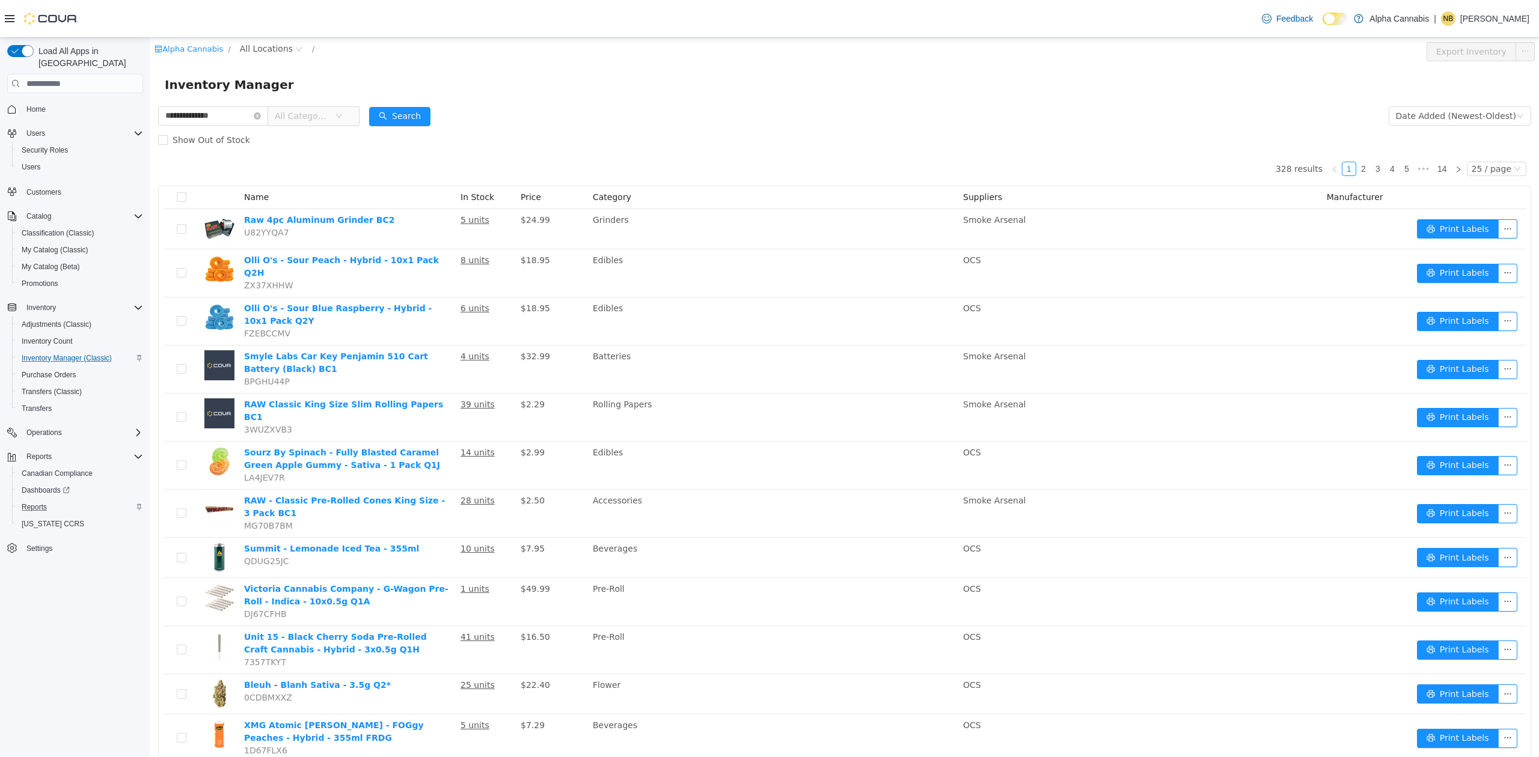
type input "**********"
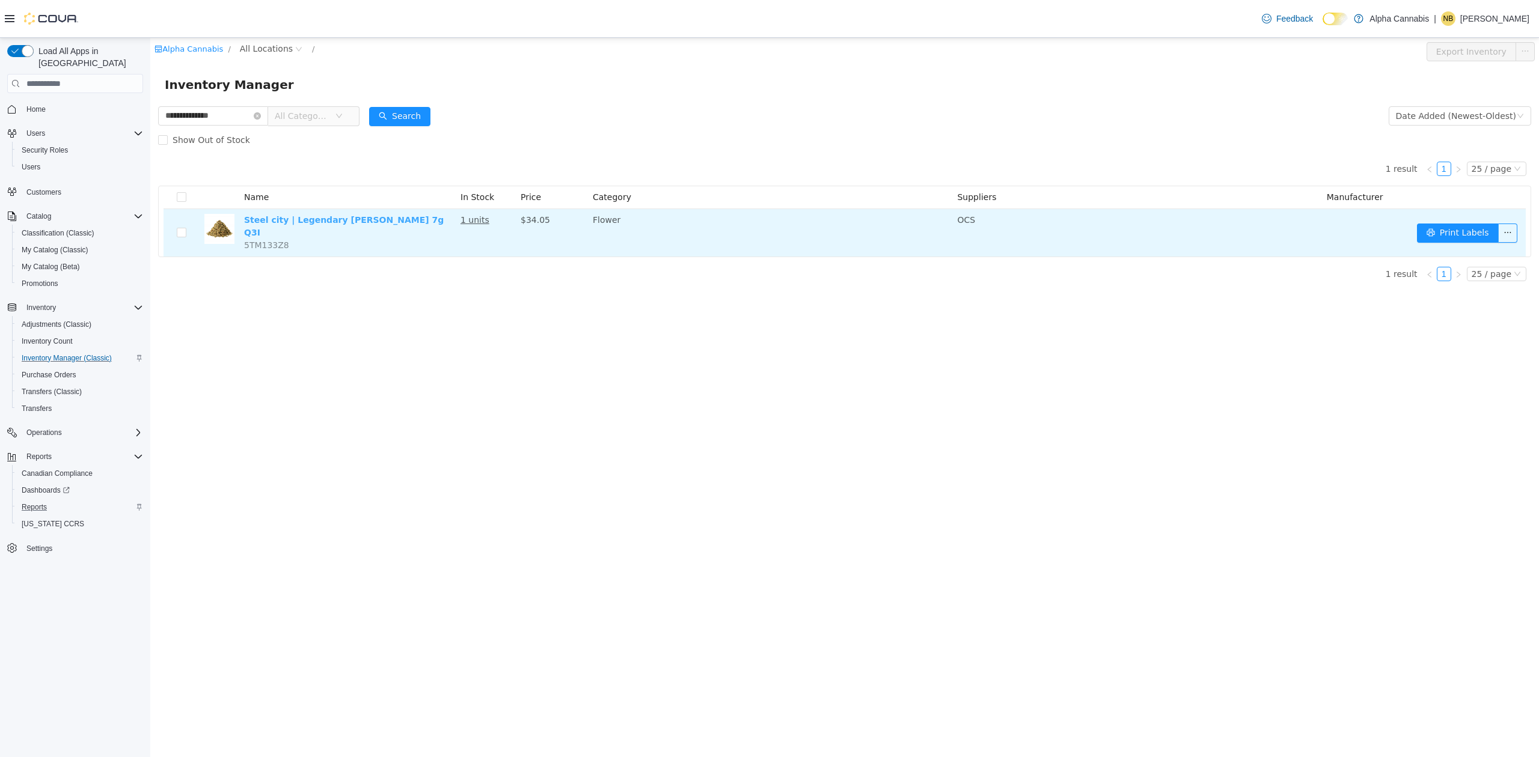
click at [293, 215] on link "Steel city | Legendary Larry Grind 7g Q3I" at bounding box center [344, 226] width 200 height 22
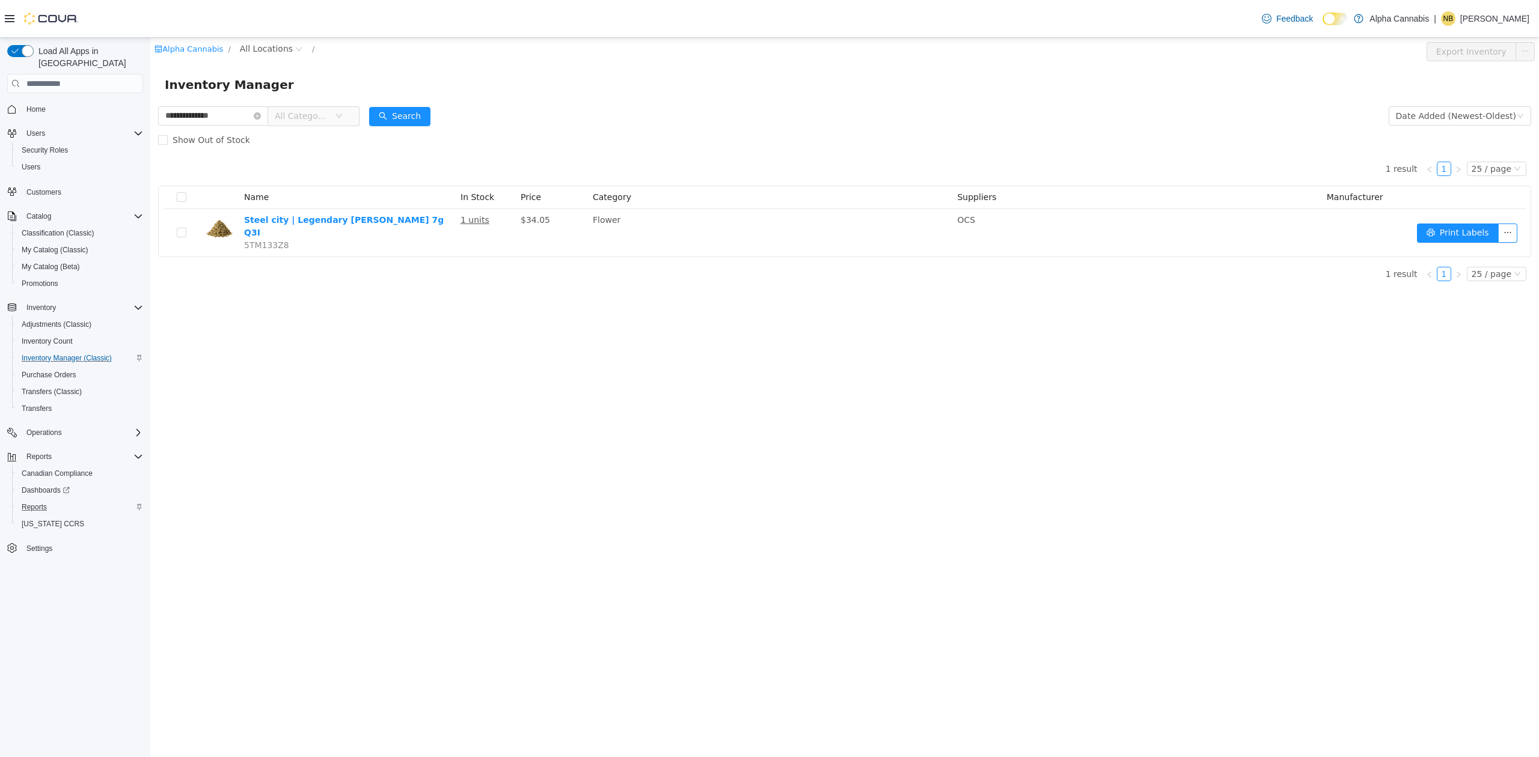
click at [52, 500] on div "Reports" at bounding box center [80, 507] width 126 height 14
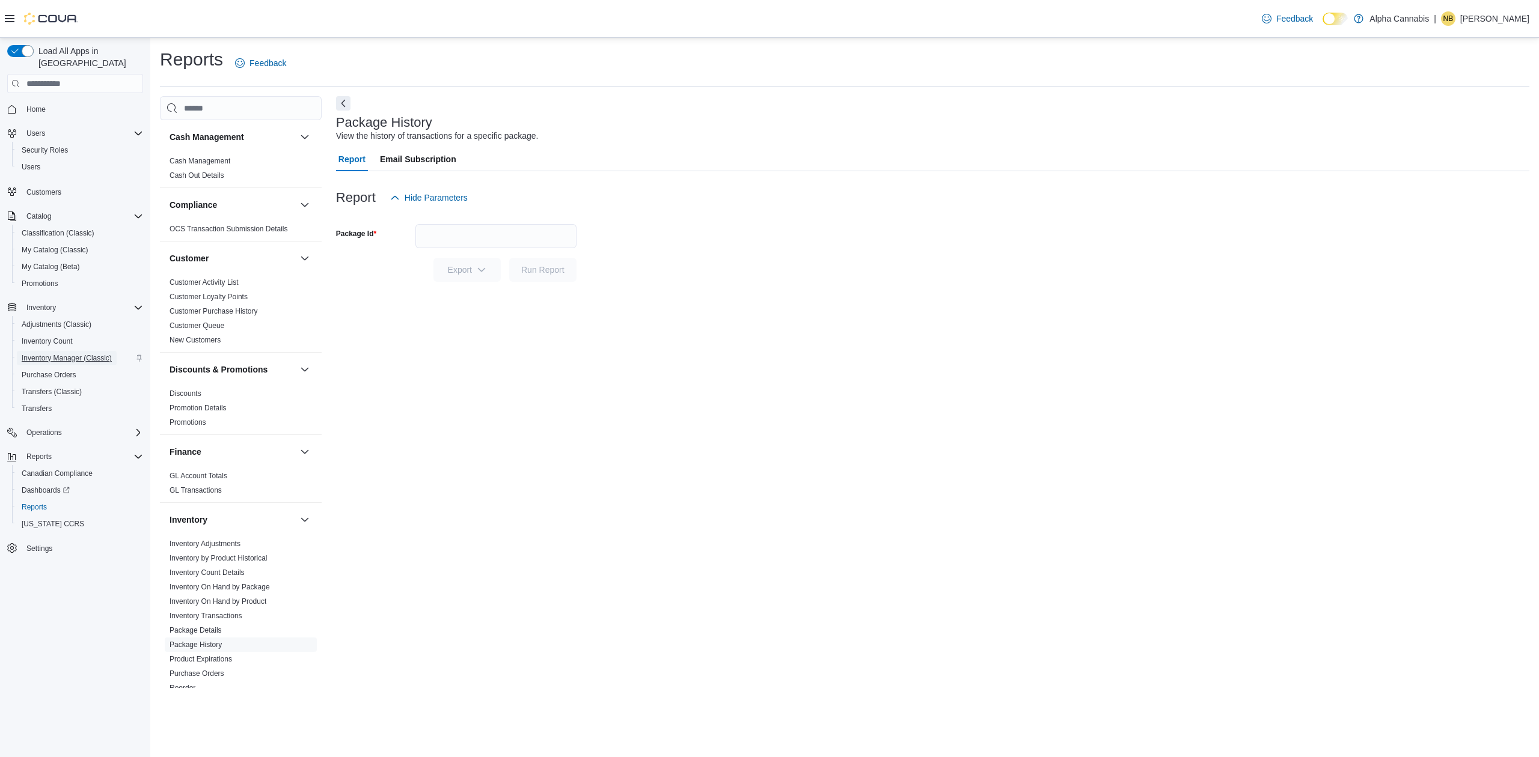
click at [61, 353] on span "Inventory Manager (Classic)" at bounding box center [67, 358] width 90 height 10
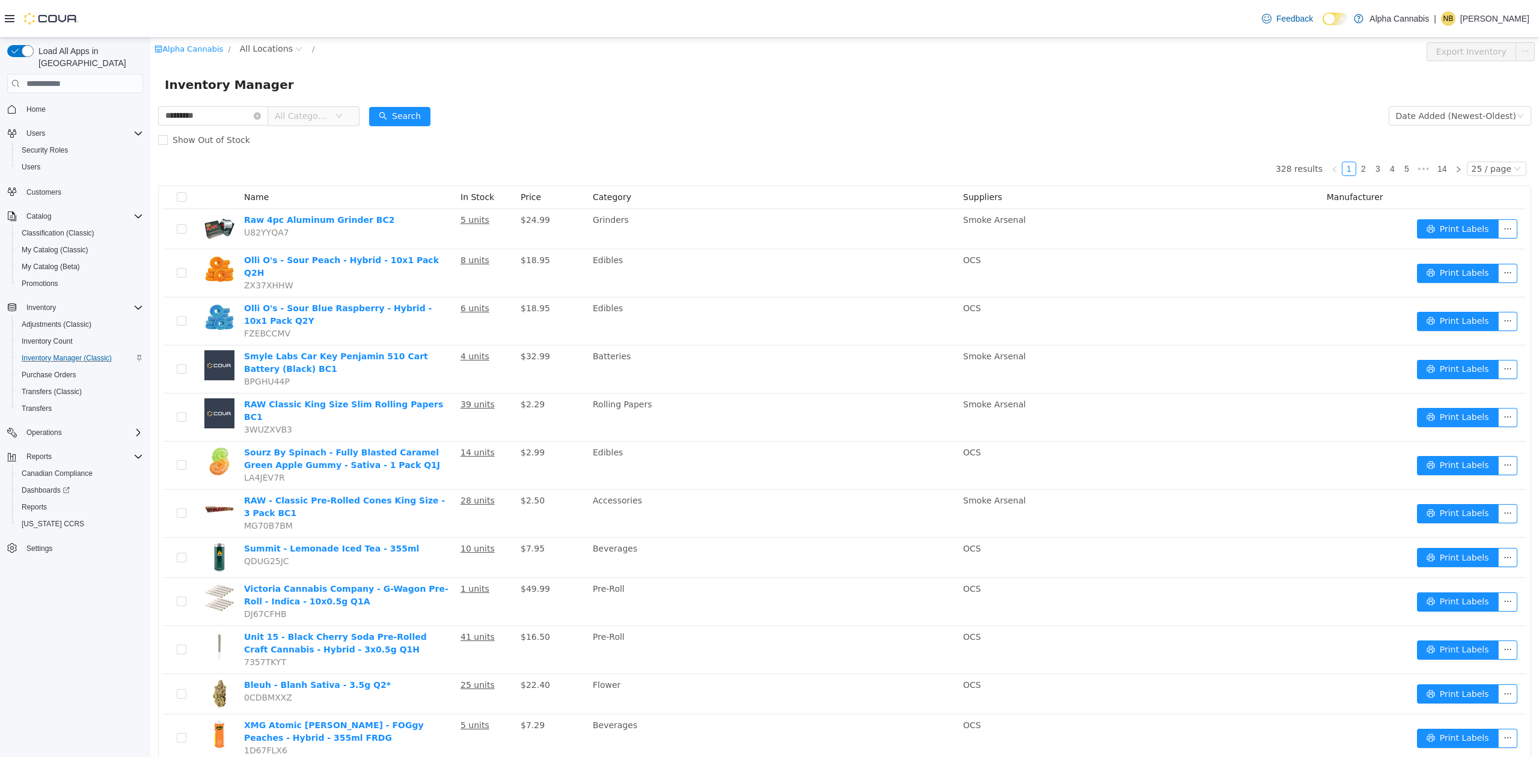
type input "*********"
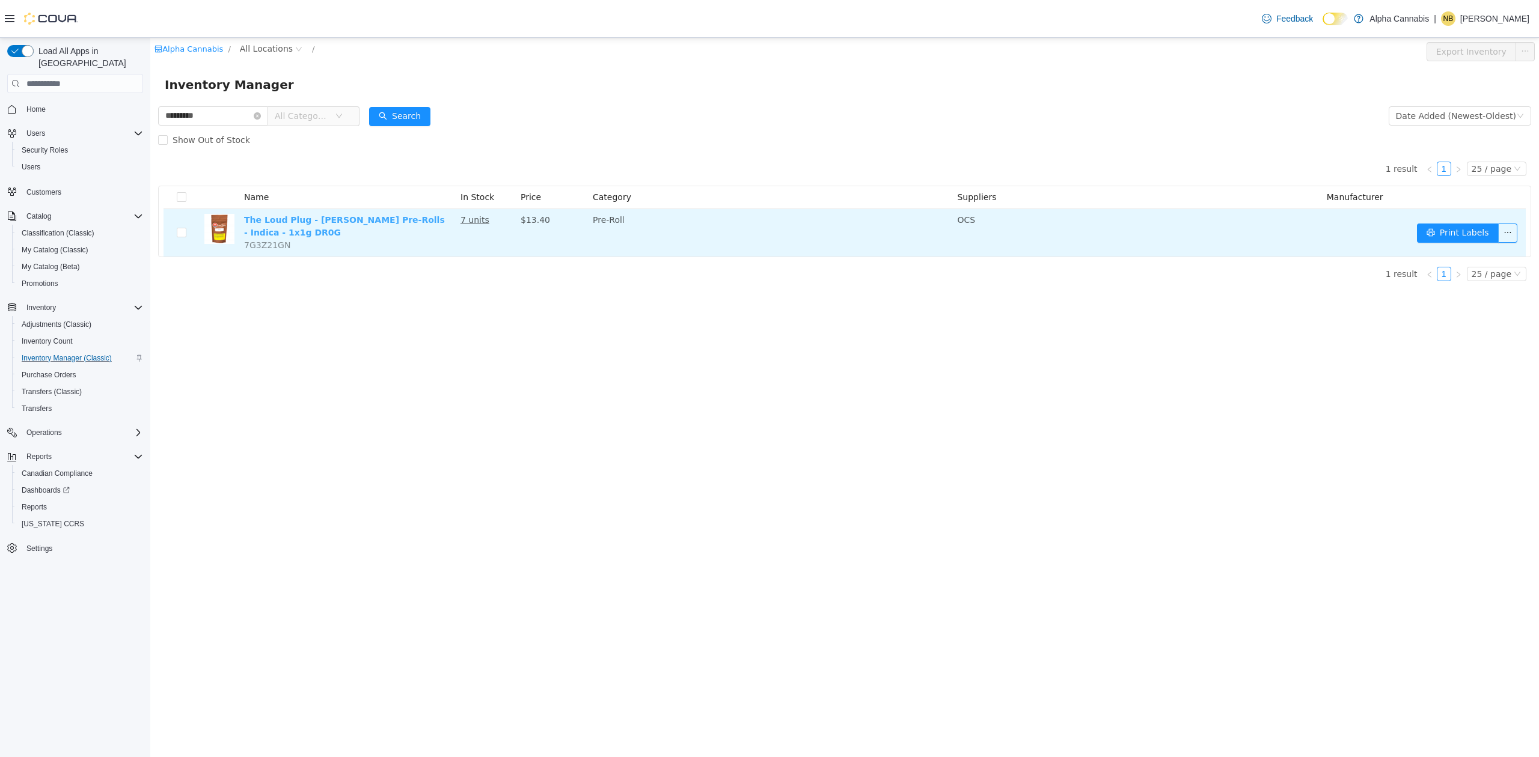
click at [306, 217] on link "The Loud Plug - Benny Blunto Pre-Rolls - Indica - 1x1g DR0G" at bounding box center [344, 226] width 201 height 22
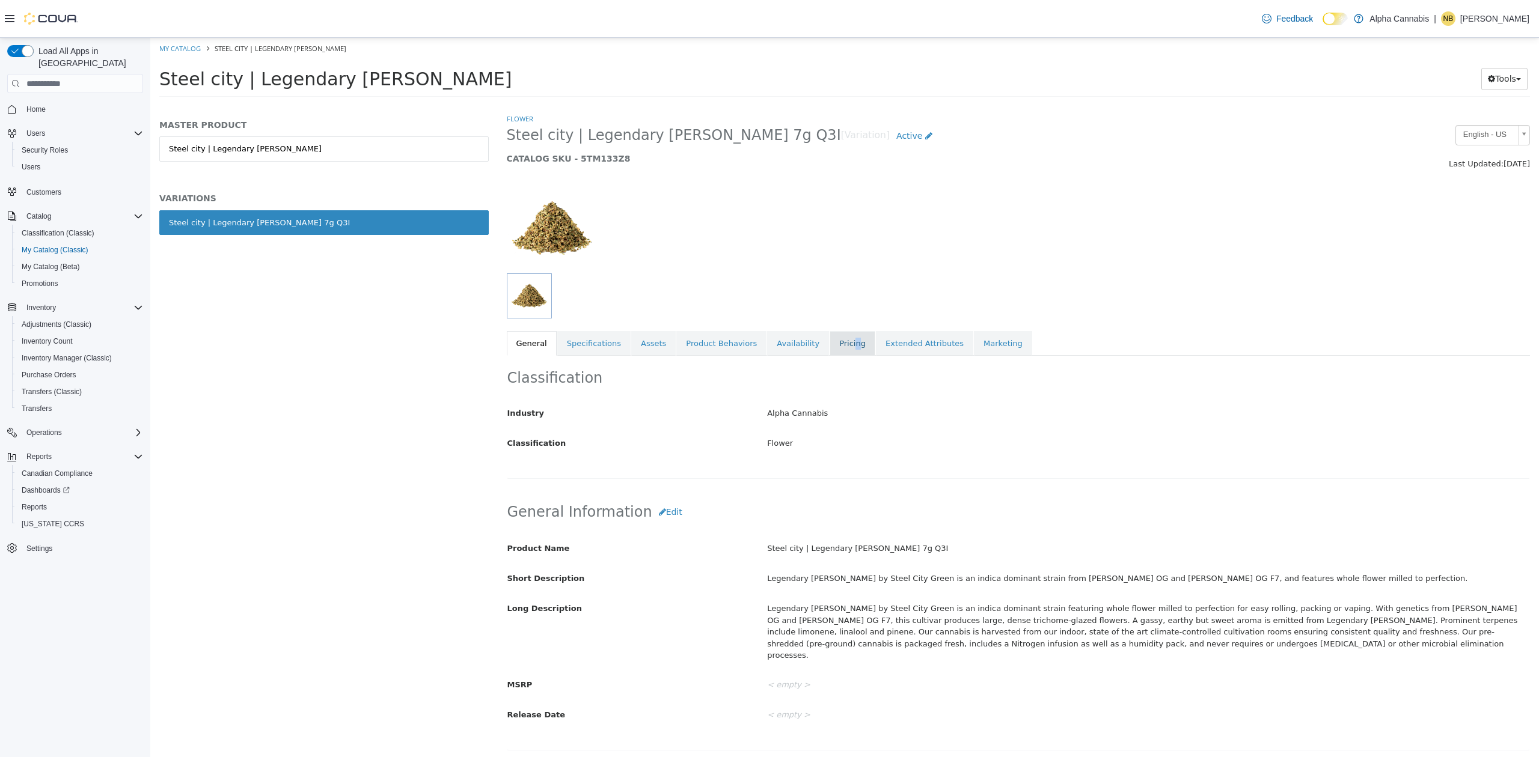
click at [830, 337] on link "Pricing" at bounding box center [853, 343] width 46 height 25
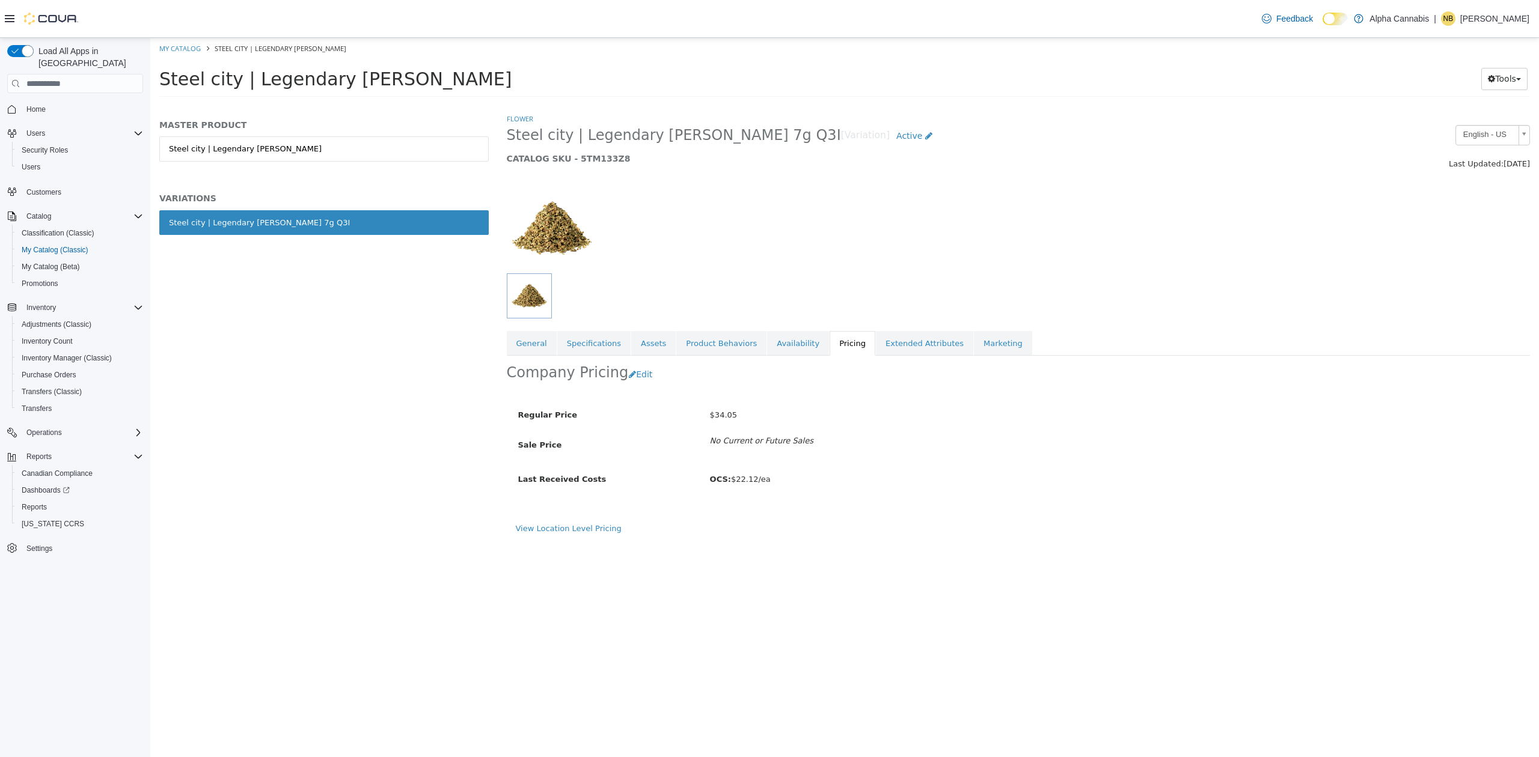
click at [715, 433] on div "Regular Price $34.05 Sale Price No Current or Future Sales" at bounding box center [892, 428] width 749 height 46
click at [75, 353] on span "Inventory Manager (Classic)" at bounding box center [67, 358] width 90 height 10
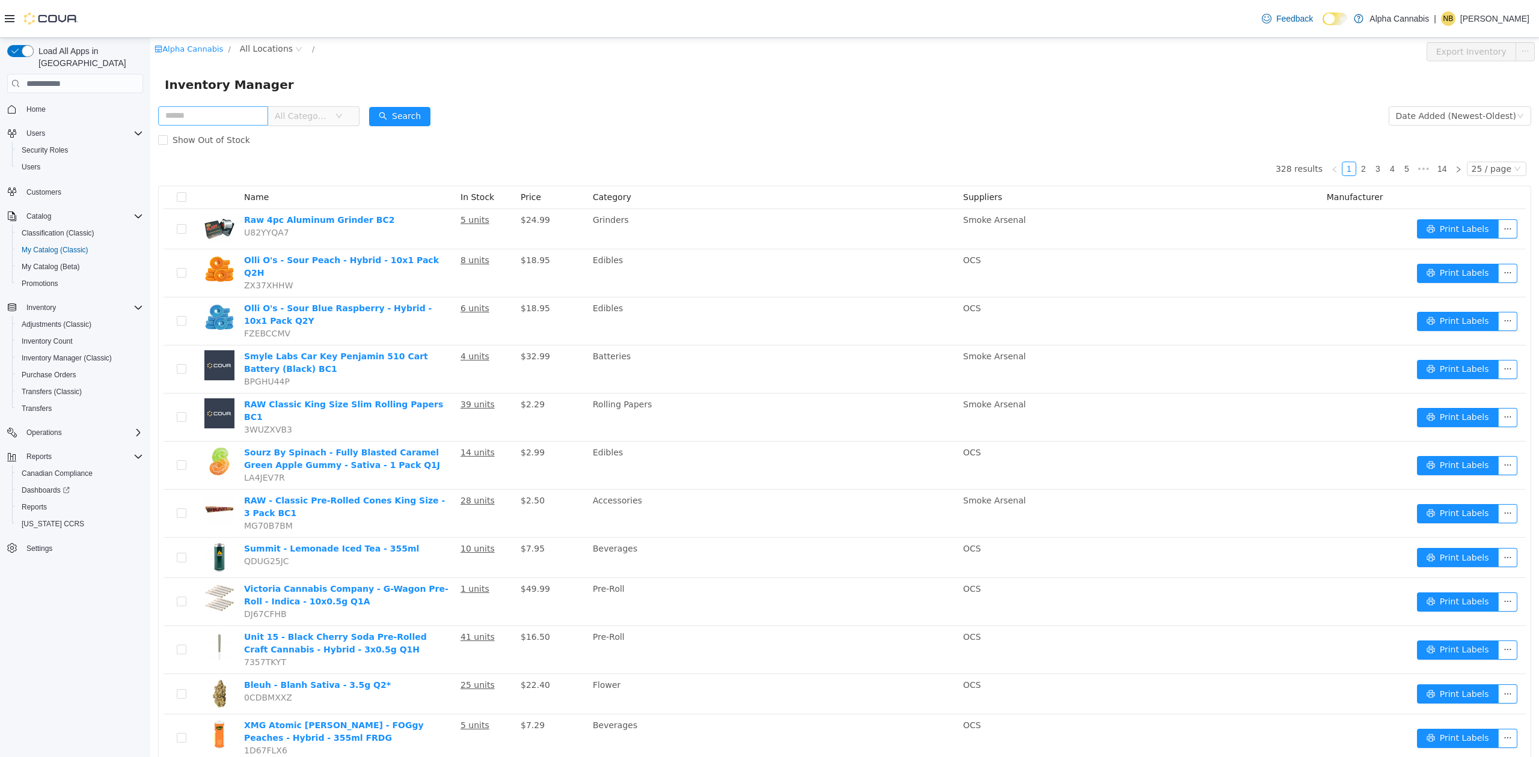
click at [243, 114] on input "text" at bounding box center [213, 115] width 110 height 19
type input "**********"
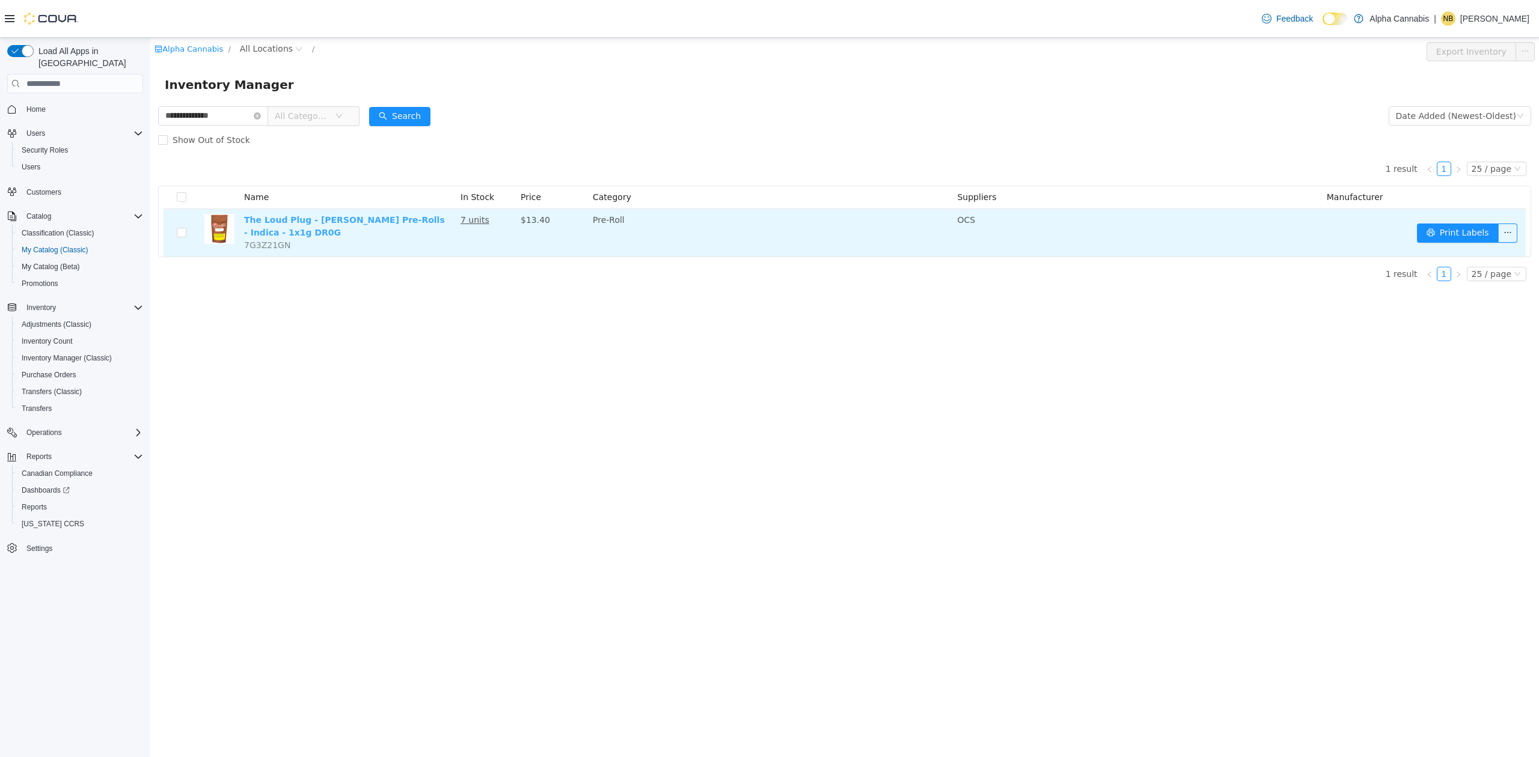
click at [273, 224] on link "The Loud Plug - [PERSON_NAME] Pre-Rolls - Indica - 1x1g DR0G" at bounding box center [344, 226] width 201 height 22
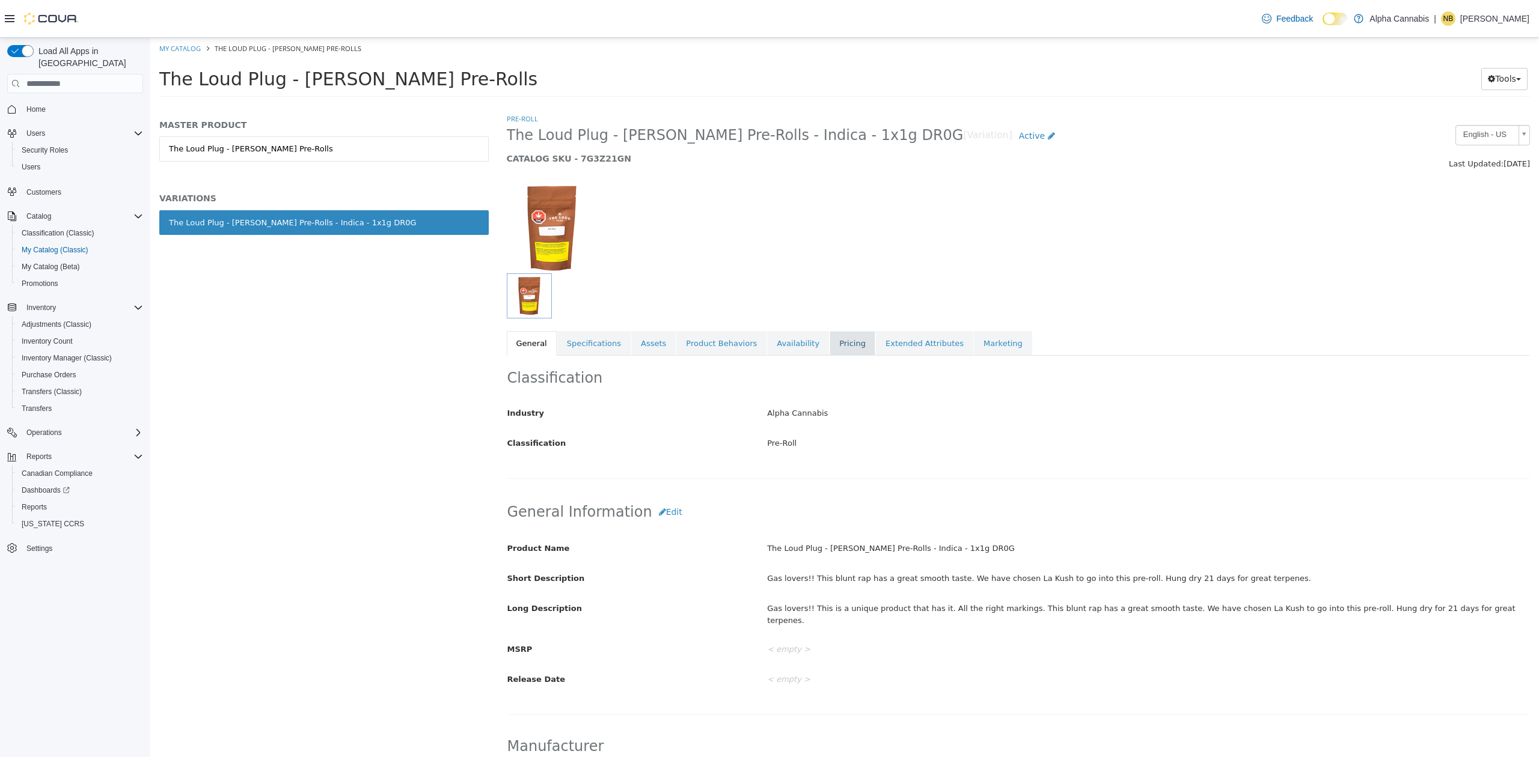
click at [830, 345] on link "Pricing" at bounding box center [853, 343] width 46 height 25
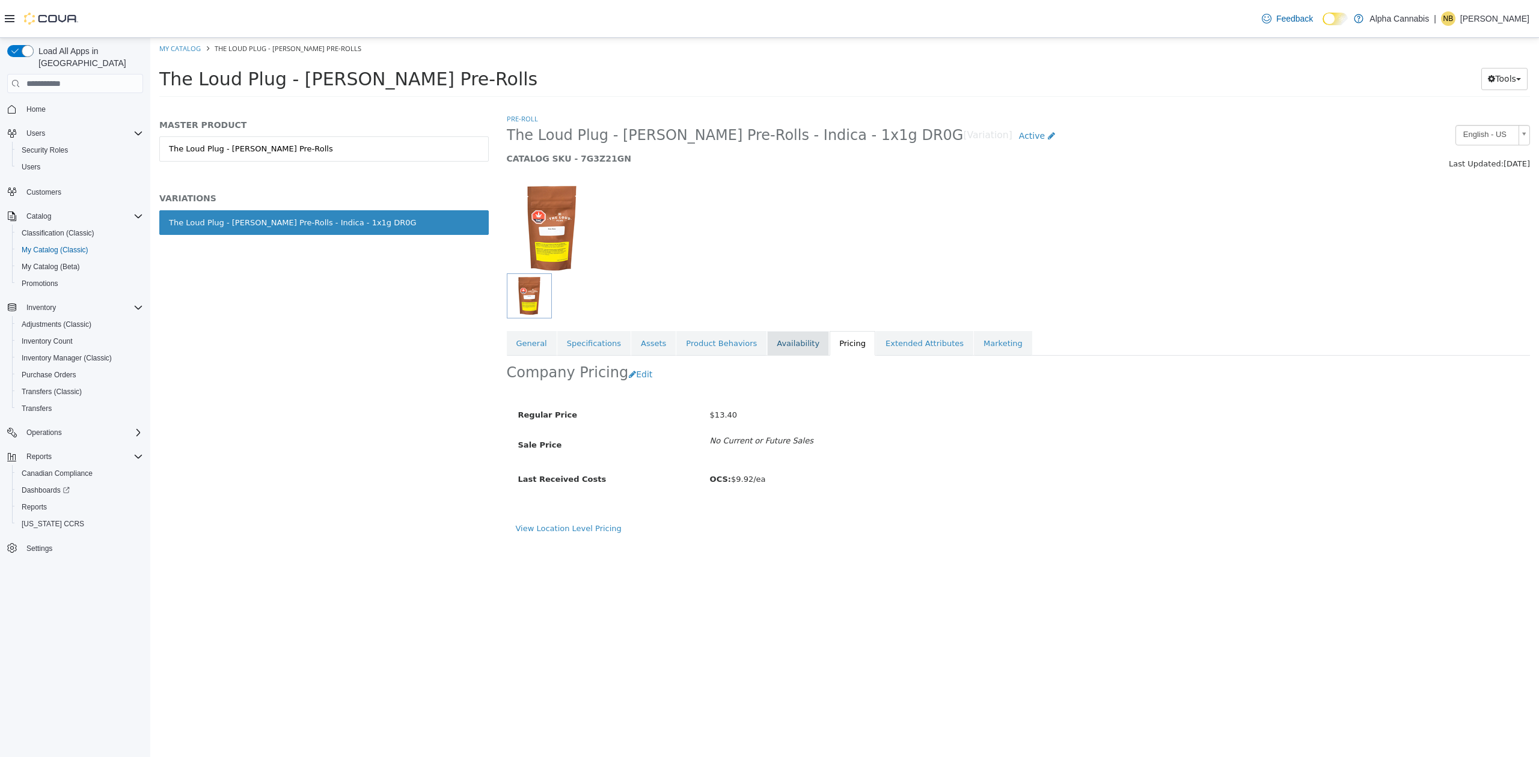
click at [767, 343] on link "Availability" at bounding box center [798, 343] width 62 height 25
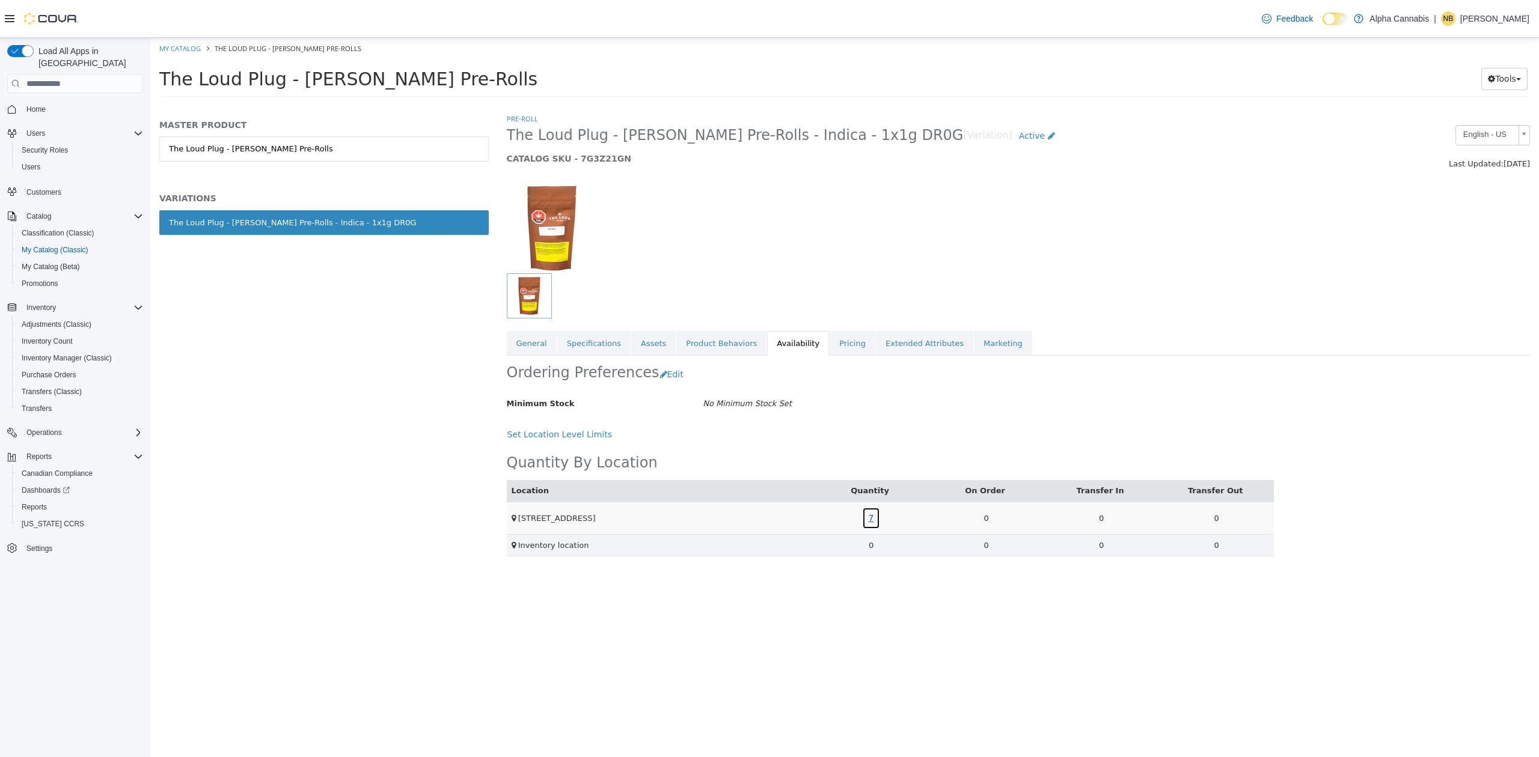
click at [866, 515] on link "7" at bounding box center [871, 518] width 19 height 22
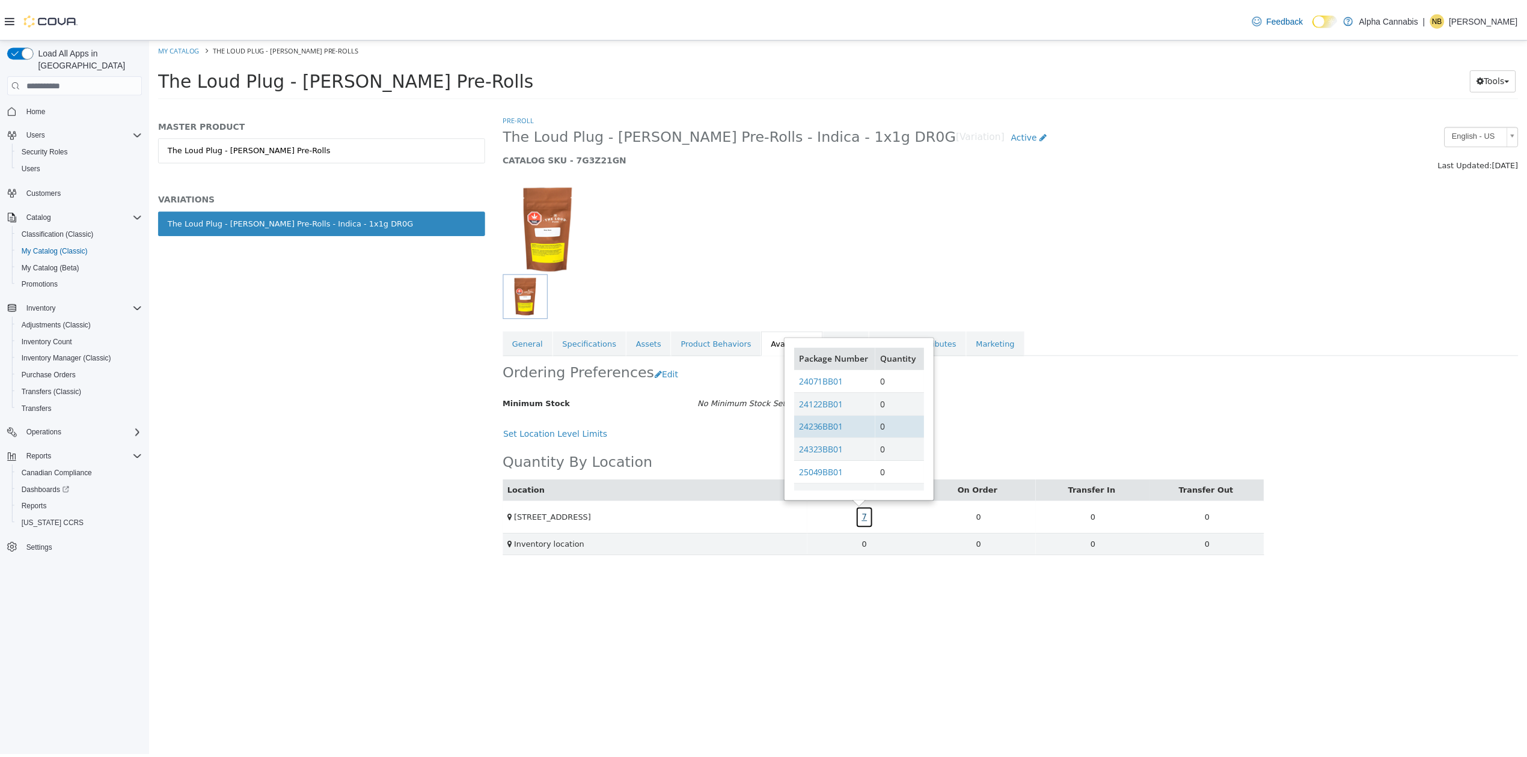
scroll to position [29, 0]
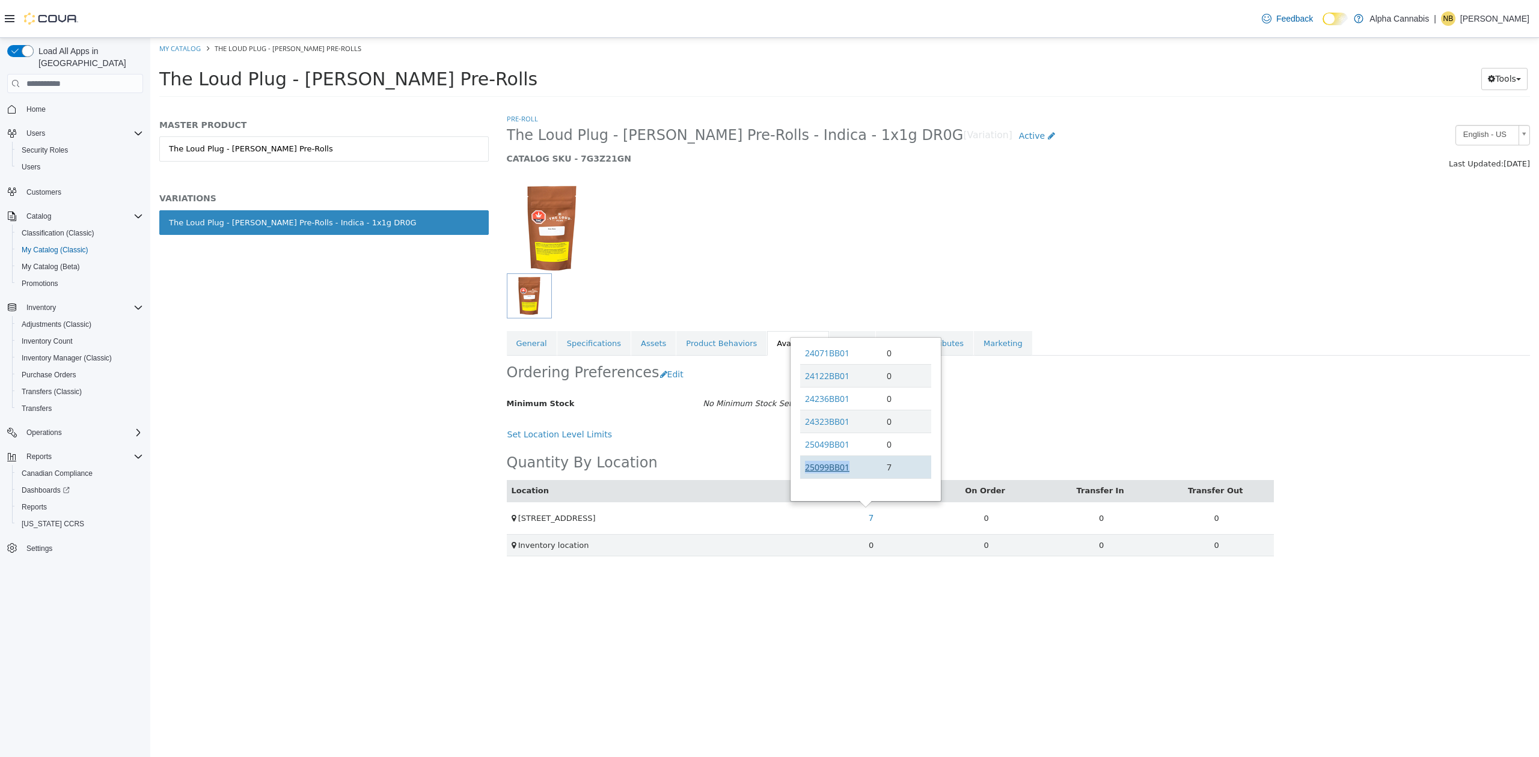
drag, startPoint x: 852, startPoint y: 465, endPoint x: 805, endPoint y: 464, distance: 46.3
click at [805, 464] on td "25099BB01" at bounding box center [841, 467] width 82 height 23
copy link "25099BB01"
click at [44, 503] on span "Reports" at bounding box center [34, 508] width 25 height 10
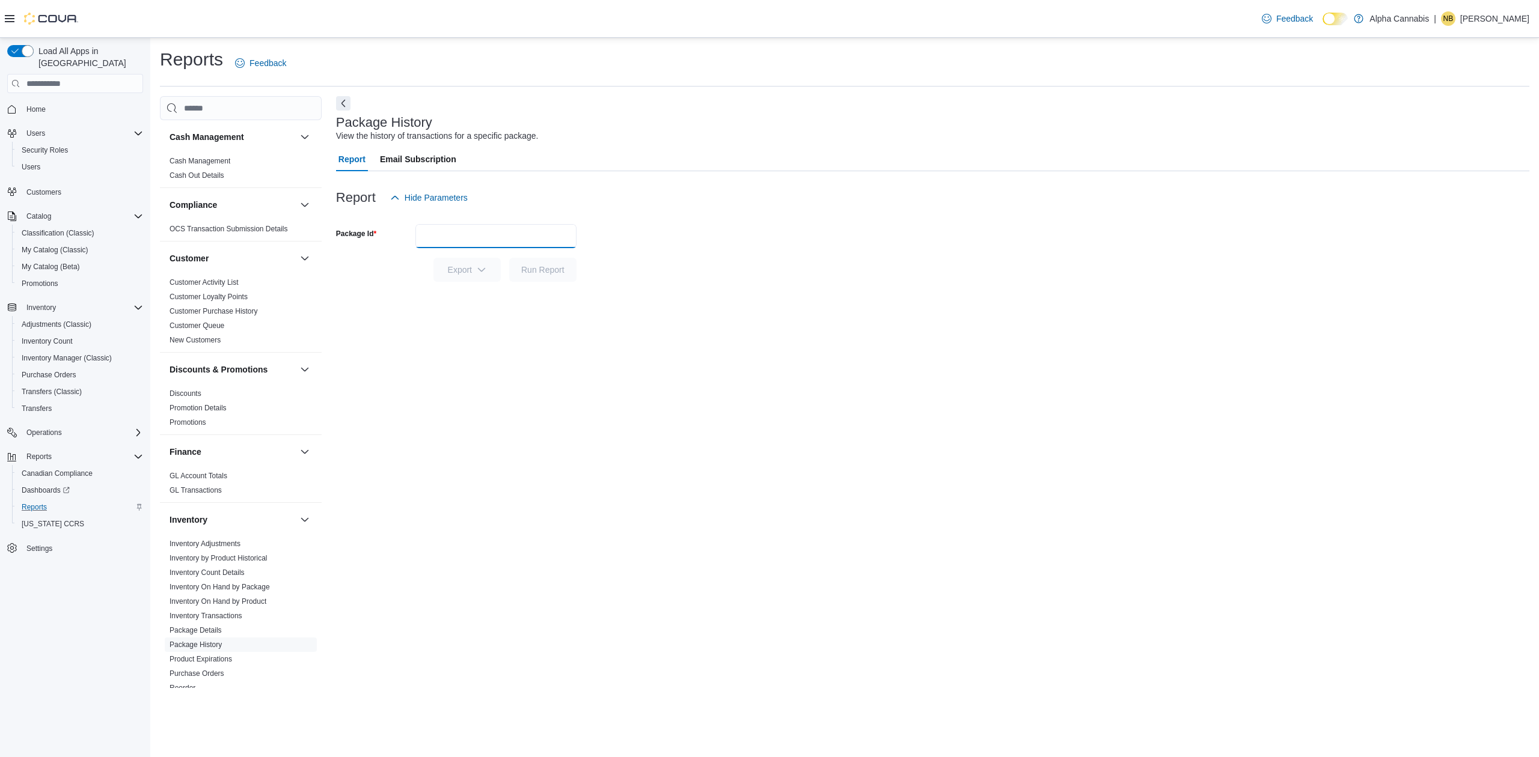
click at [450, 236] on input "Package Id" at bounding box center [495, 236] width 161 height 24
paste input "*********"
type input "*********"
click at [555, 263] on span "Run Report" at bounding box center [542, 269] width 53 height 24
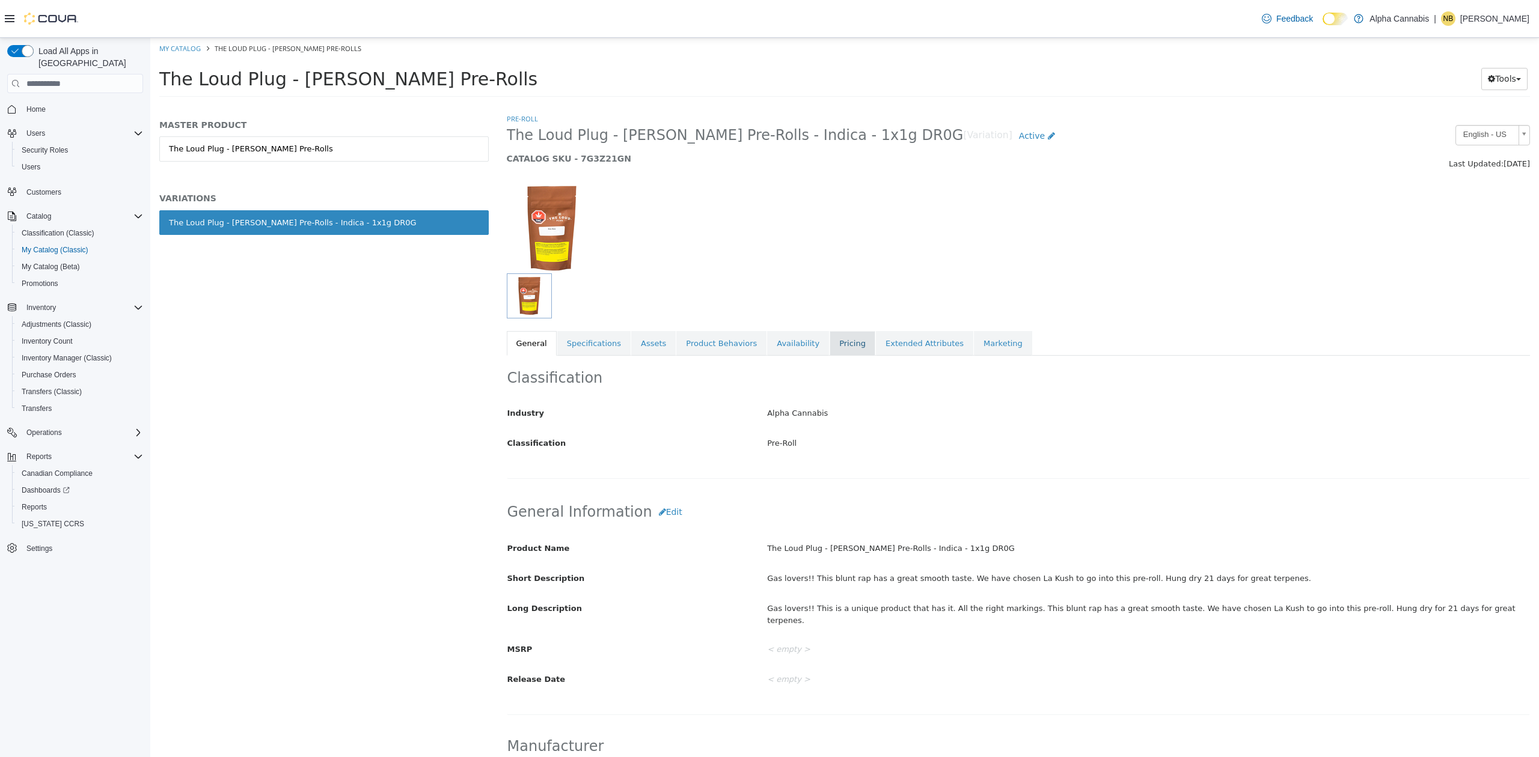
click at [830, 342] on link "Pricing" at bounding box center [853, 343] width 46 height 25
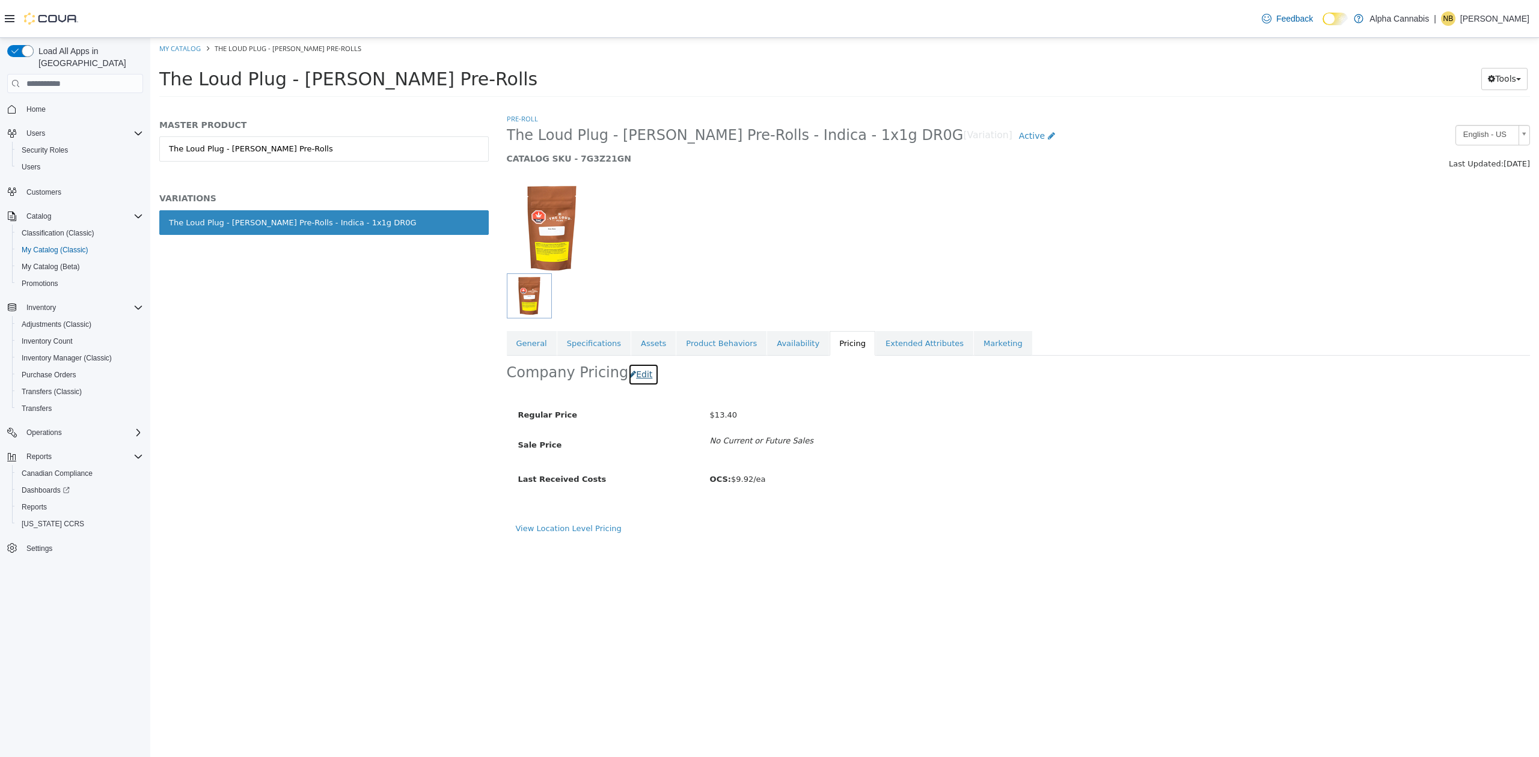
click at [638, 378] on button "Edit" at bounding box center [643, 375] width 31 height 22
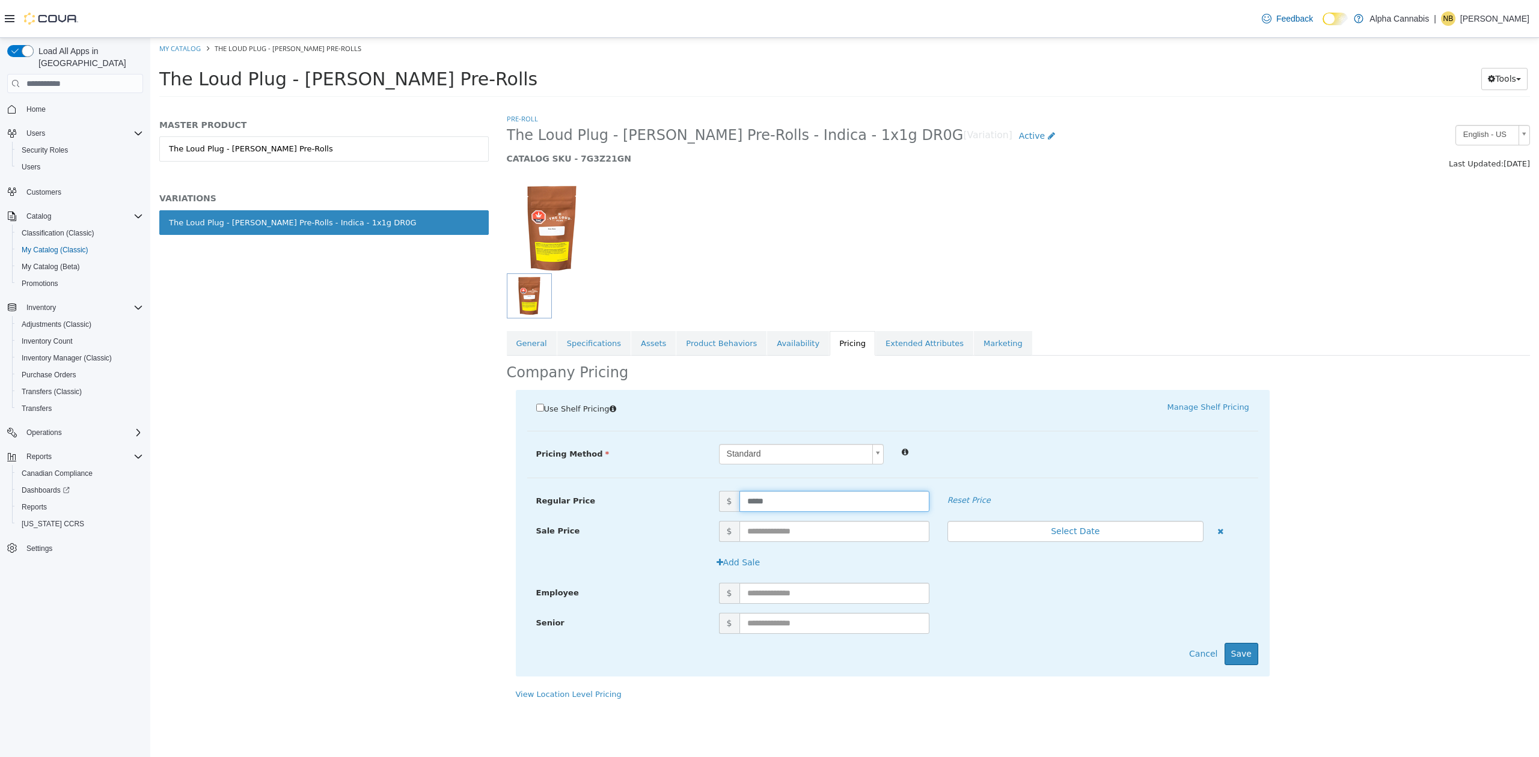
click at [787, 506] on input "*****" at bounding box center [834, 501] width 190 height 21
type input "*****"
click at [1250, 650] on button "Save" at bounding box center [1241, 654] width 34 height 22
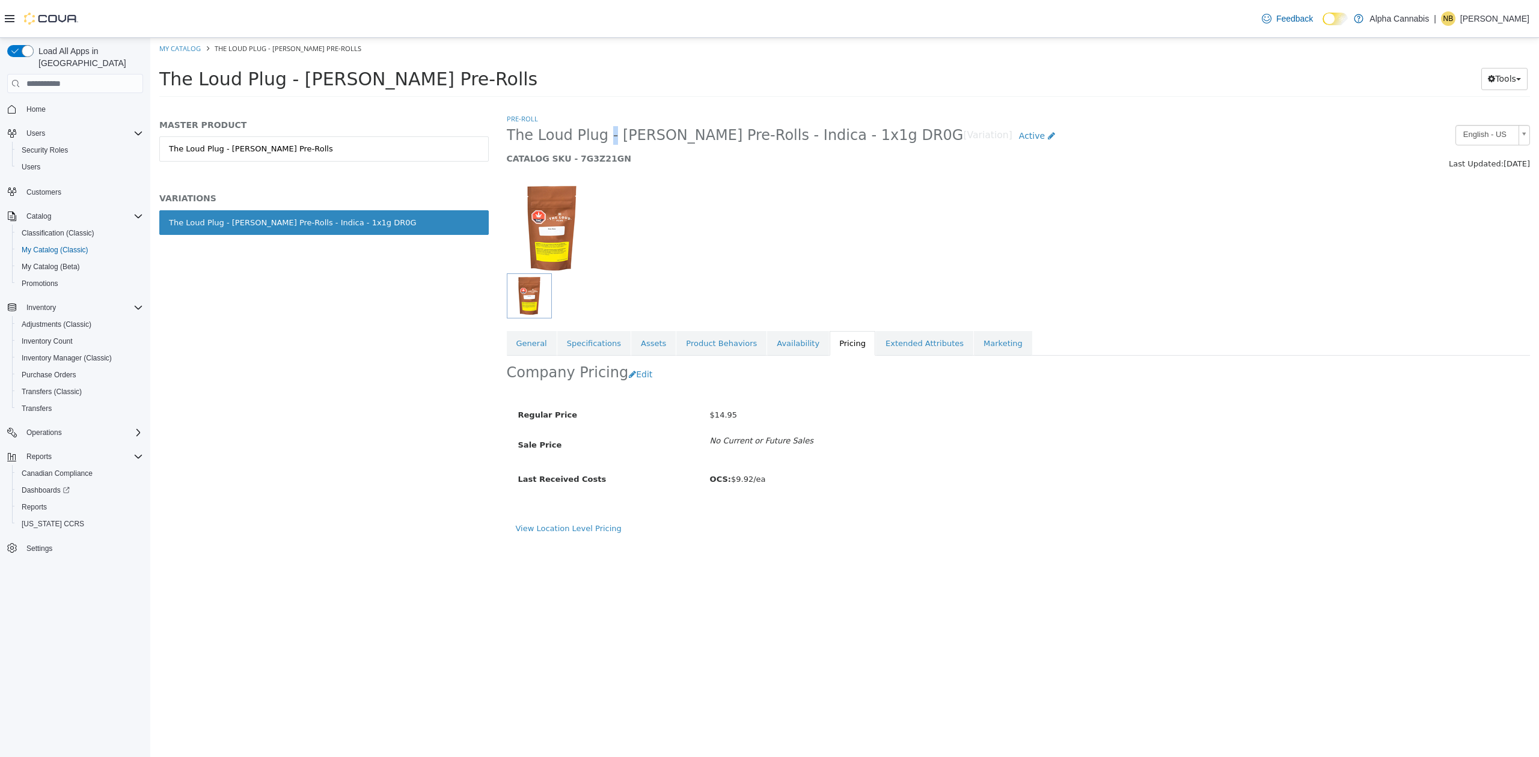
click at [601, 141] on span "The Loud Plug - Benny Blunto Pre-Rolls - Indica - 1x1g DR0G" at bounding box center [735, 135] width 457 height 19
click at [607, 141] on span "The Loud Plug - Benny Blunto Pre-Rolls - Indica - 1x1g DR0G" at bounding box center [735, 135] width 457 height 19
click at [616, 141] on span "The Loud Plug - Benny Blunto Pre-Rolls - Indica - 1x1g DR0G" at bounding box center [735, 135] width 457 height 19
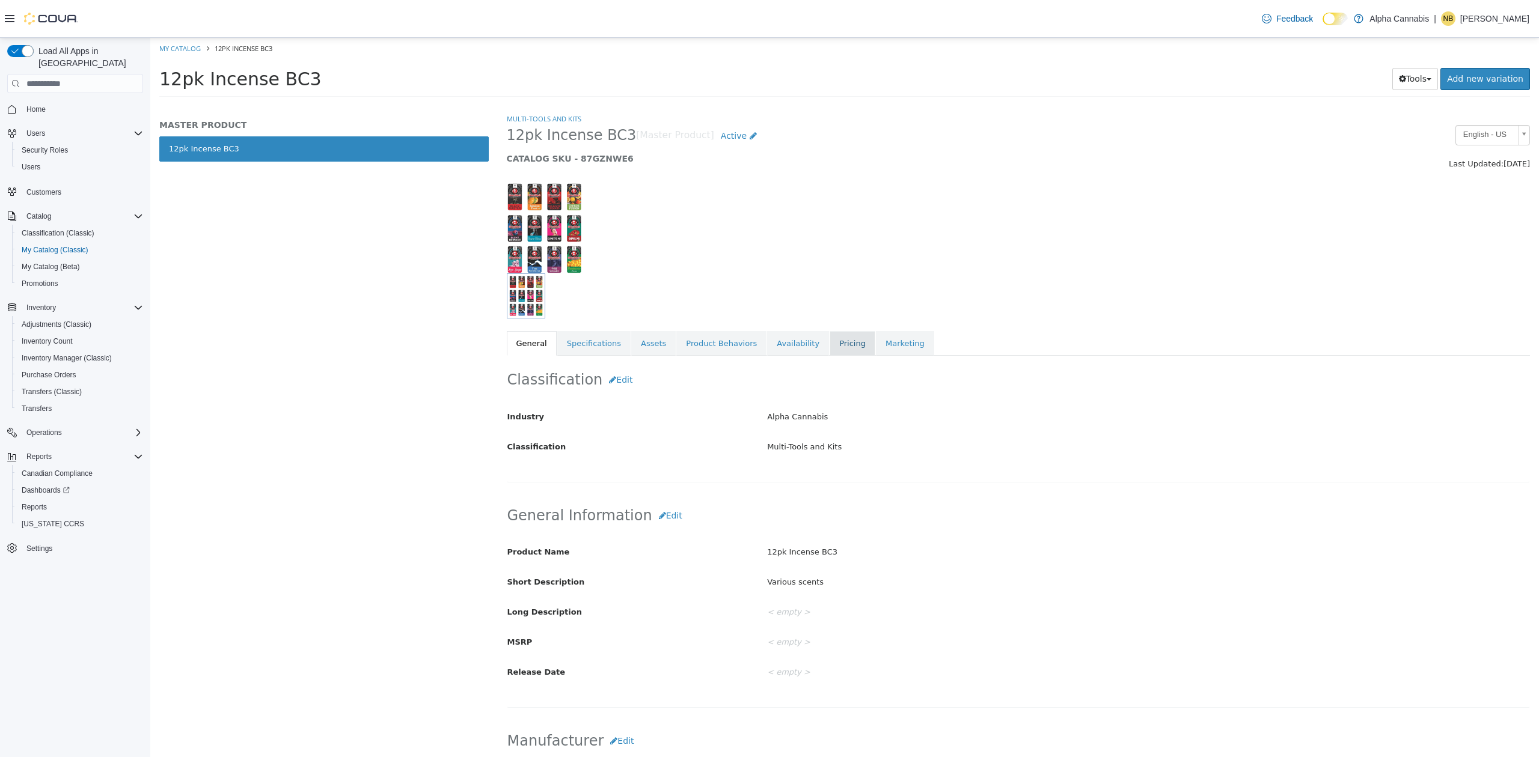
click at [830, 344] on link "Pricing" at bounding box center [853, 343] width 46 height 25
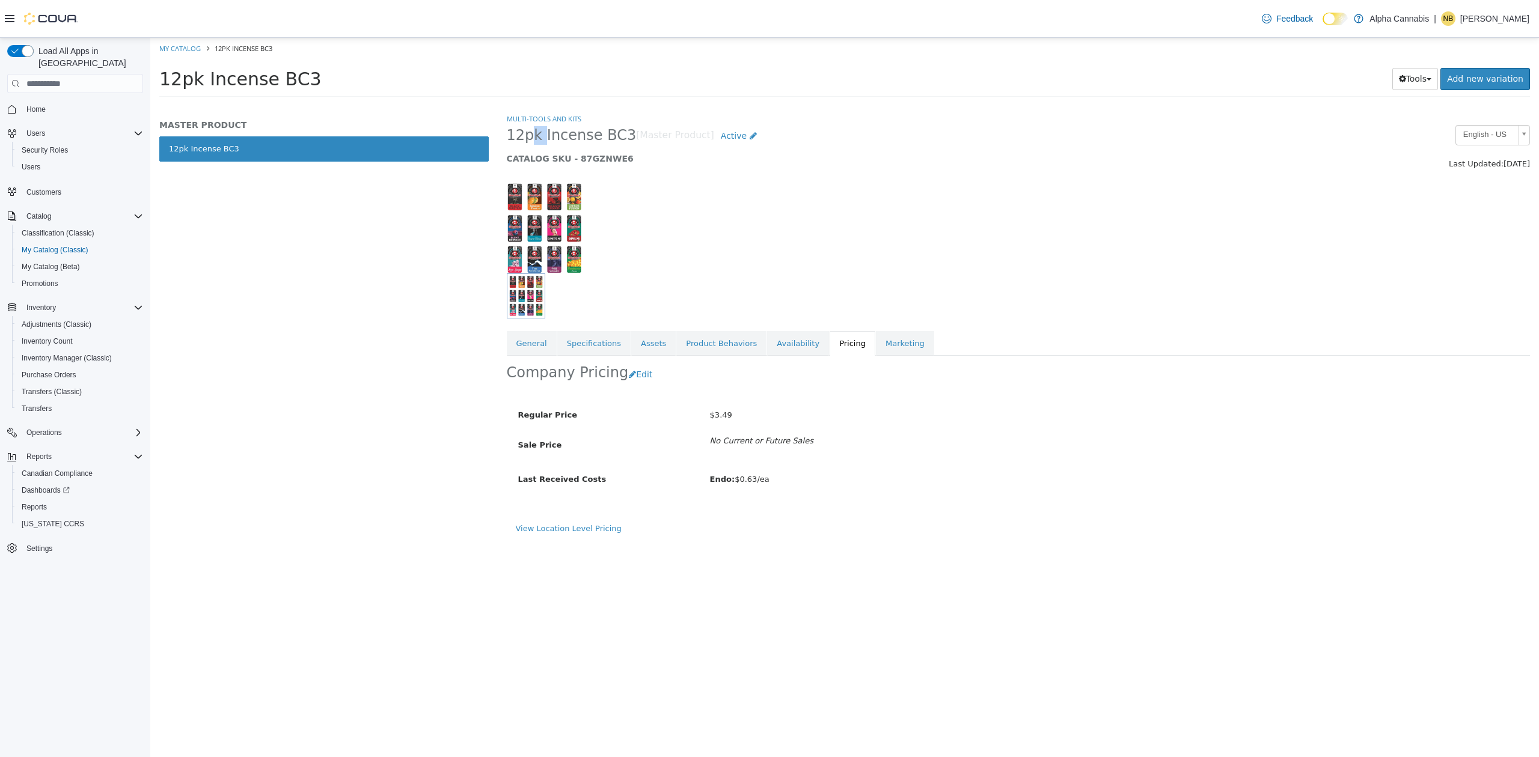
drag, startPoint x: 522, startPoint y: 138, endPoint x: 537, endPoint y: 142, distance: 15.6
click at [537, 142] on span "12pk Incense BC3" at bounding box center [572, 135] width 130 height 19
click at [542, 142] on span "12pk Incense BC3" at bounding box center [572, 135] width 130 height 19
click at [539, 141] on span "12pk Incense BC3" at bounding box center [572, 135] width 130 height 19
click at [536, 140] on span "12pk Incense BC3" at bounding box center [572, 135] width 130 height 19
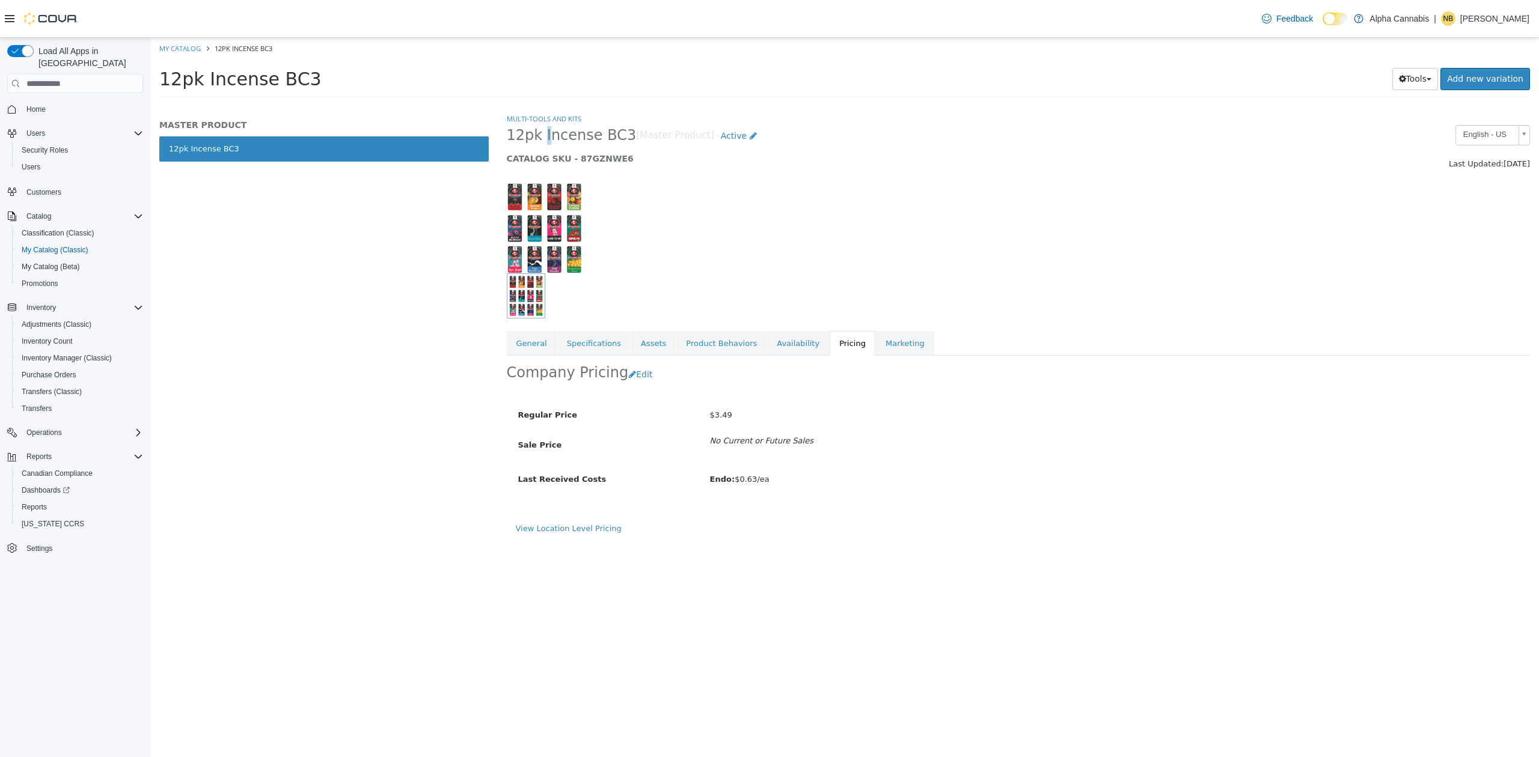
click at [537, 140] on span "12pk Incense BC3" at bounding box center [572, 135] width 130 height 19
drag, startPoint x: 588, startPoint y: 142, endPoint x: 597, endPoint y: 142, distance: 9.0
click at [597, 142] on span "12pk Incense BC3" at bounding box center [572, 135] width 130 height 19
